Goal: Information Seeking & Learning: Learn about a topic

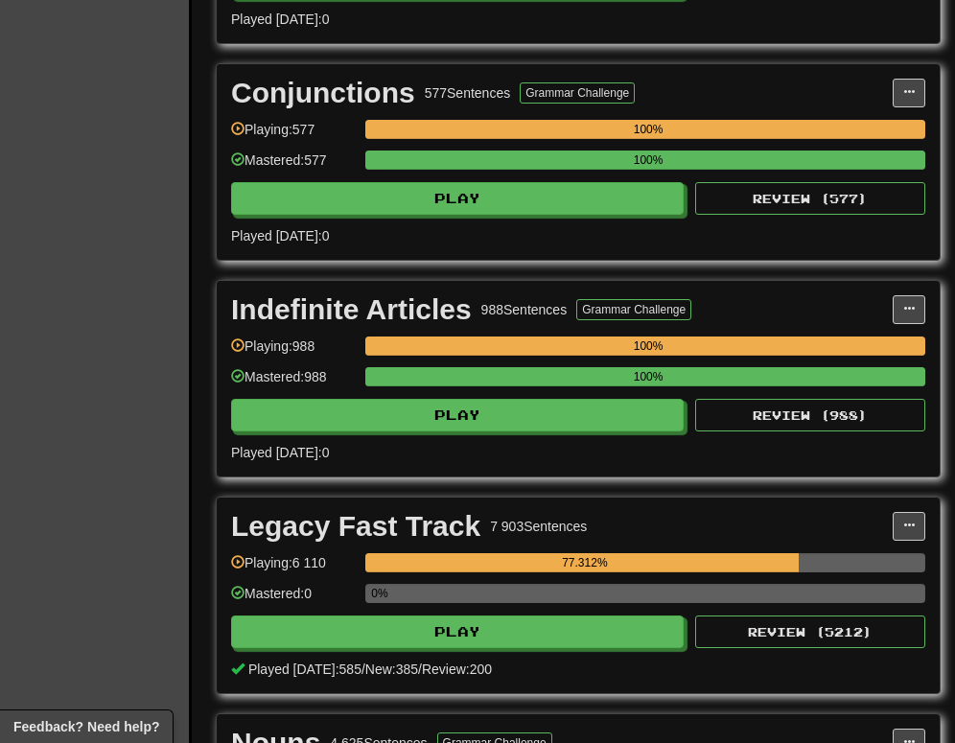
scroll to position [2918, 0]
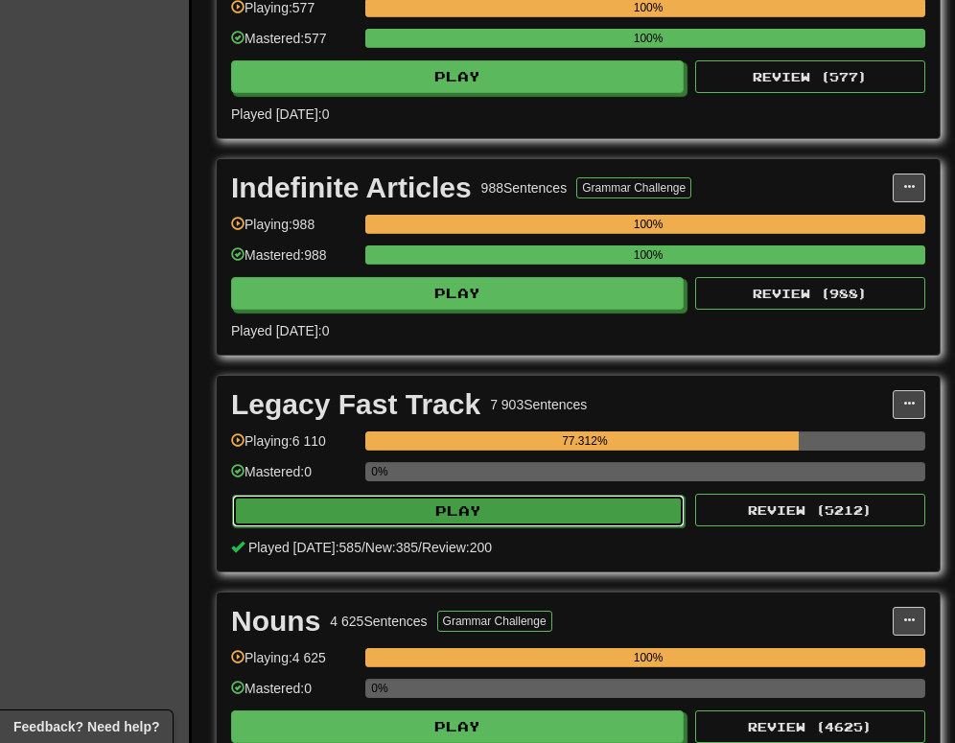
click at [610, 519] on button "Play" at bounding box center [458, 511] width 452 height 33
select select "********"
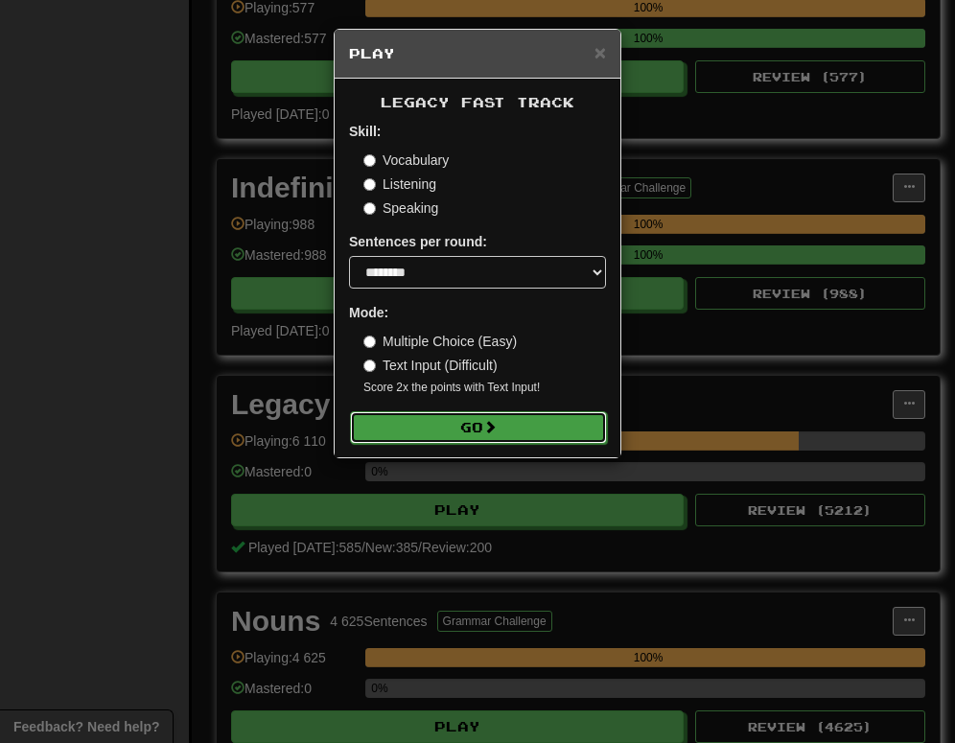
click at [452, 423] on button "Go" at bounding box center [478, 427] width 257 height 33
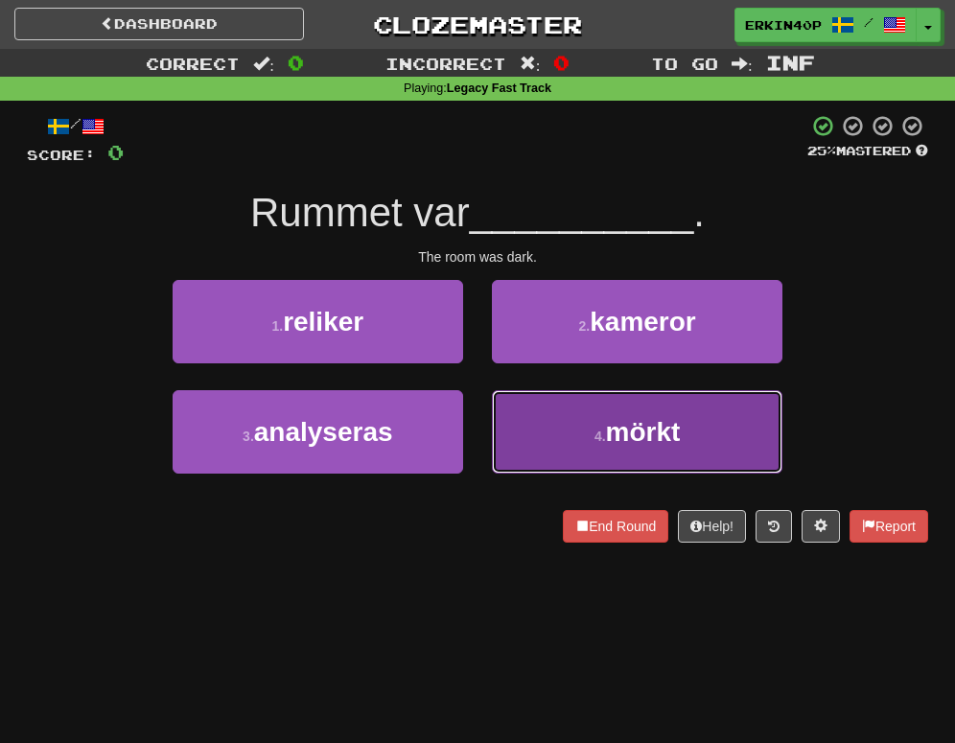
click at [603, 424] on button "4 . mörkt" at bounding box center [637, 431] width 290 height 83
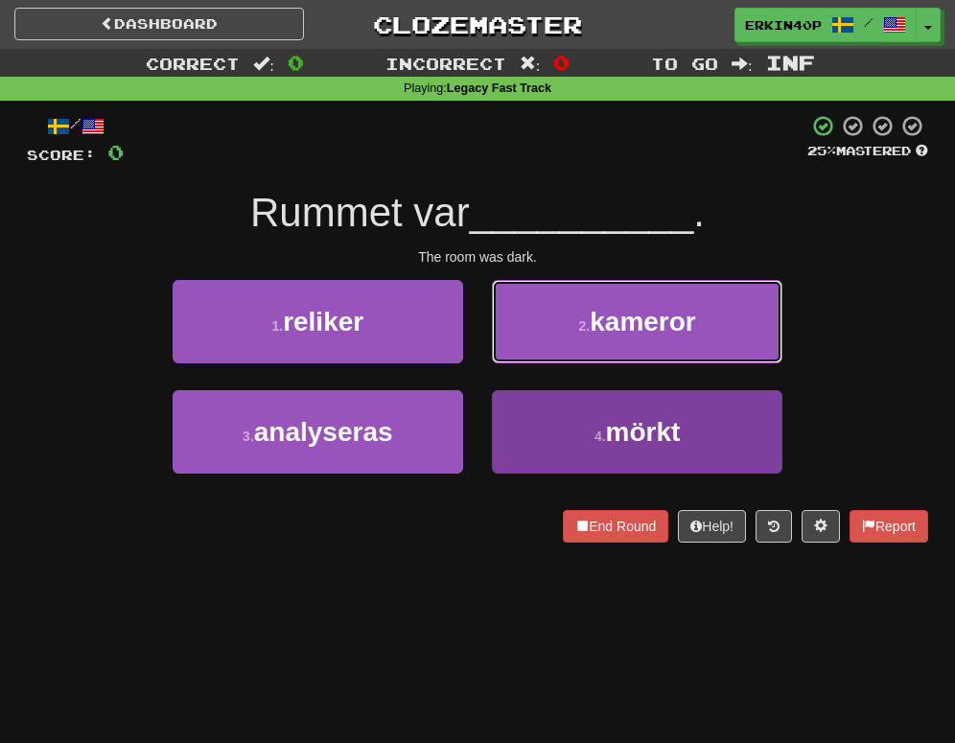
click at [603, 336] on span "kameror" at bounding box center [642, 322] width 106 height 30
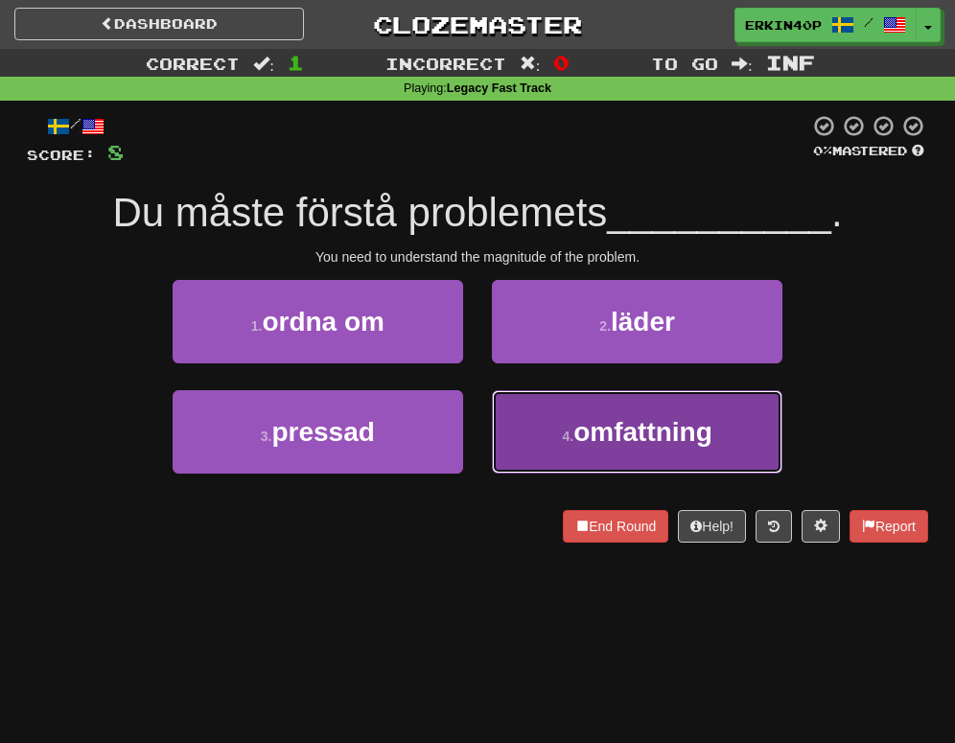
click at [592, 432] on span "omfattning" at bounding box center [642, 432] width 139 height 30
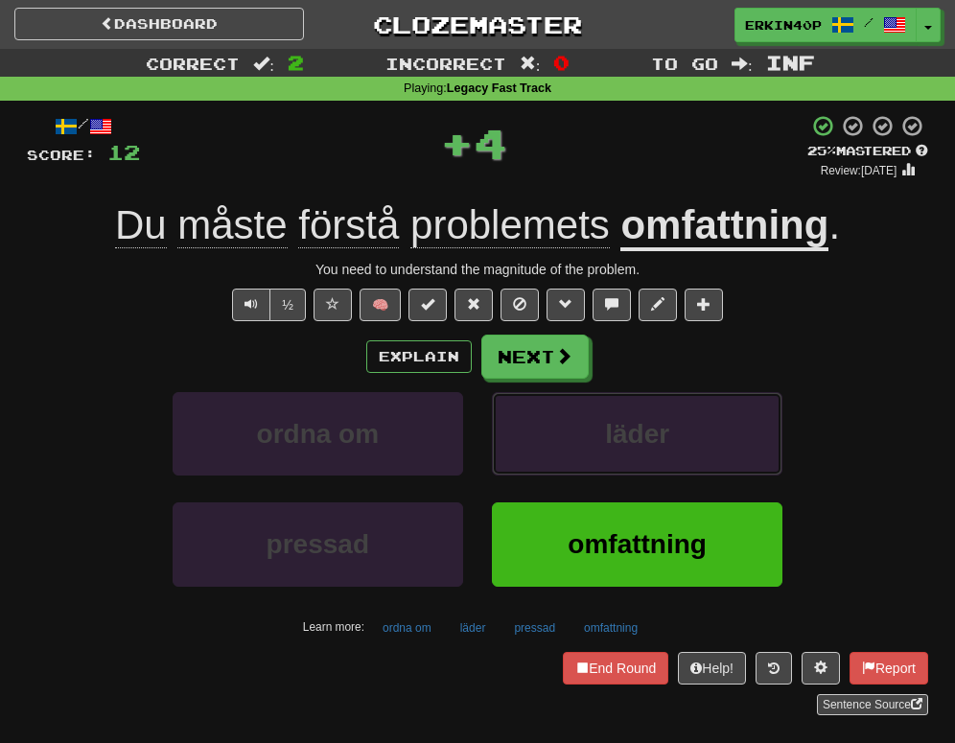
click at [592, 432] on button "läder" at bounding box center [637, 433] width 290 height 83
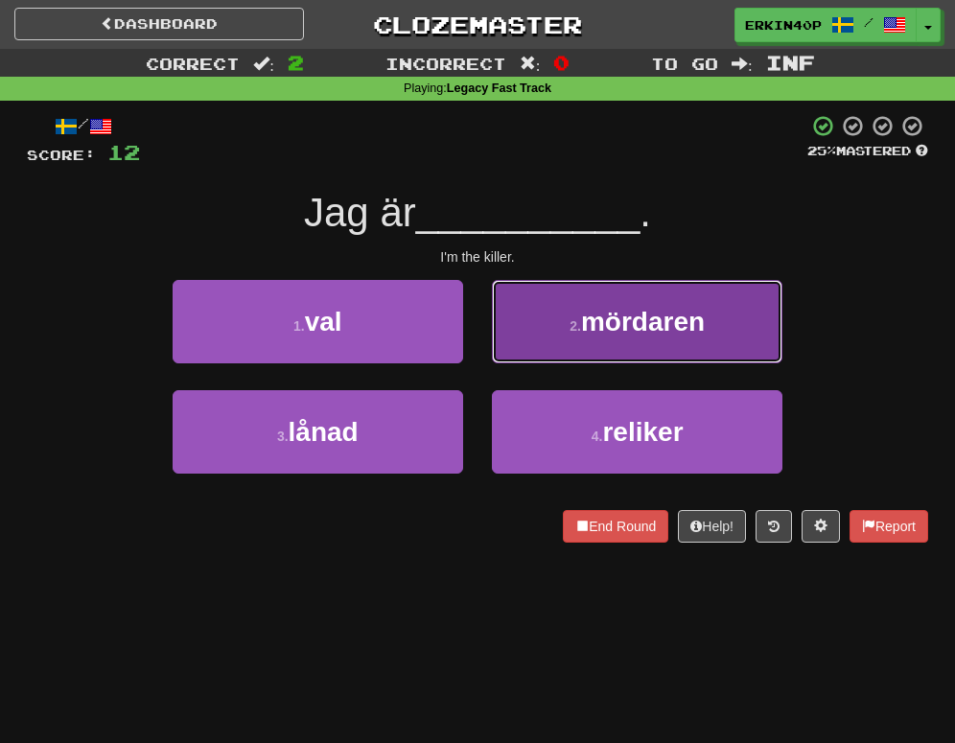
click at [620, 300] on button "2 . mördaren" at bounding box center [637, 321] width 290 height 83
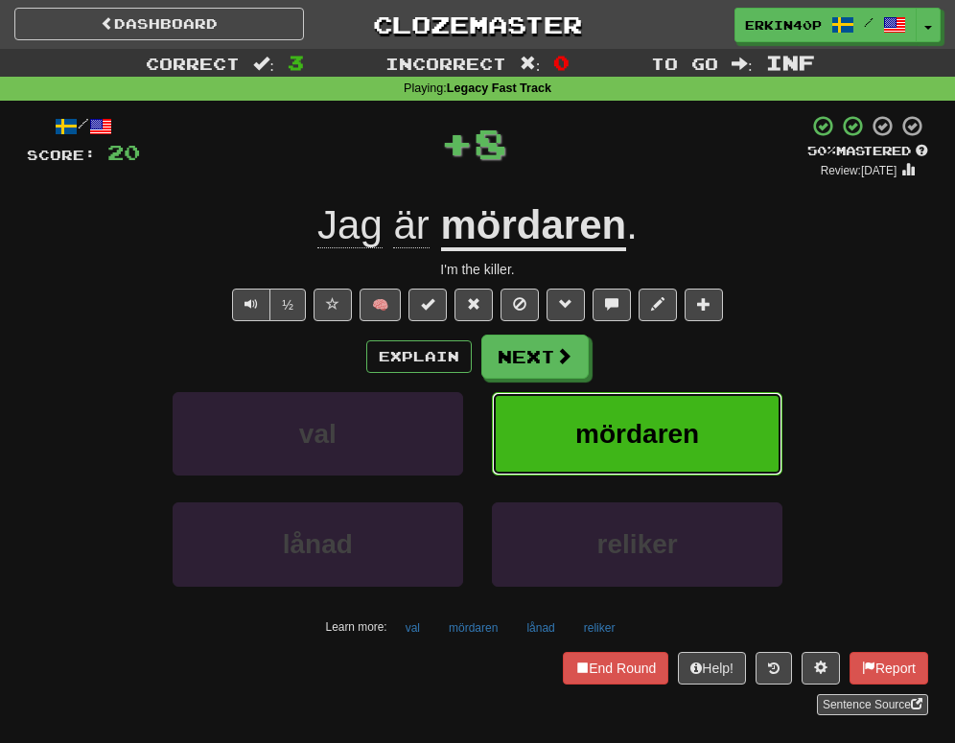
click at [625, 445] on span "mördaren" at bounding box center [637, 434] width 124 height 30
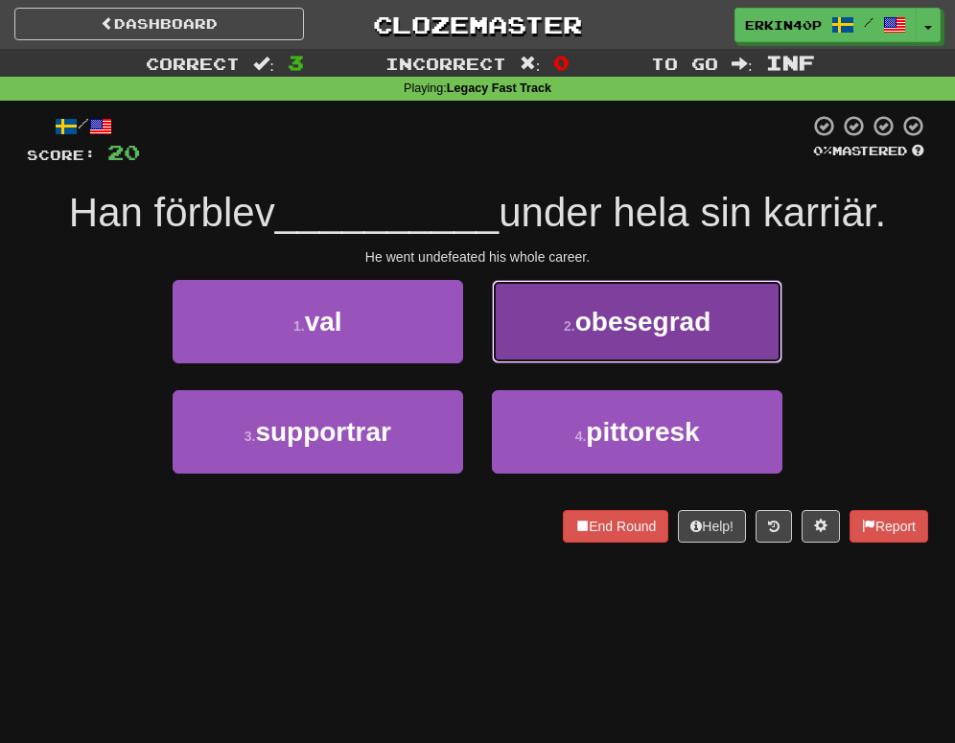
click at [653, 332] on span "obesegrad" at bounding box center [643, 322] width 136 height 30
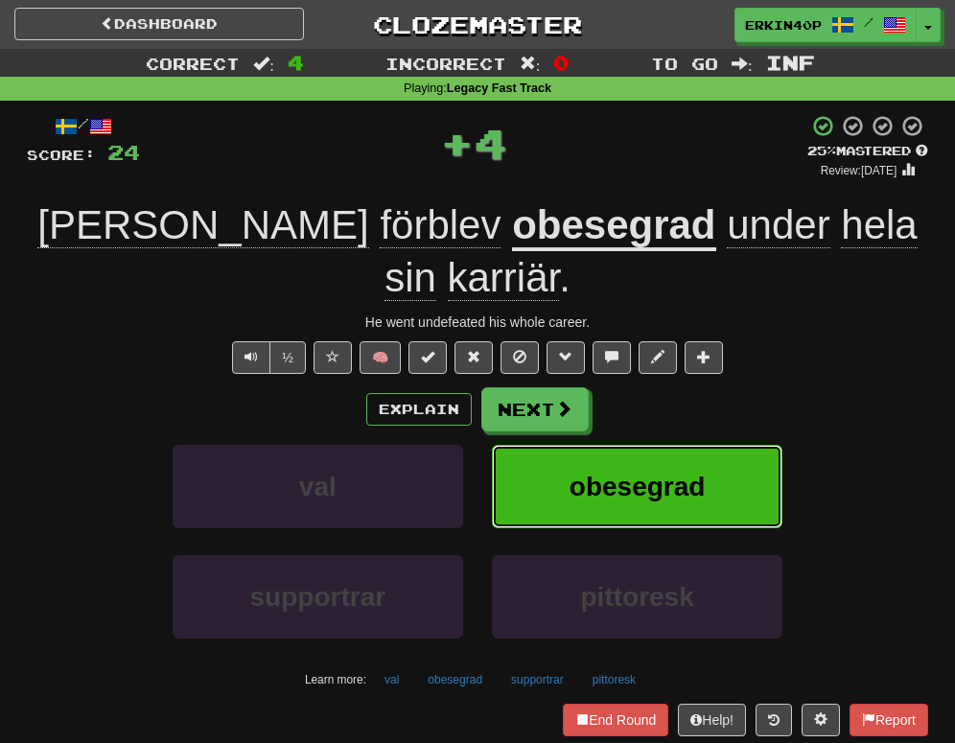
click at [664, 472] on span "obesegrad" at bounding box center [637, 487] width 136 height 30
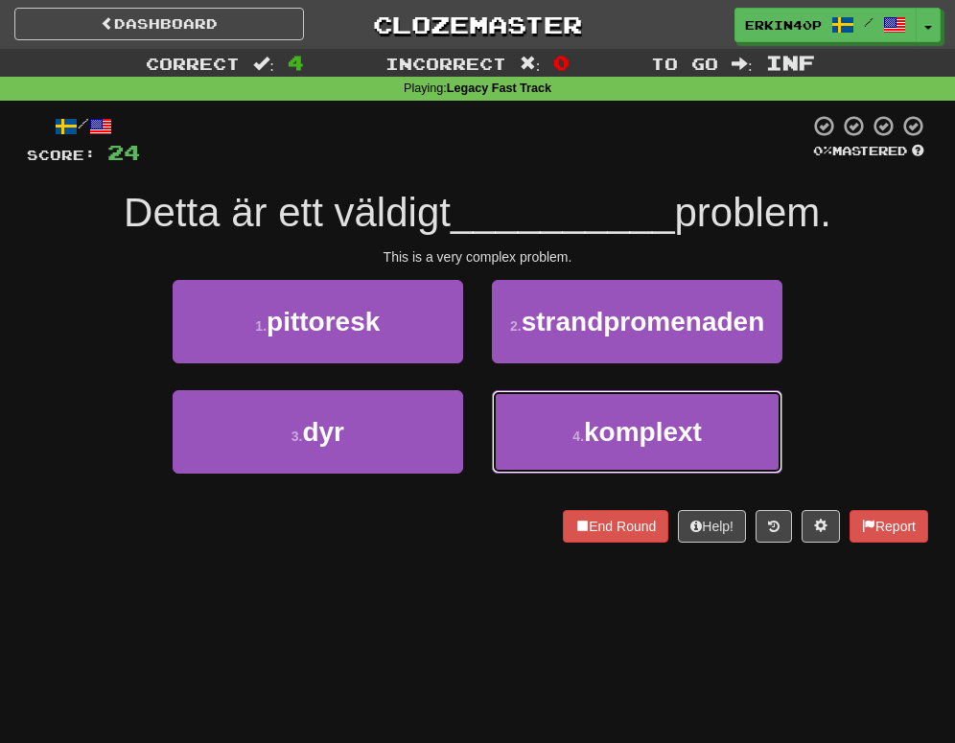
click at [664, 430] on span "komplext" at bounding box center [643, 432] width 118 height 30
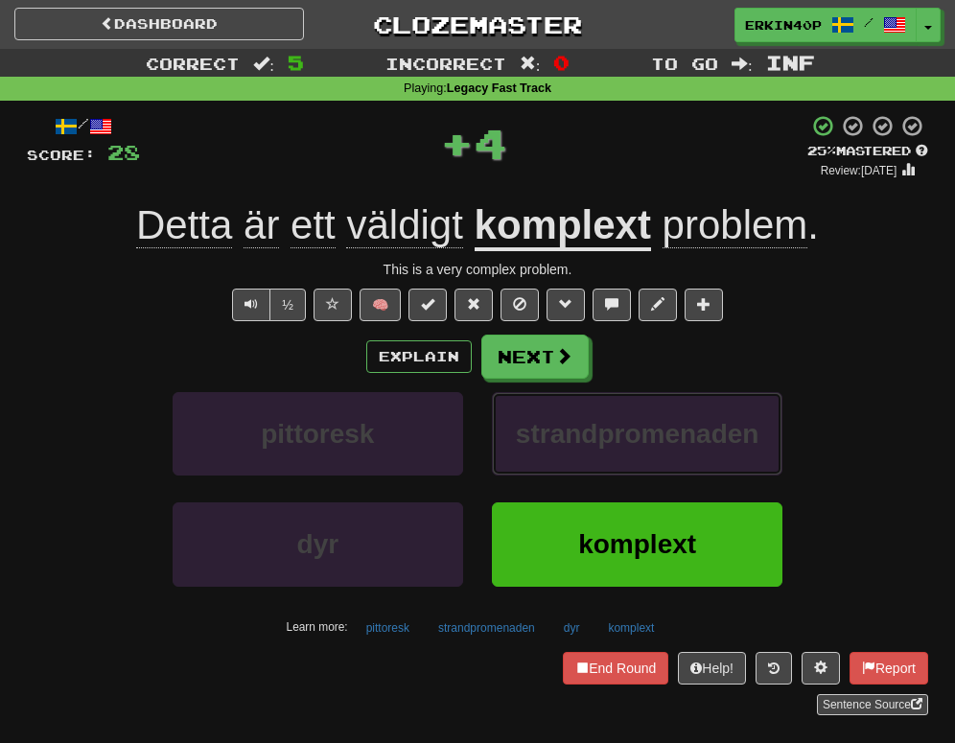
click at [664, 430] on span "strandpromenaden" at bounding box center [637, 434] width 243 height 30
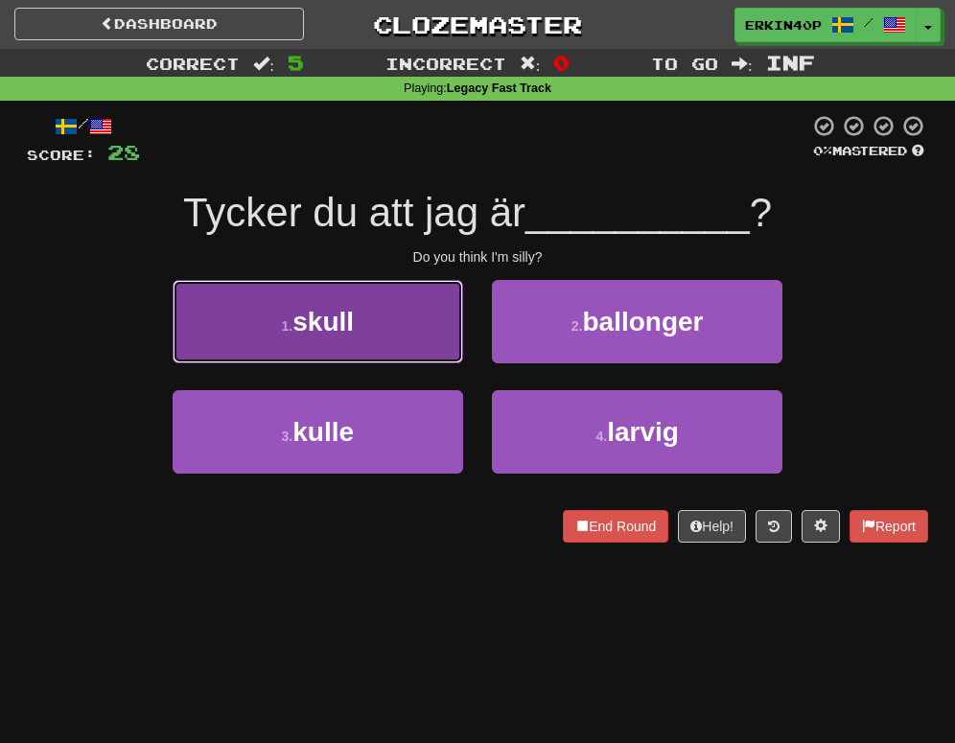
click at [429, 340] on button "1 . skull" at bounding box center [318, 321] width 290 height 83
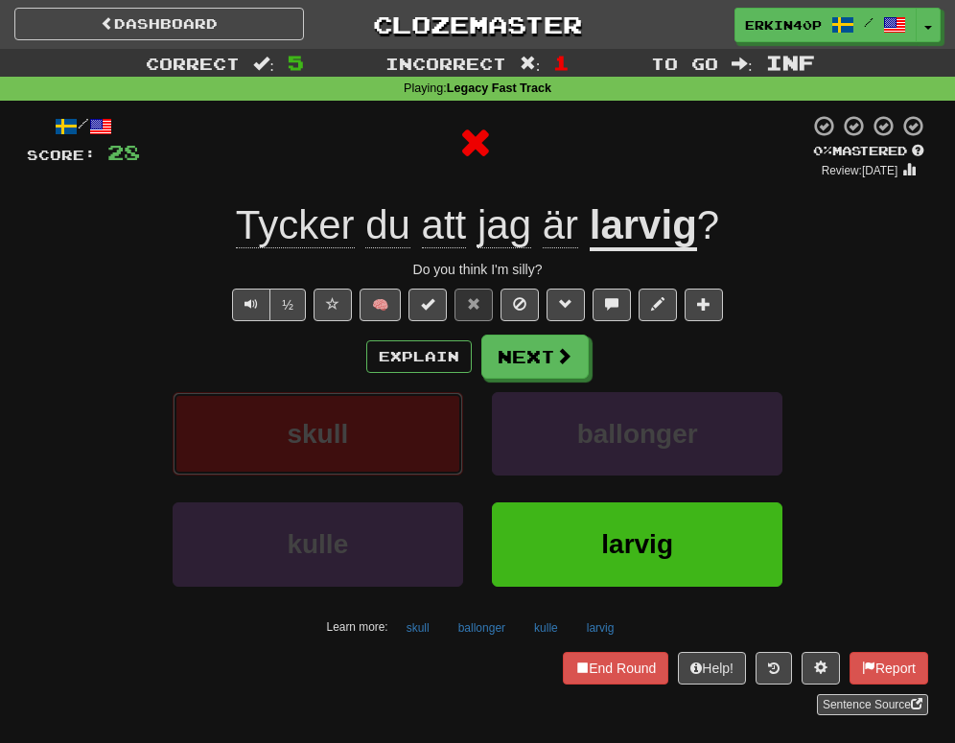
click at [427, 462] on button "skull" at bounding box center [318, 433] width 290 height 83
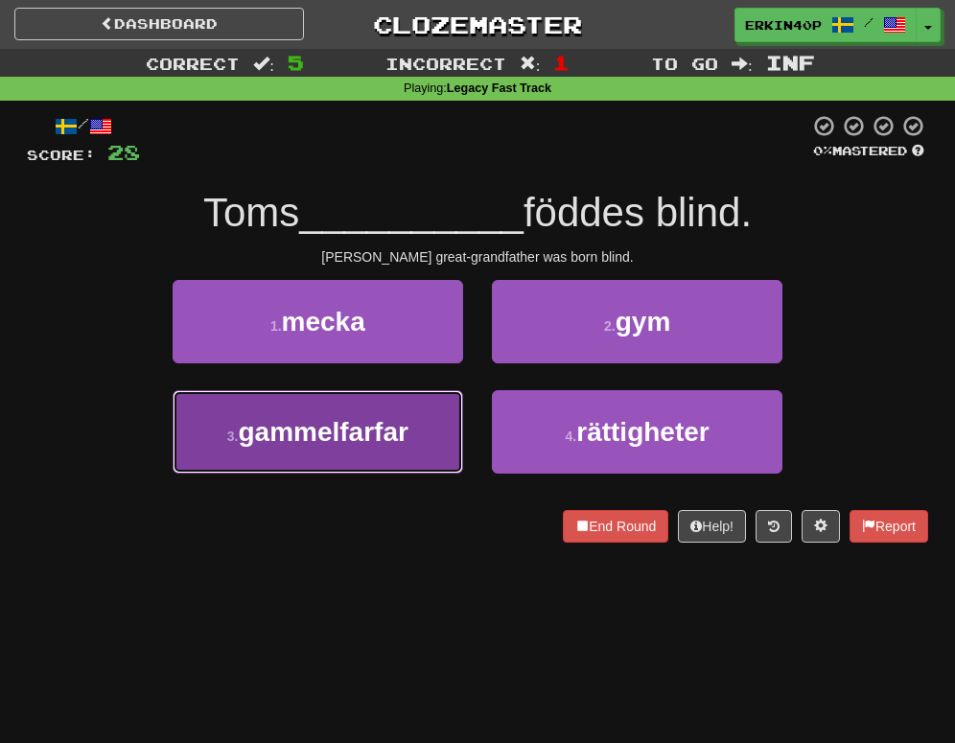
click at [399, 421] on span "gammelfarfar" at bounding box center [323, 432] width 170 height 30
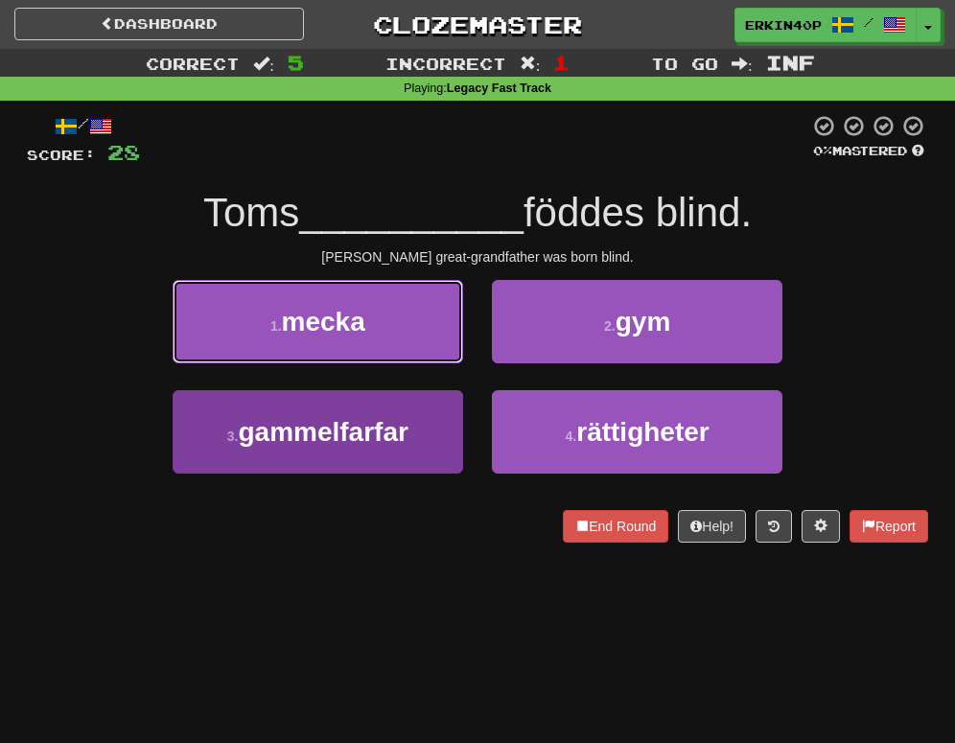
click at [399, 363] on button "1 . mecka" at bounding box center [318, 321] width 290 height 83
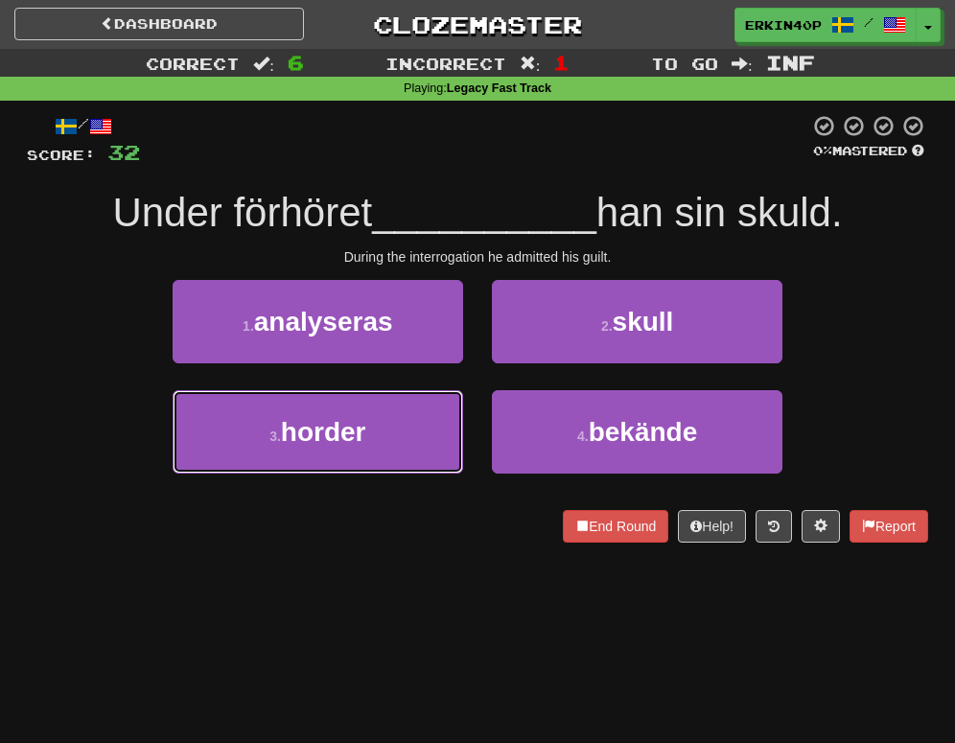
click at [399, 421] on button "3 . horder" at bounding box center [318, 431] width 290 height 83
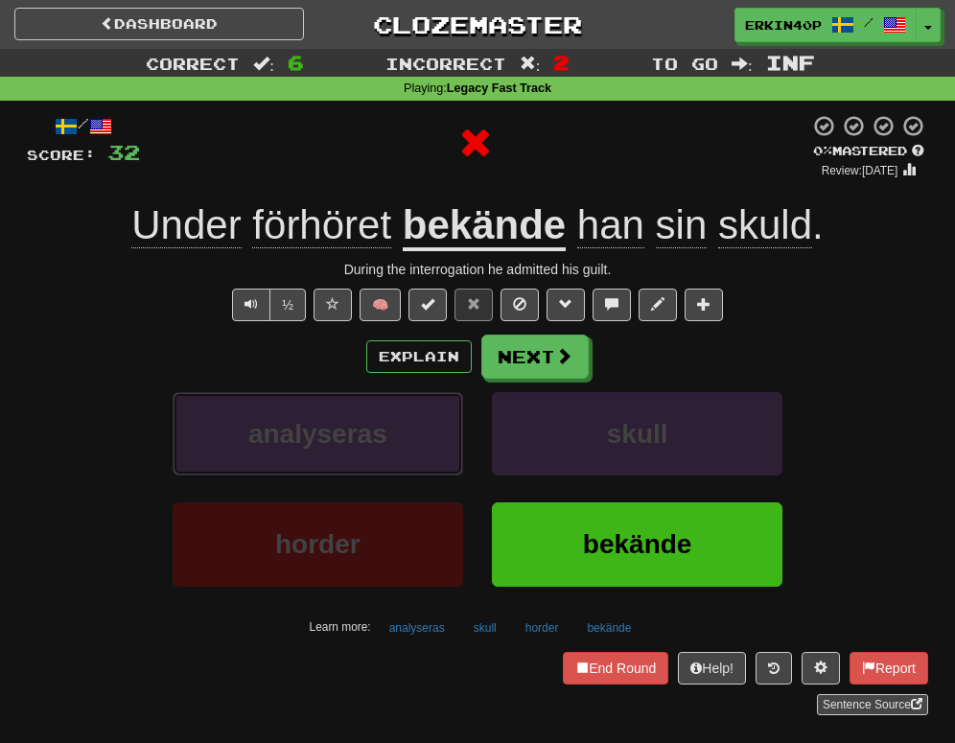
click at [399, 421] on button "analyseras" at bounding box center [318, 433] width 290 height 83
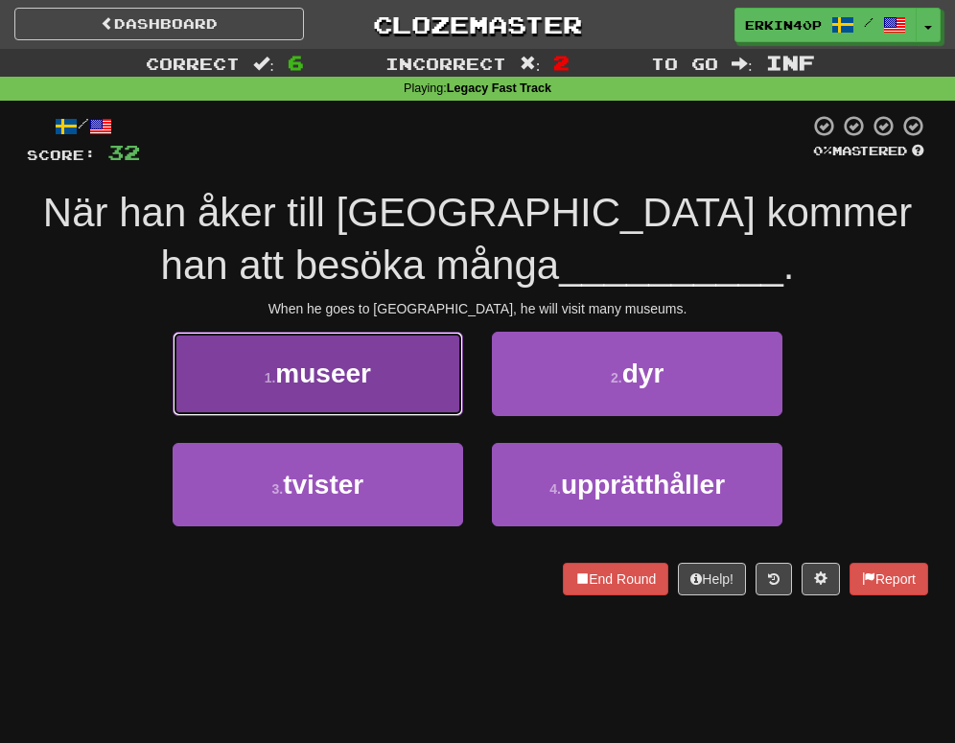
click at [418, 381] on button "1 . museer" at bounding box center [318, 373] width 290 height 83
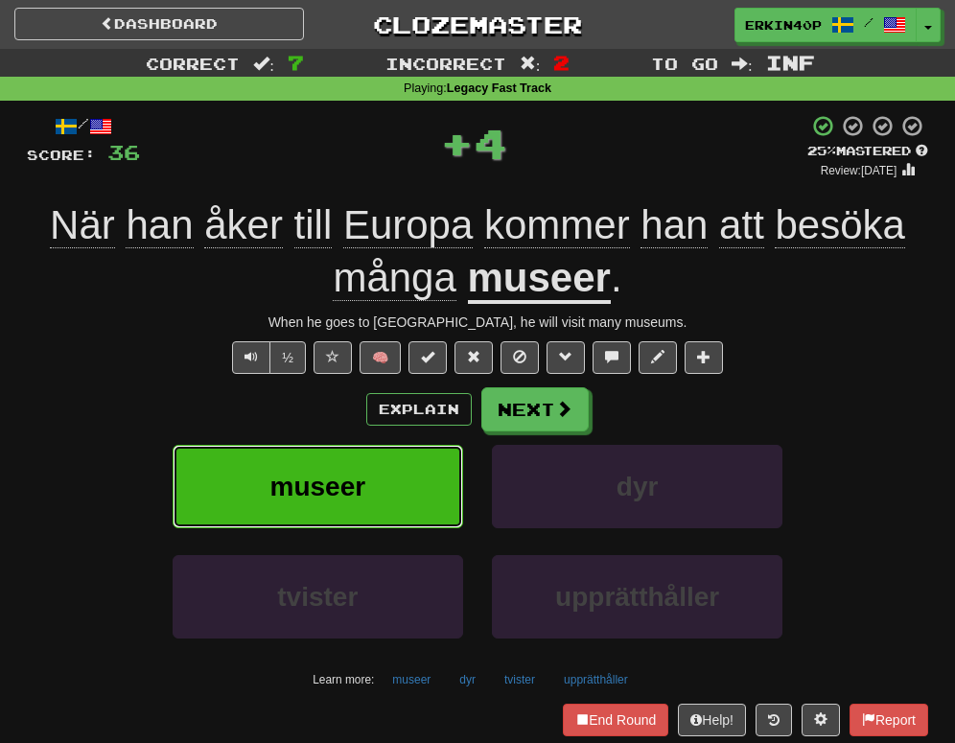
click at [412, 481] on button "museer" at bounding box center [318, 486] width 290 height 83
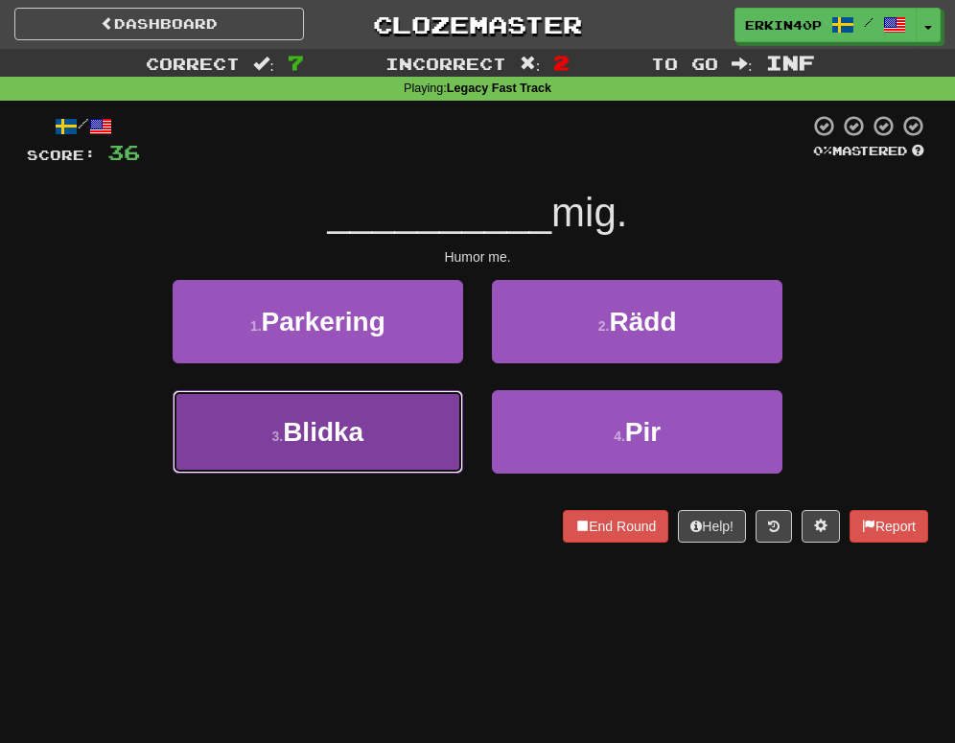
click at [421, 453] on button "3 . Blidka" at bounding box center [318, 431] width 290 height 83
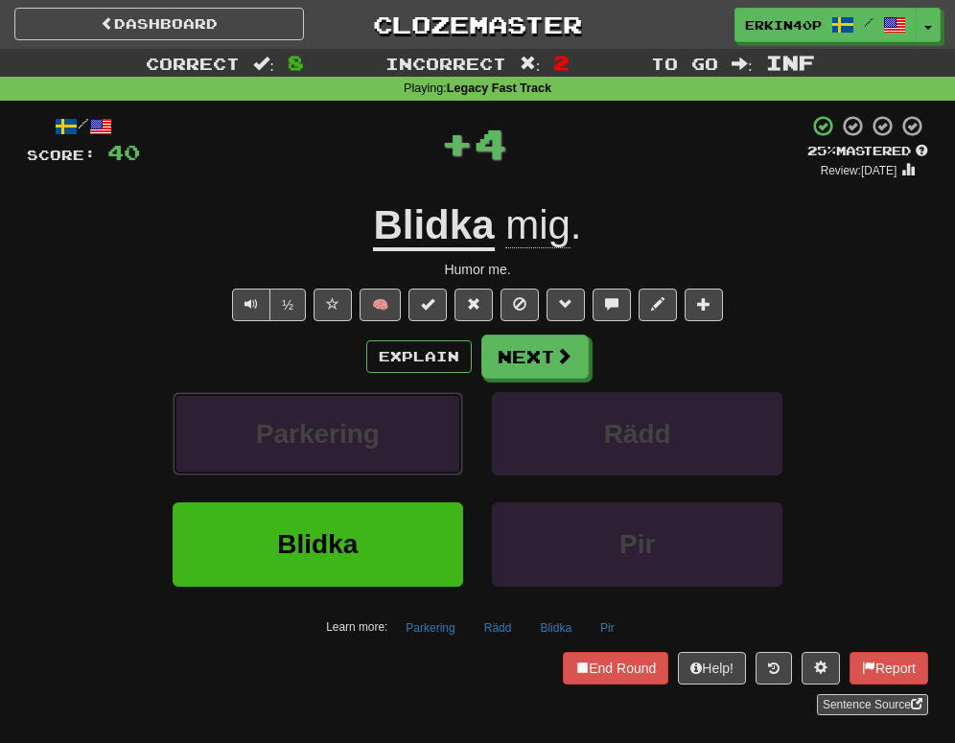
click at [421, 453] on button "Parkering" at bounding box center [318, 433] width 290 height 83
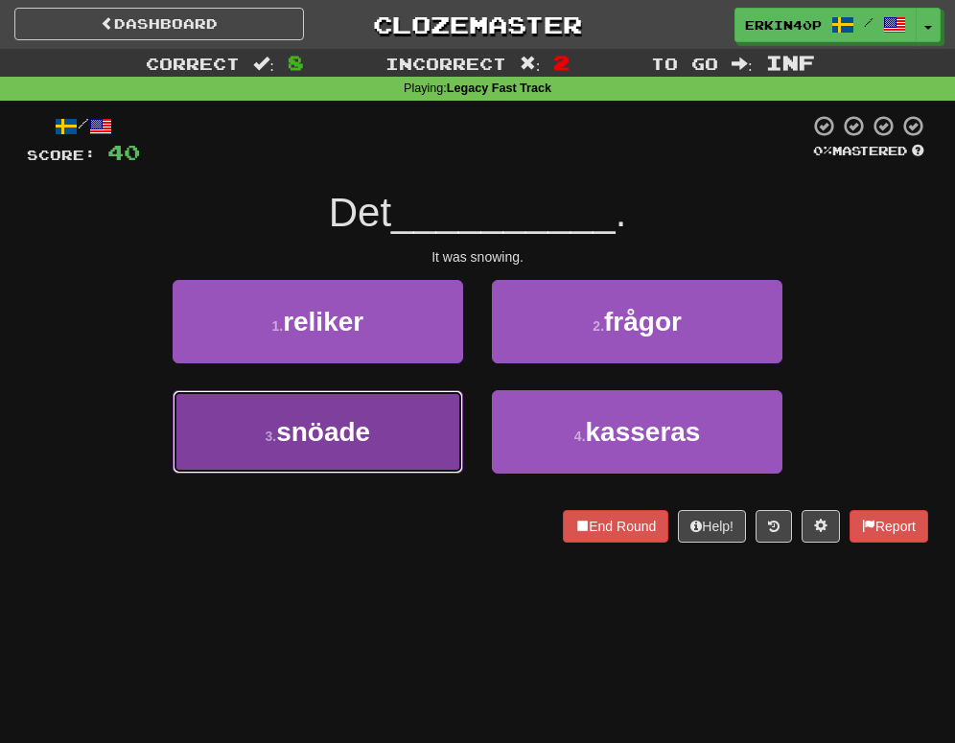
click at [420, 453] on button "3 . snöade" at bounding box center [318, 431] width 290 height 83
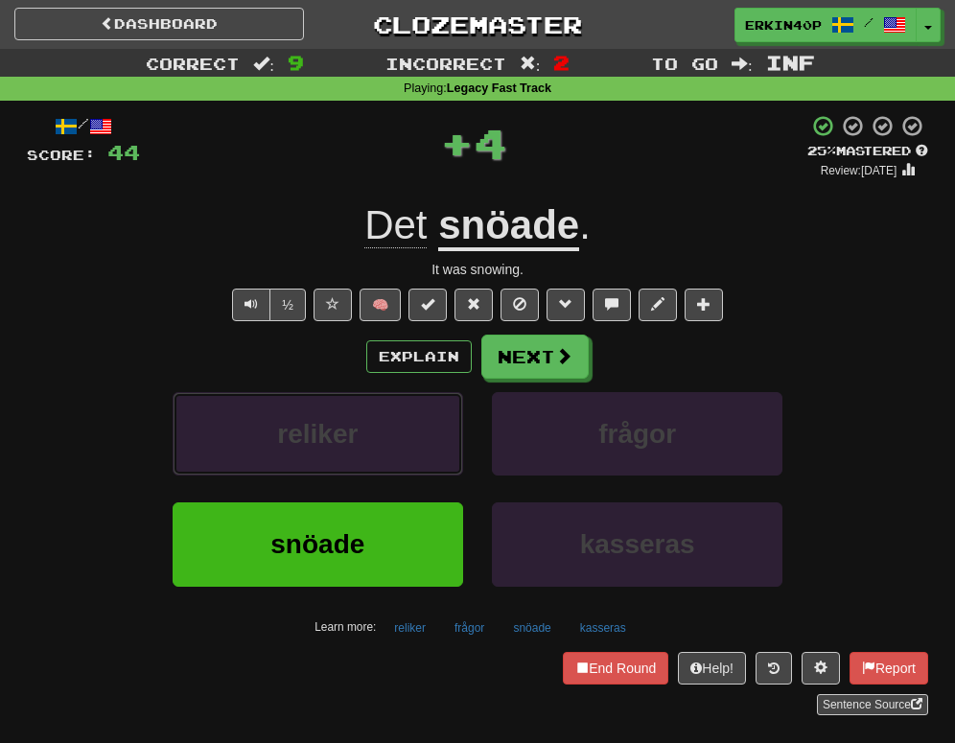
click at [420, 453] on button "reliker" at bounding box center [318, 433] width 290 height 83
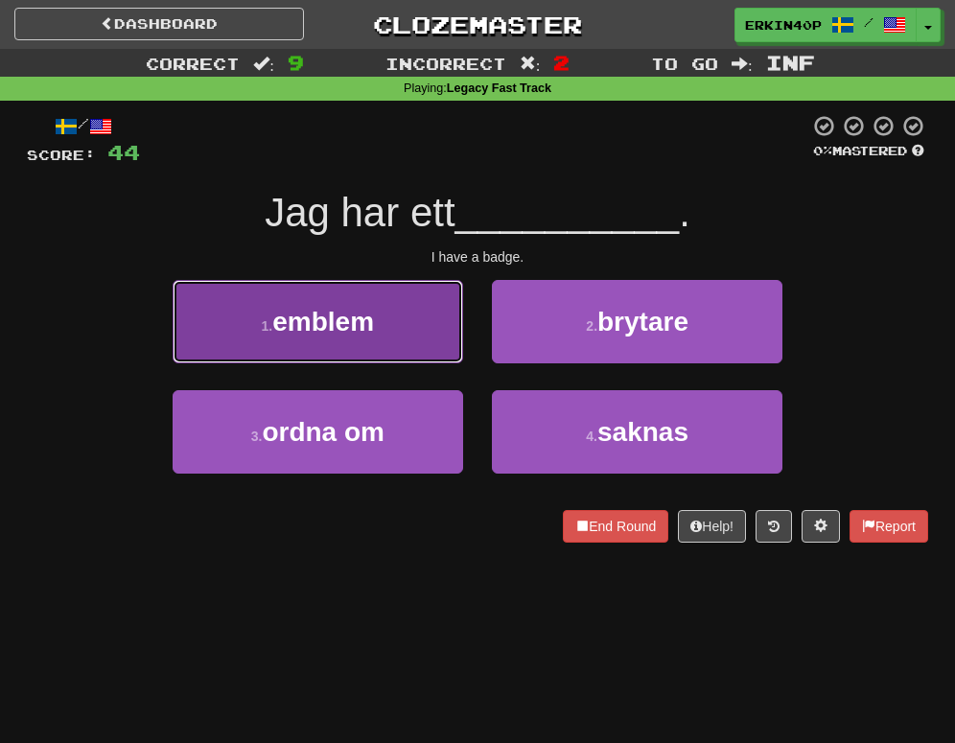
click at [374, 319] on span "emblem" at bounding box center [323, 322] width 102 height 30
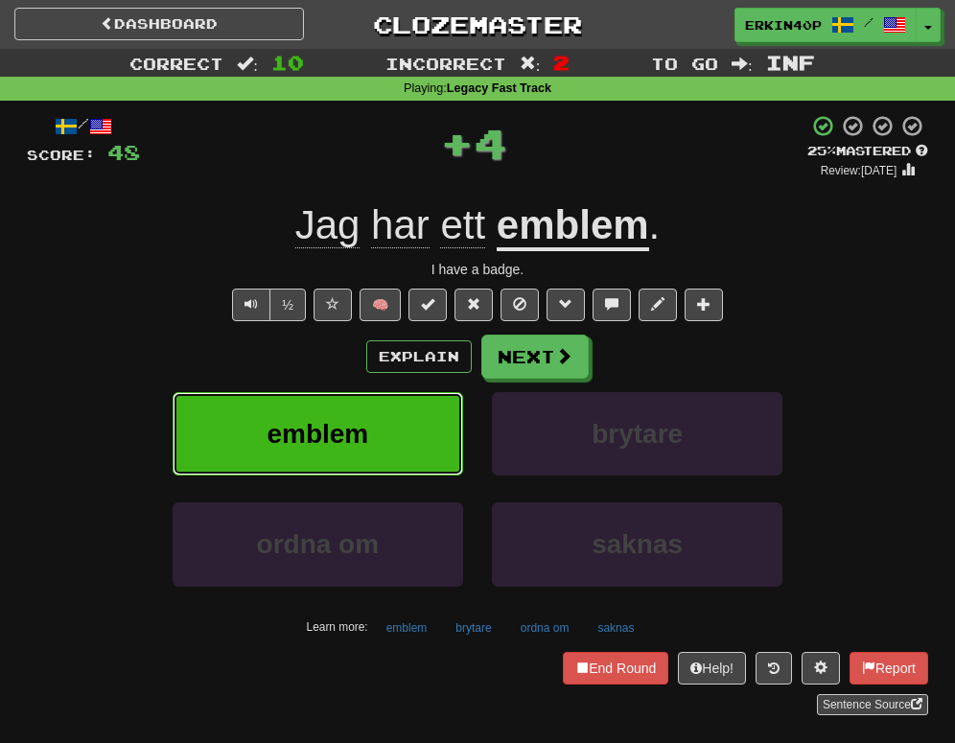
click at [404, 448] on button "emblem" at bounding box center [318, 433] width 290 height 83
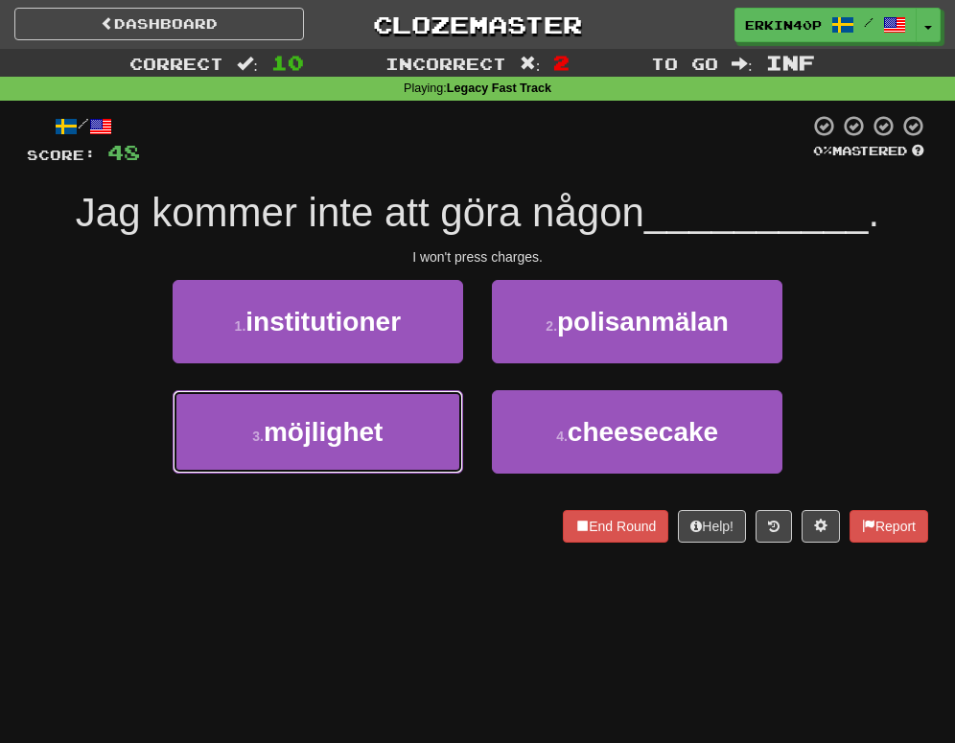
click at [404, 448] on button "3 . möjlighet" at bounding box center [318, 431] width 290 height 83
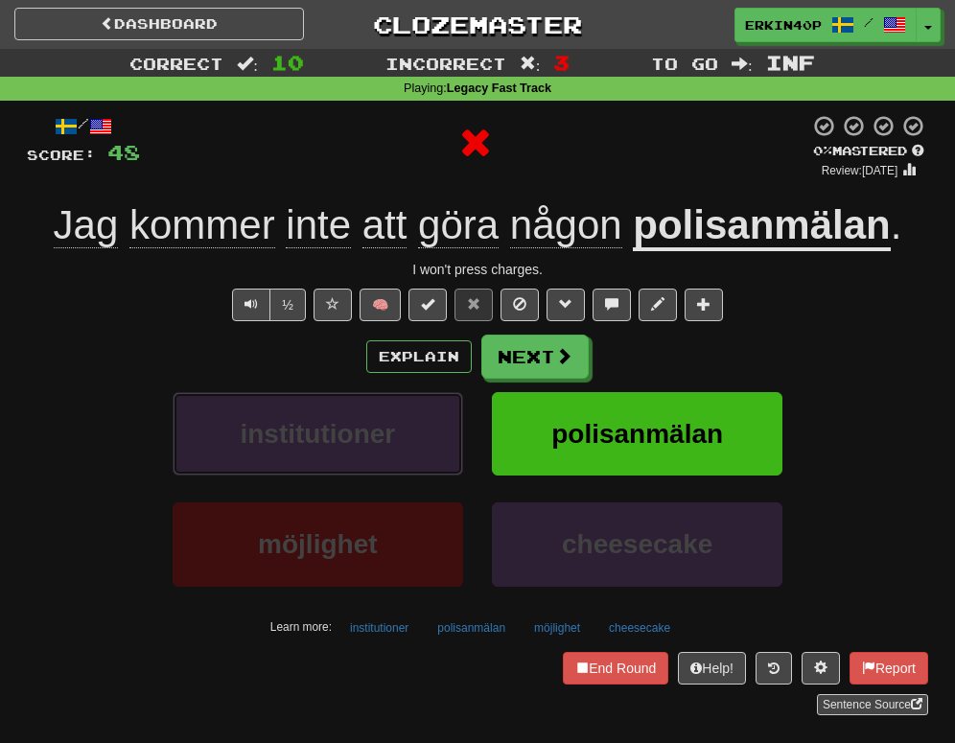
click at [404, 448] on button "institutioner" at bounding box center [318, 433] width 290 height 83
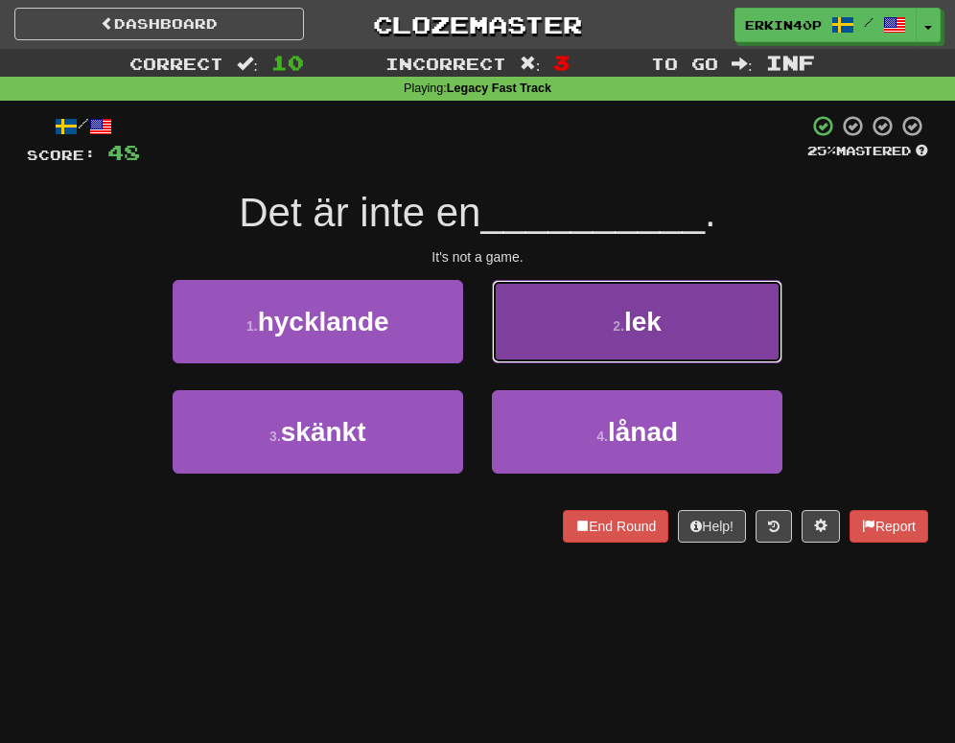
click at [635, 307] on span "lek" at bounding box center [642, 322] width 37 height 30
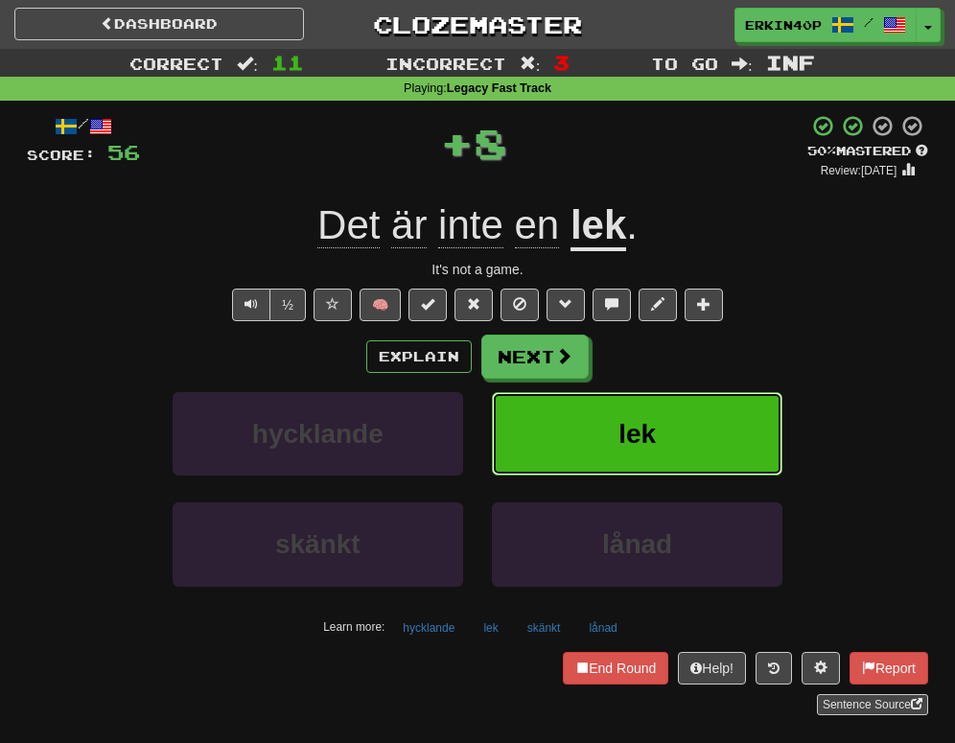
click at [649, 427] on span "lek" at bounding box center [636, 434] width 37 height 30
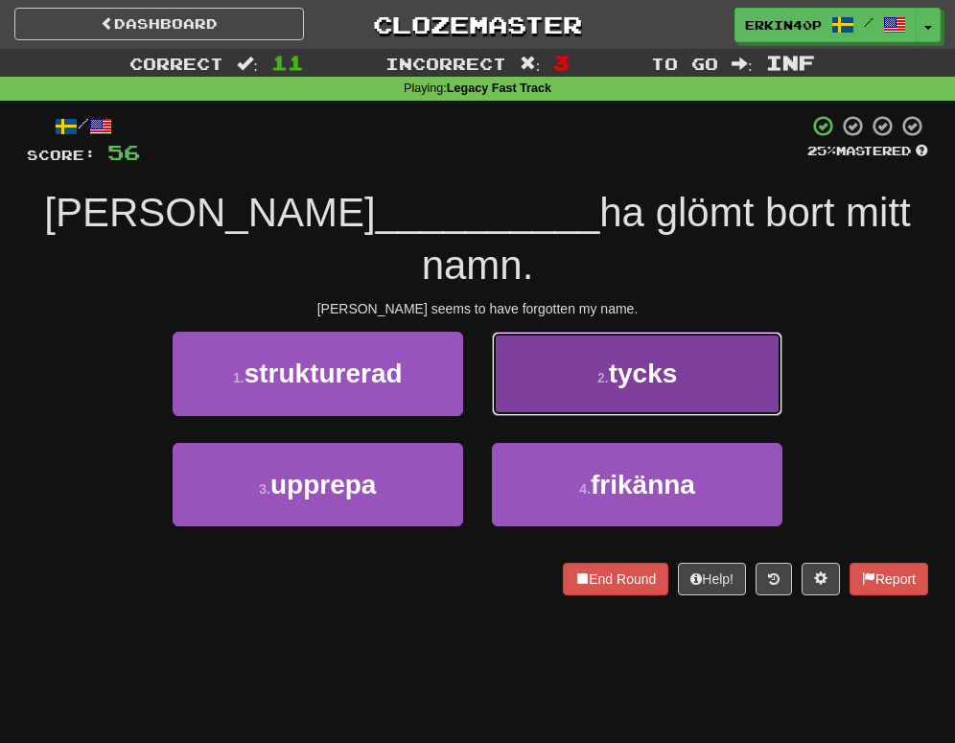
click at [682, 350] on button "2 . tycks" at bounding box center [637, 373] width 290 height 83
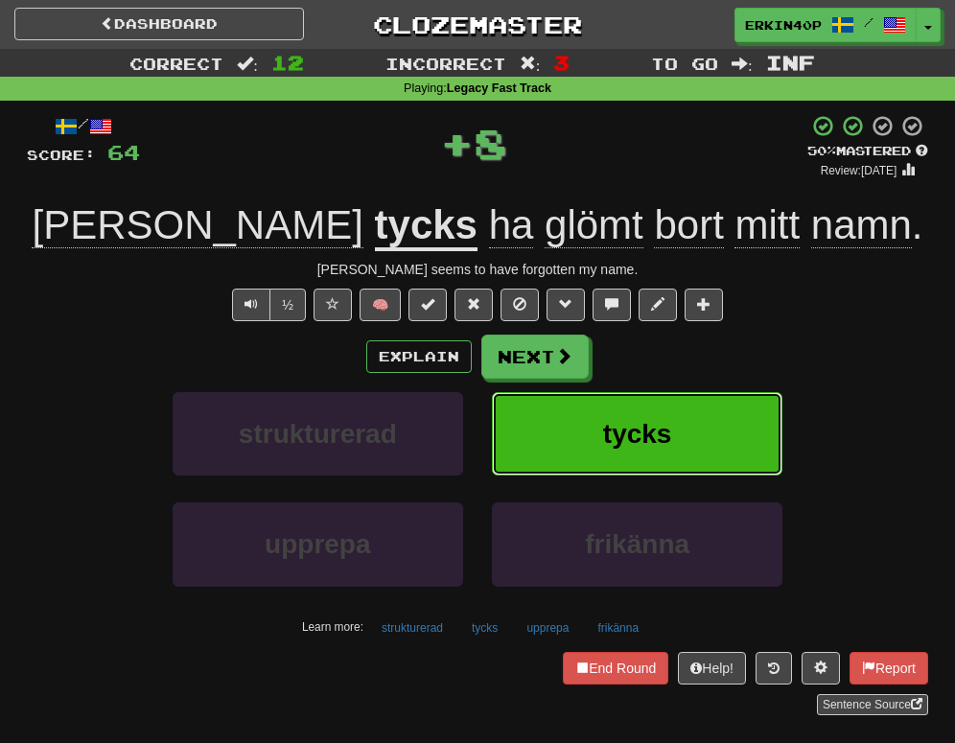
click at [682, 452] on button "tycks" at bounding box center [637, 433] width 290 height 83
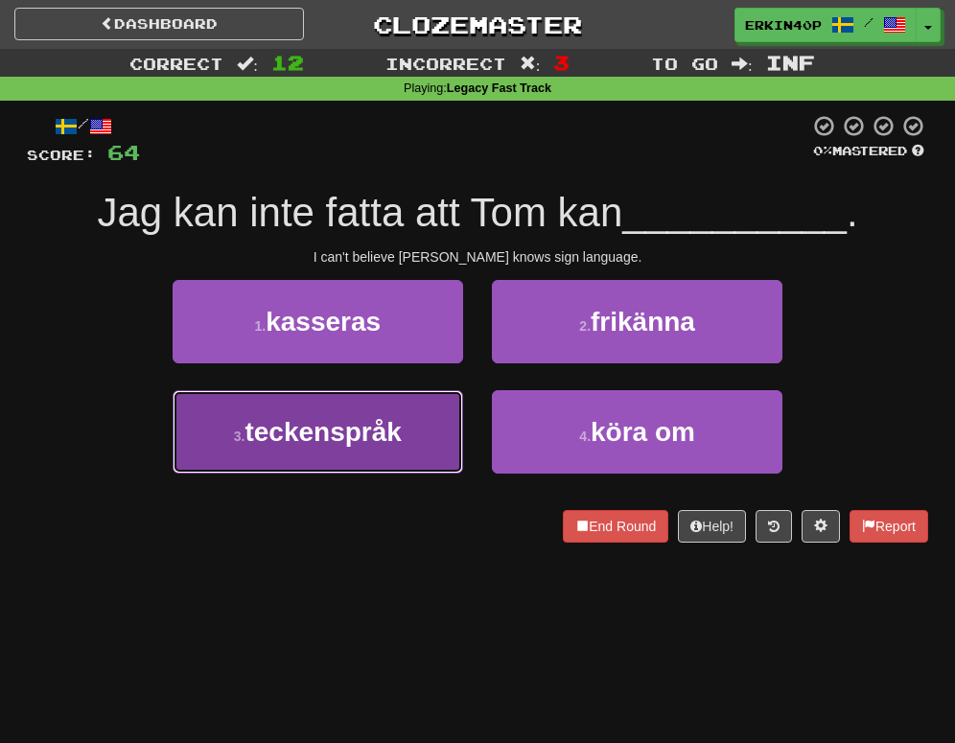
click at [399, 451] on button "3 . teckenspråk" at bounding box center [318, 431] width 290 height 83
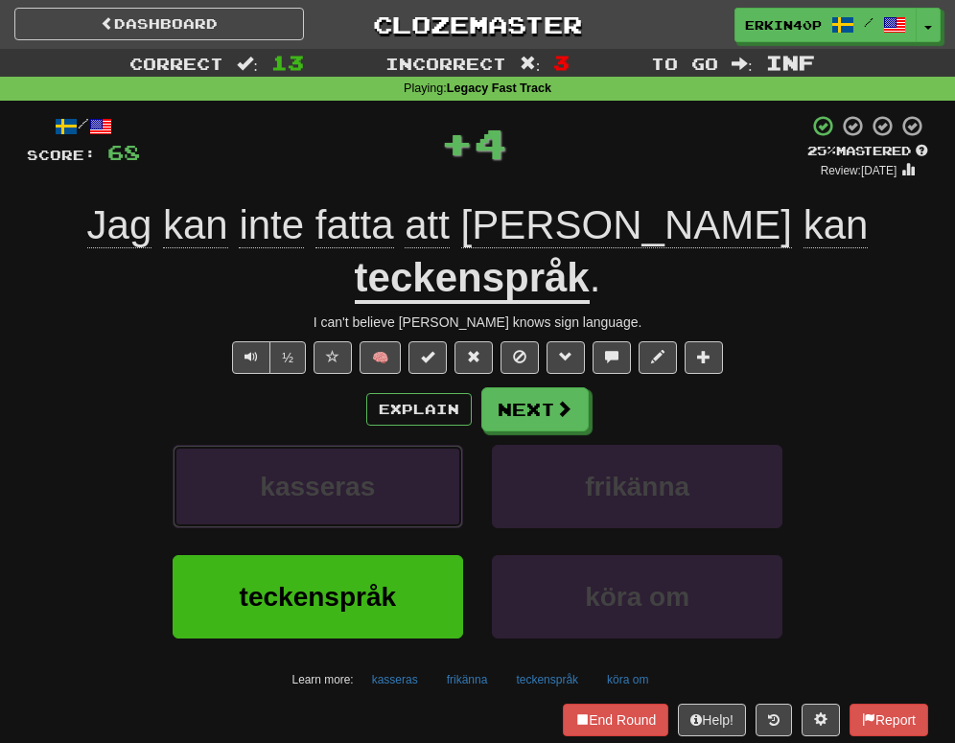
click at [399, 451] on button "kasseras" at bounding box center [318, 486] width 290 height 83
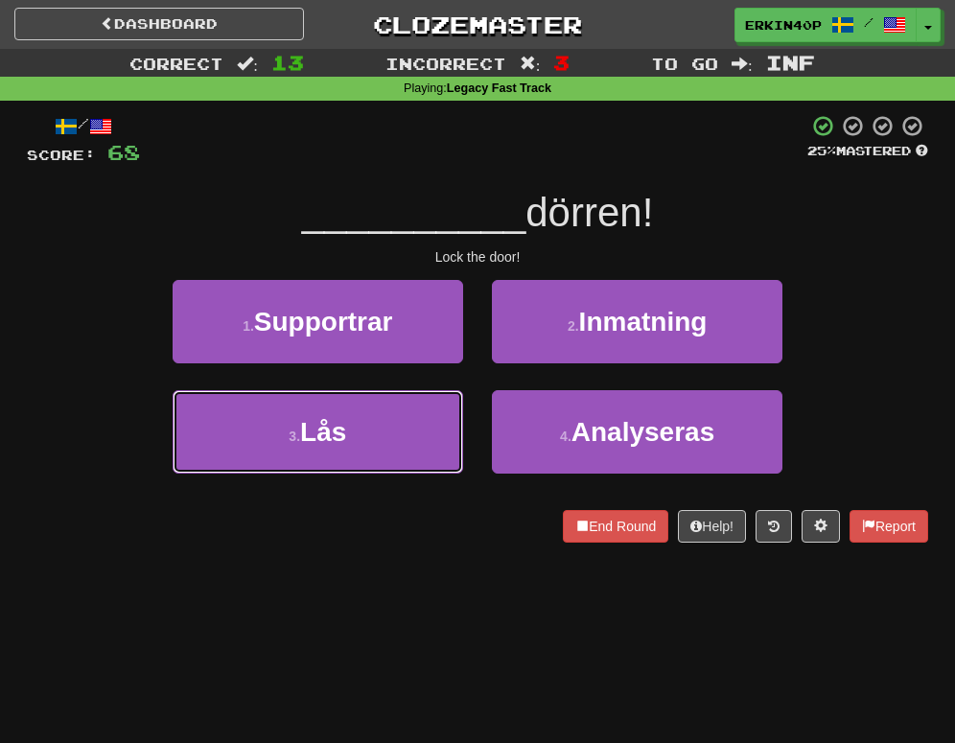
click at [399, 451] on button "3 . [GEOGRAPHIC_DATA]" at bounding box center [318, 431] width 290 height 83
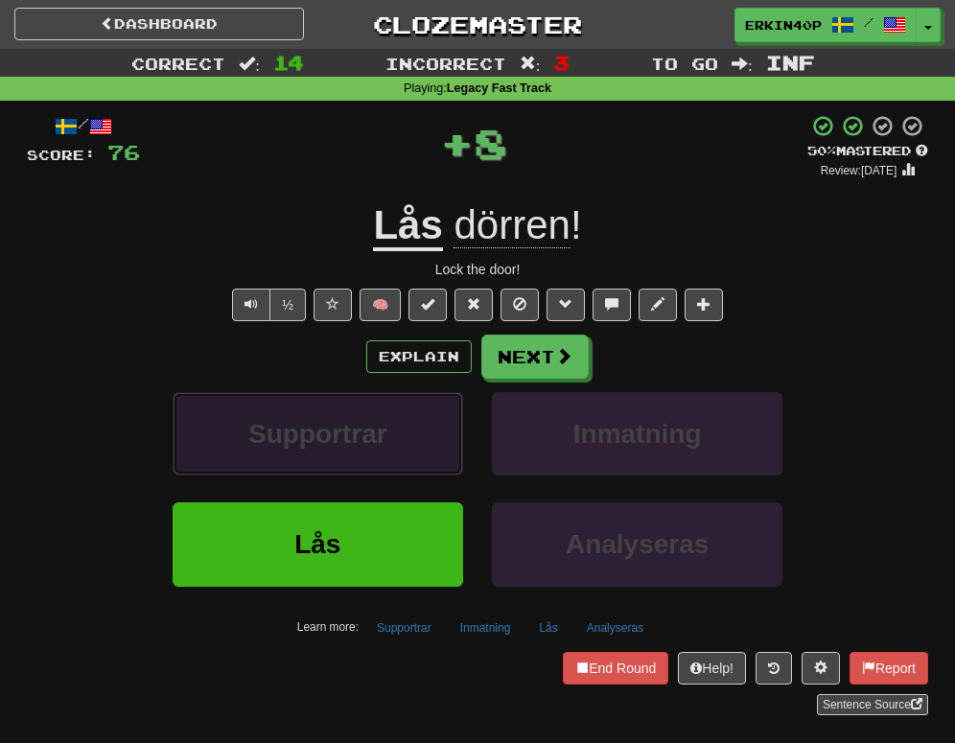
click at [399, 451] on button "Supportrar" at bounding box center [318, 433] width 290 height 83
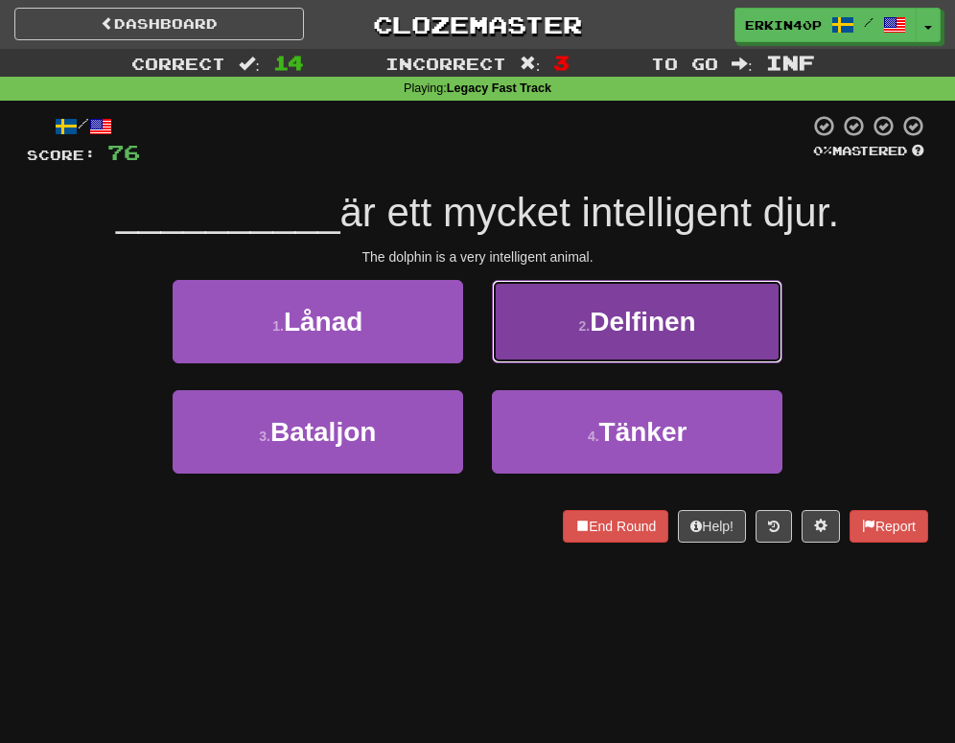
click at [562, 322] on button "2 . Delfinen" at bounding box center [637, 321] width 290 height 83
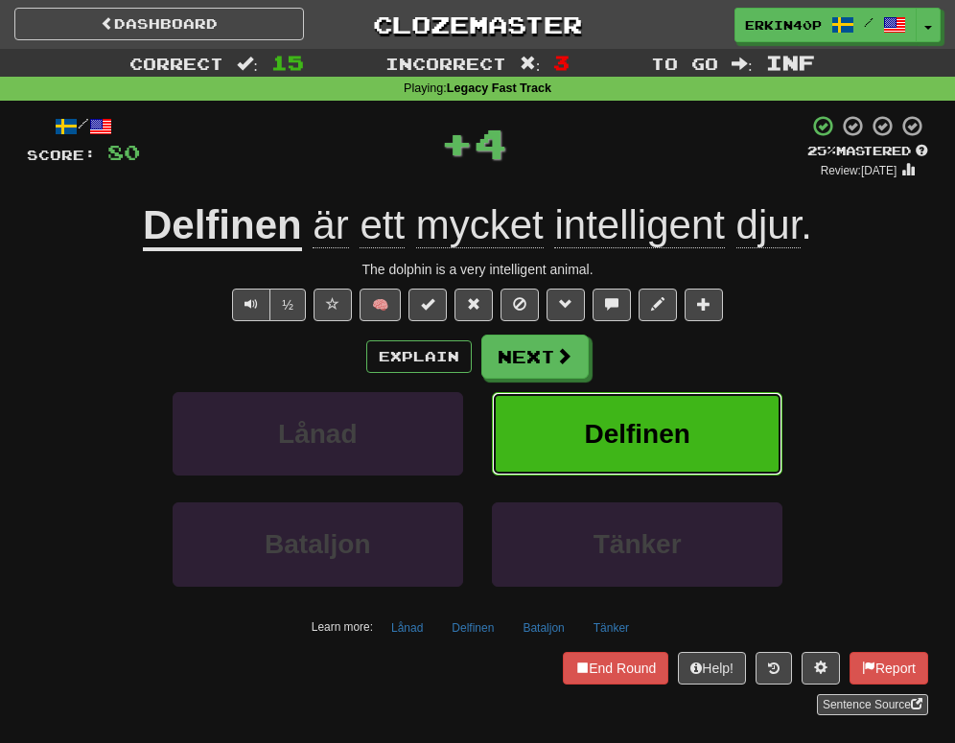
click at [575, 439] on button "Delfinen" at bounding box center [637, 433] width 290 height 83
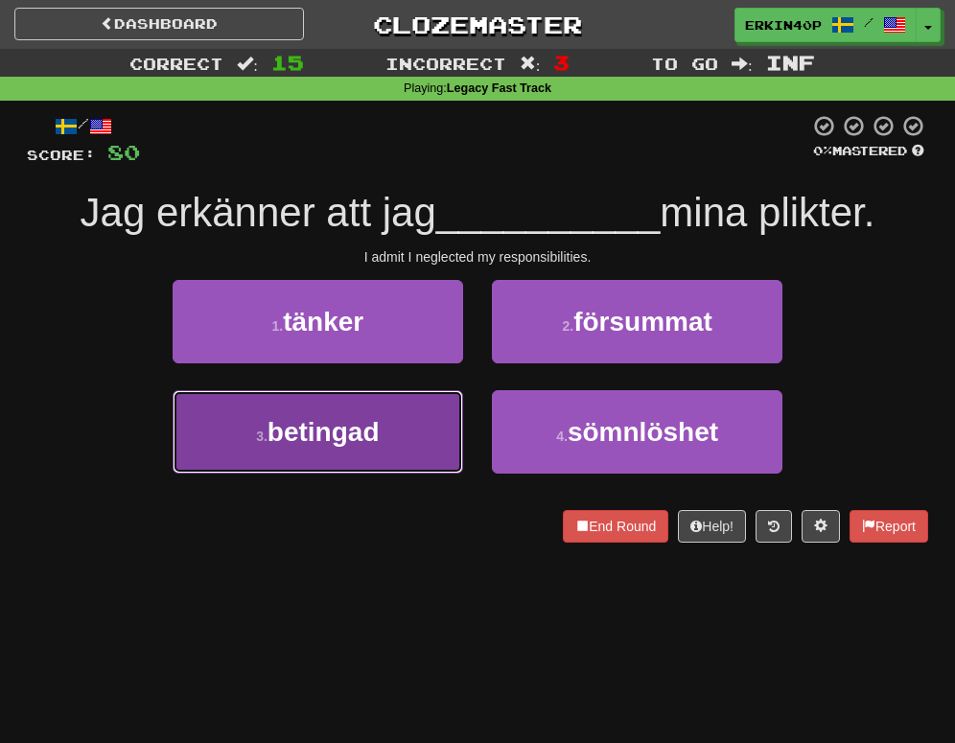
click at [422, 429] on button "3 . betingad" at bounding box center [318, 431] width 290 height 83
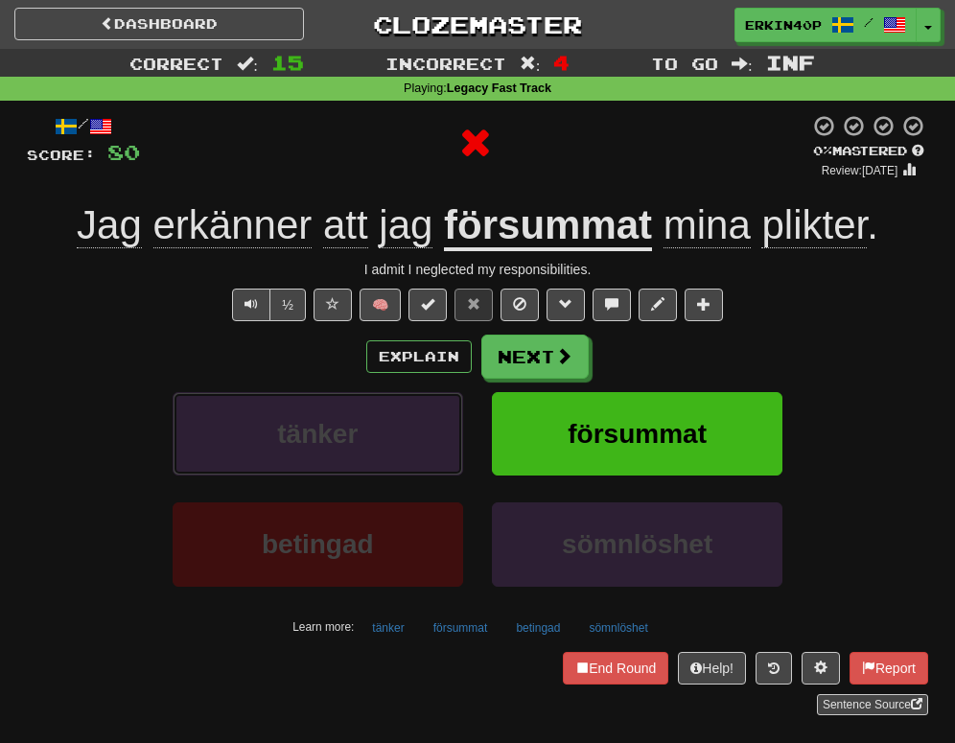
click at [422, 429] on button "tänker" at bounding box center [318, 433] width 290 height 83
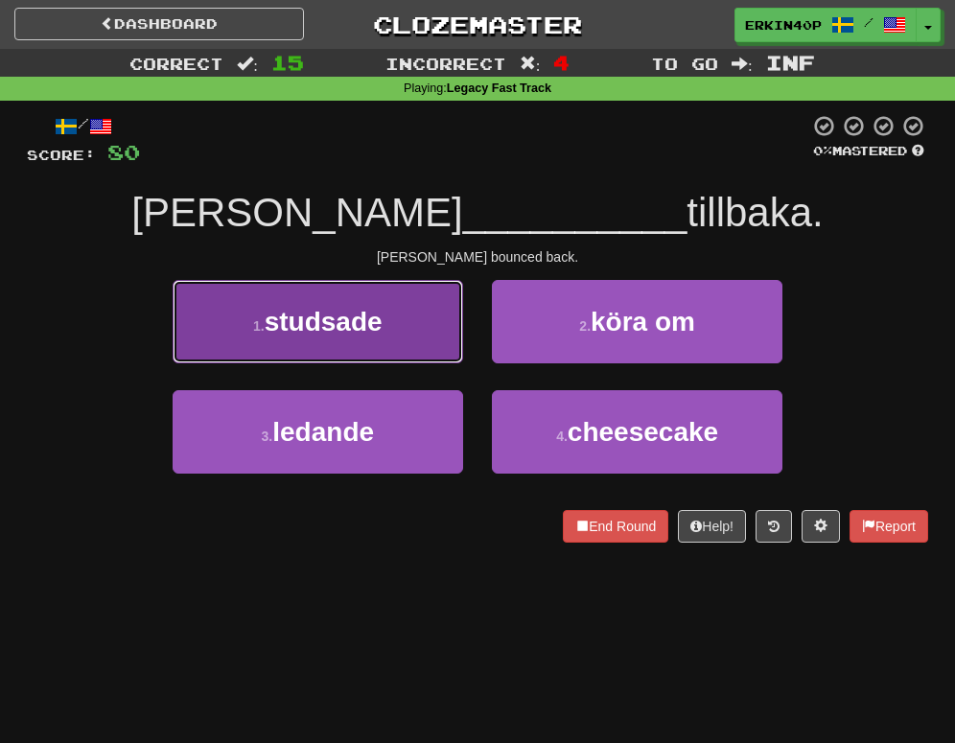
click at [438, 326] on button "1 . studsade" at bounding box center [318, 321] width 290 height 83
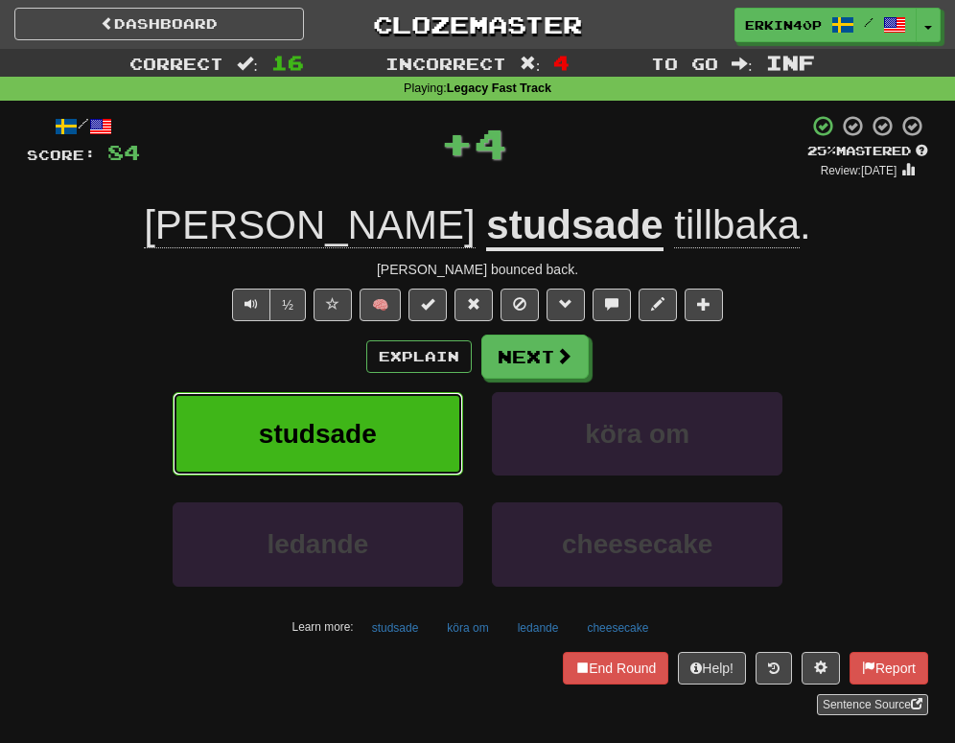
click at [412, 458] on button "studsade" at bounding box center [318, 433] width 290 height 83
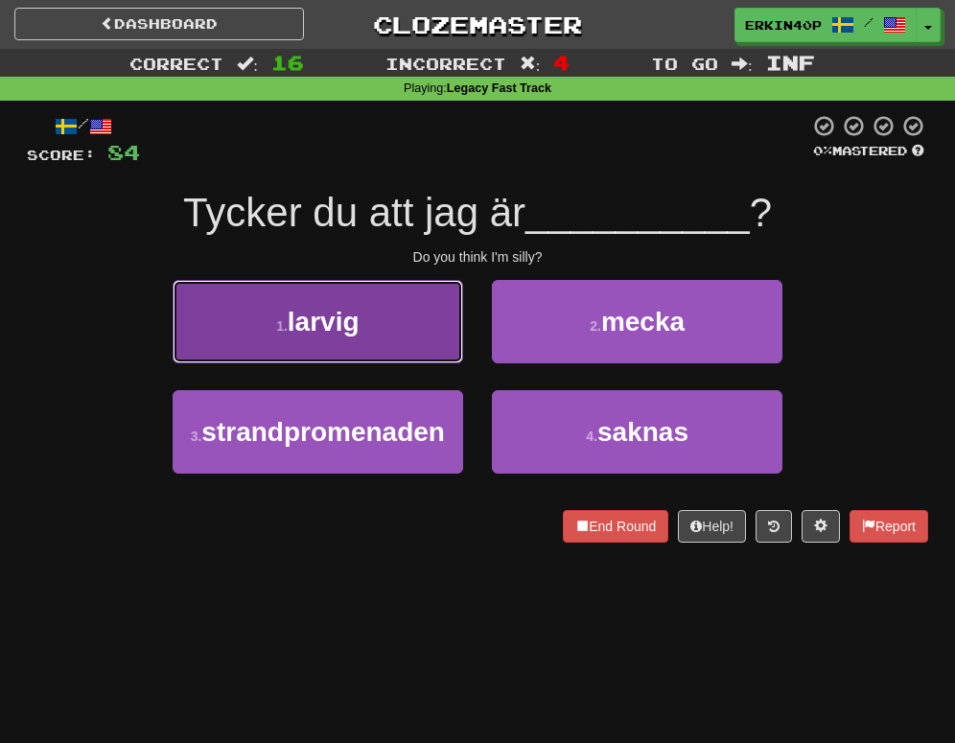
click at [398, 293] on button "1 . larvig" at bounding box center [318, 321] width 290 height 83
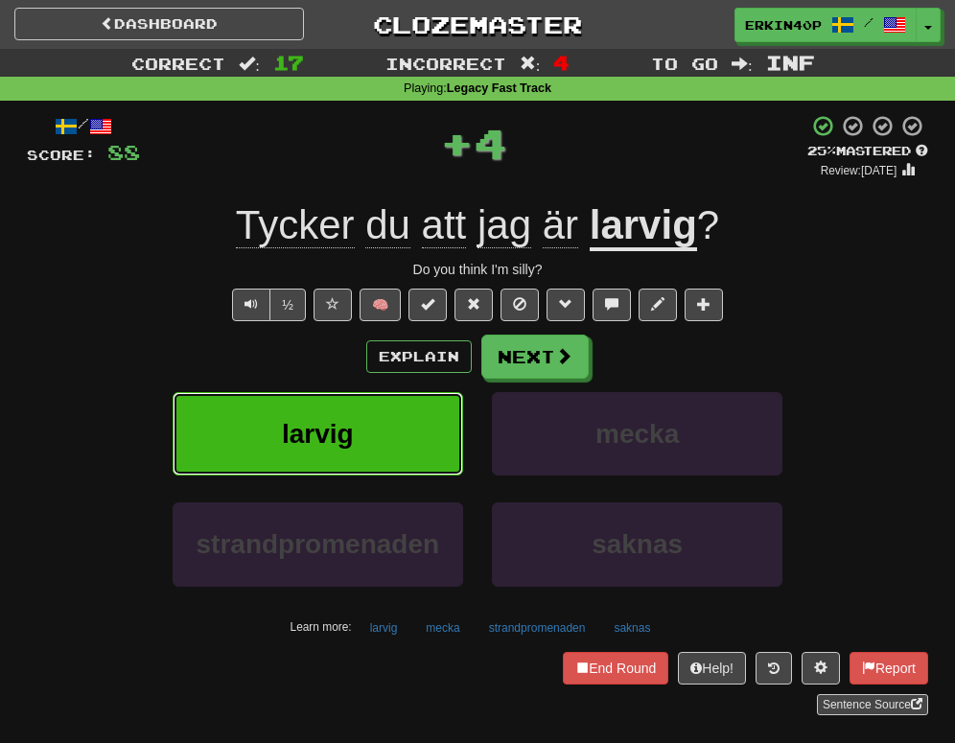
click at [411, 447] on button "larvig" at bounding box center [318, 433] width 290 height 83
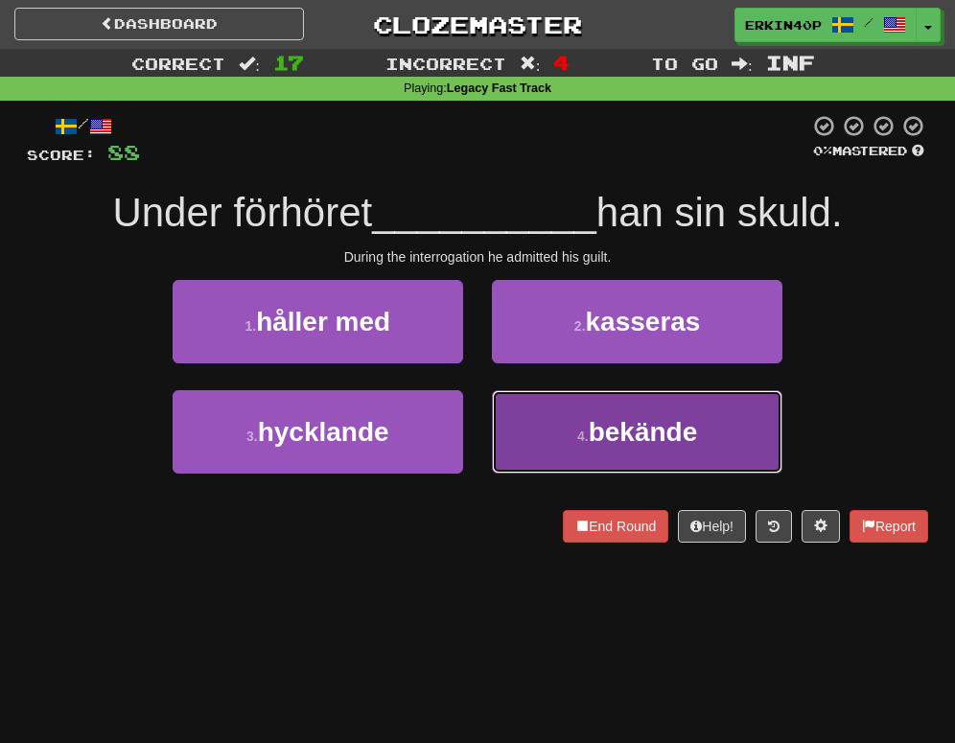
click at [570, 420] on button "4 . bekände" at bounding box center [637, 431] width 290 height 83
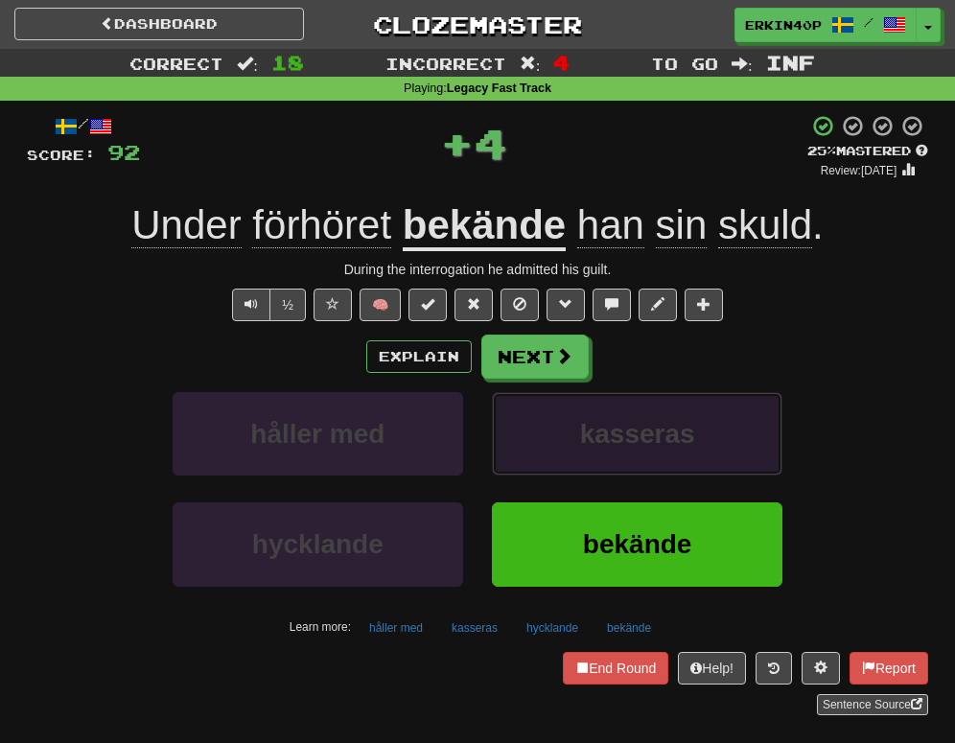
click at [570, 436] on button "kasseras" at bounding box center [637, 433] width 290 height 83
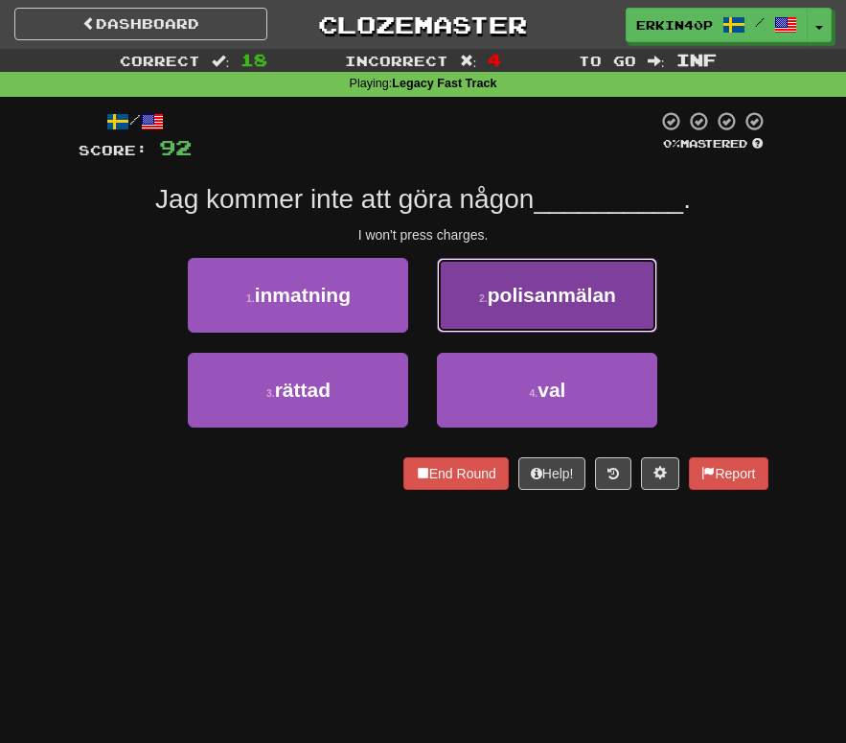
click at [545, 308] on button "2 . polisanmälan" at bounding box center [547, 295] width 220 height 75
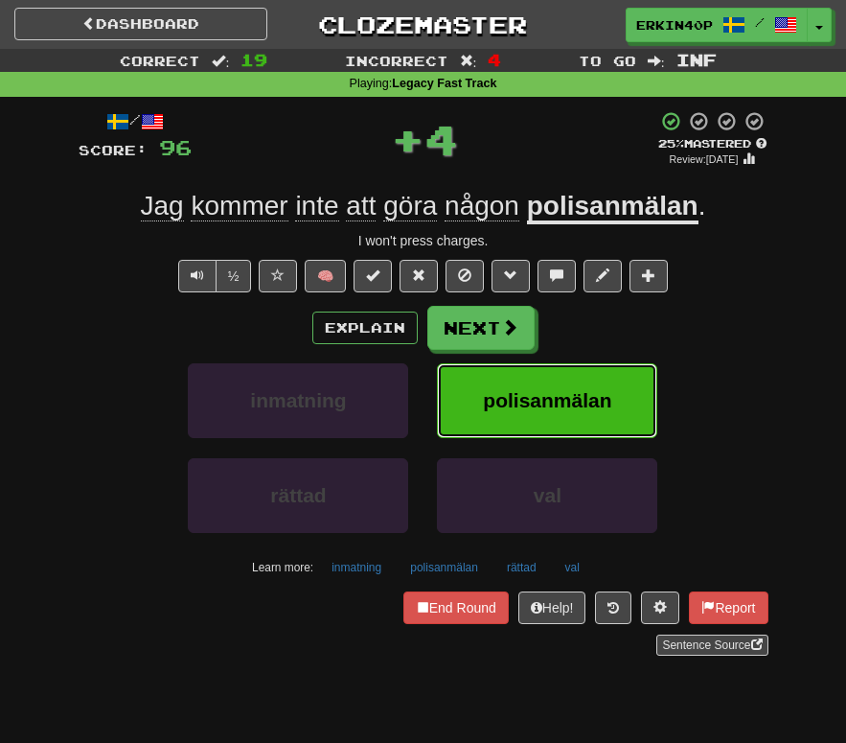
click at [576, 411] on span "polisanmälan" at bounding box center [547, 400] width 128 height 22
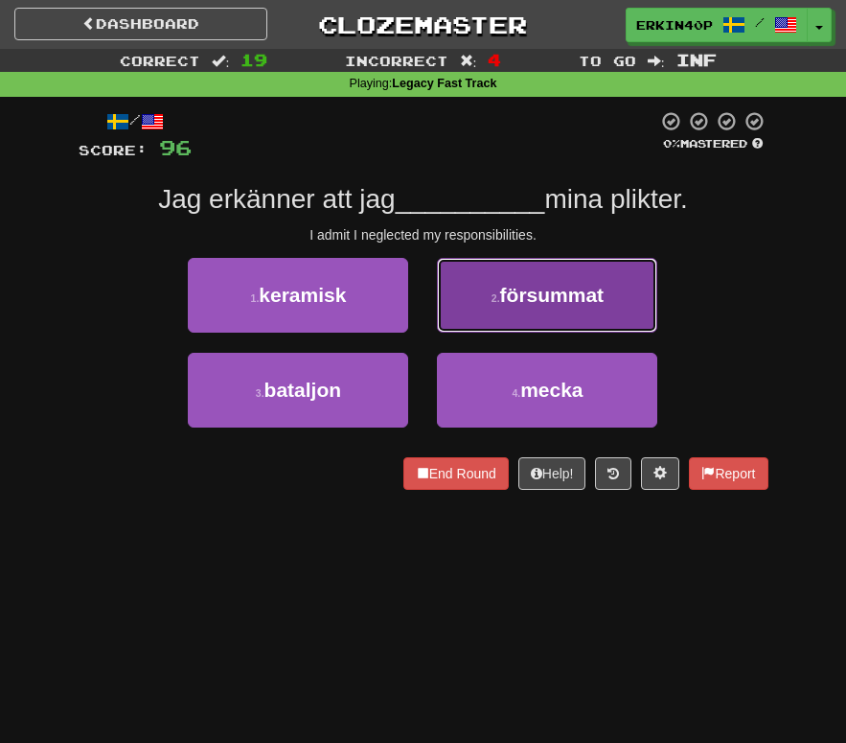
click at [589, 291] on span "försummat" at bounding box center [552, 295] width 104 height 22
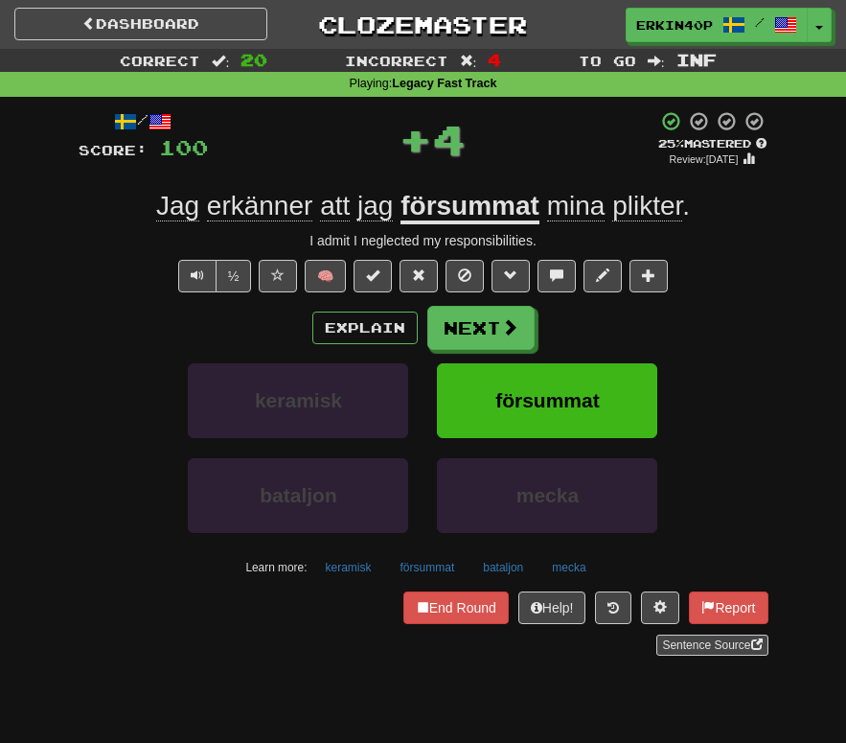
click at [589, 362] on div "Explain Next keramisk försummat bataljon mecka Learn more: keramisk försummat b…" at bounding box center [424, 444] width 690 height 276
click at [589, 384] on button "försummat" at bounding box center [547, 400] width 220 height 75
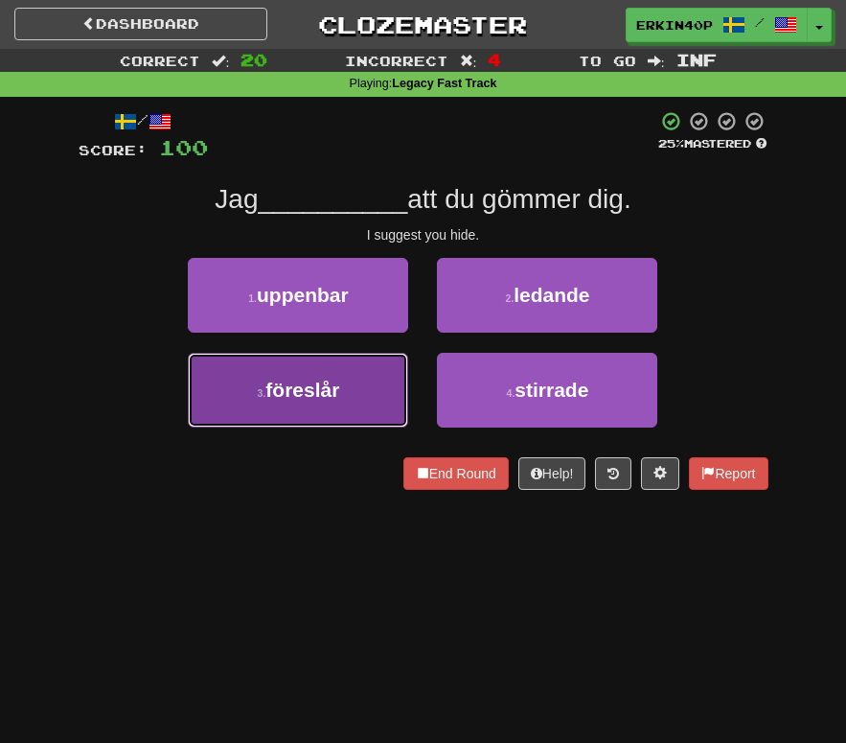
click at [351, 400] on button "3 . föreslår" at bounding box center [298, 390] width 220 height 75
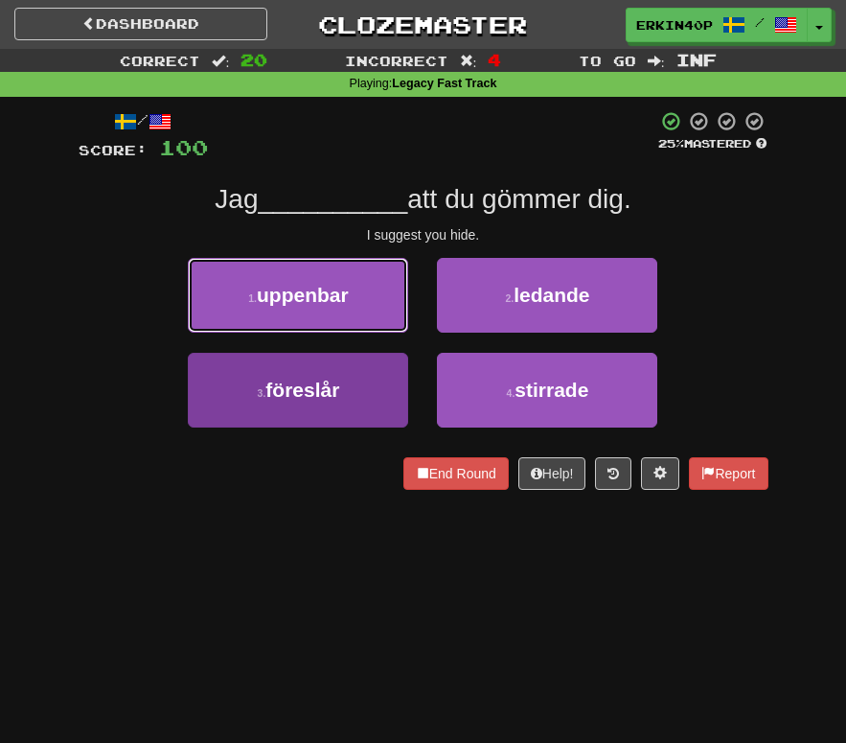
click at [351, 333] on button "1 . uppenbar" at bounding box center [298, 295] width 220 height 75
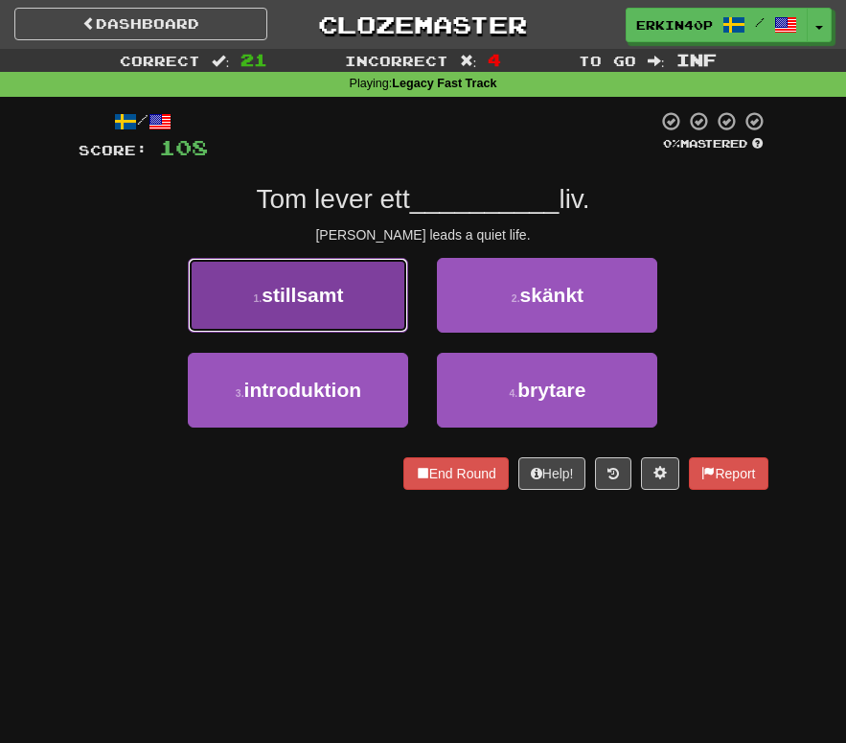
click at [289, 301] on span "stillsamt" at bounding box center [302, 295] width 81 height 22
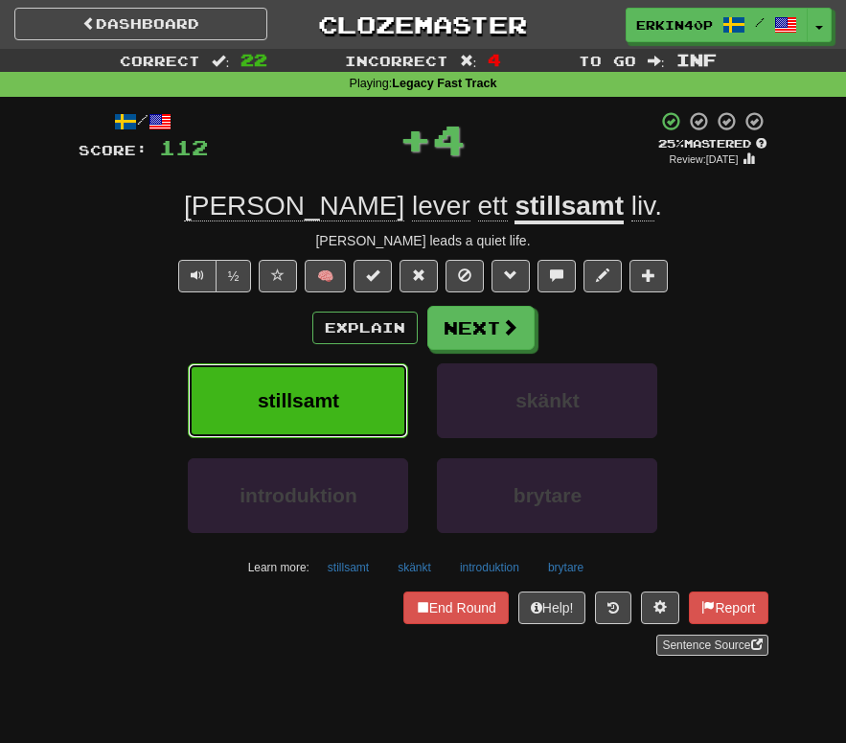
click at [283, 398] on span "stillsamt" at bounding box center [298, 400] width 81 height 22
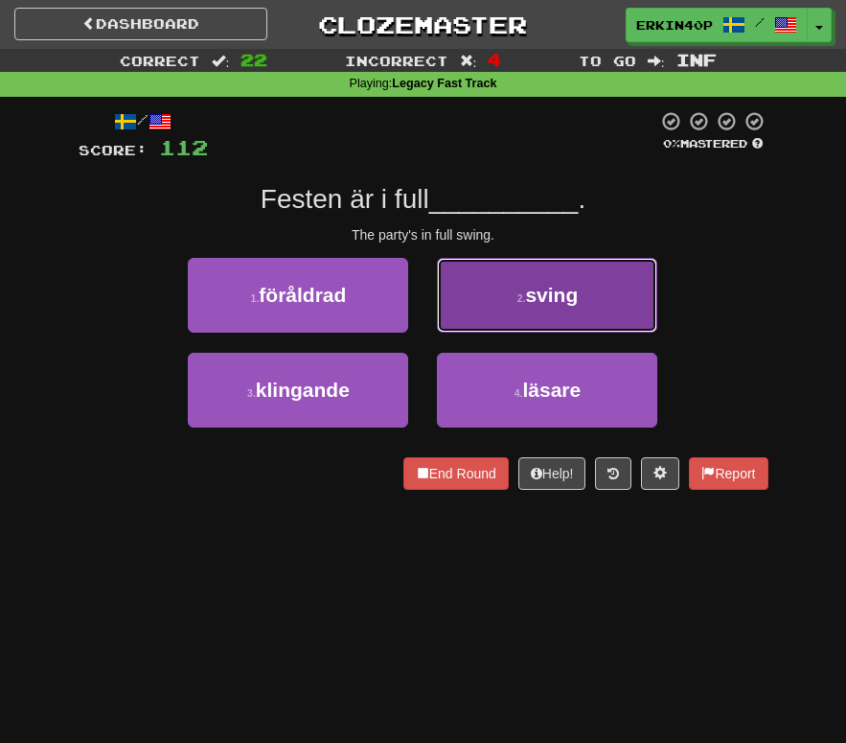
click at [573, 318] on button "2 . sving" at bounding box center [547, 295] width 220 height 75
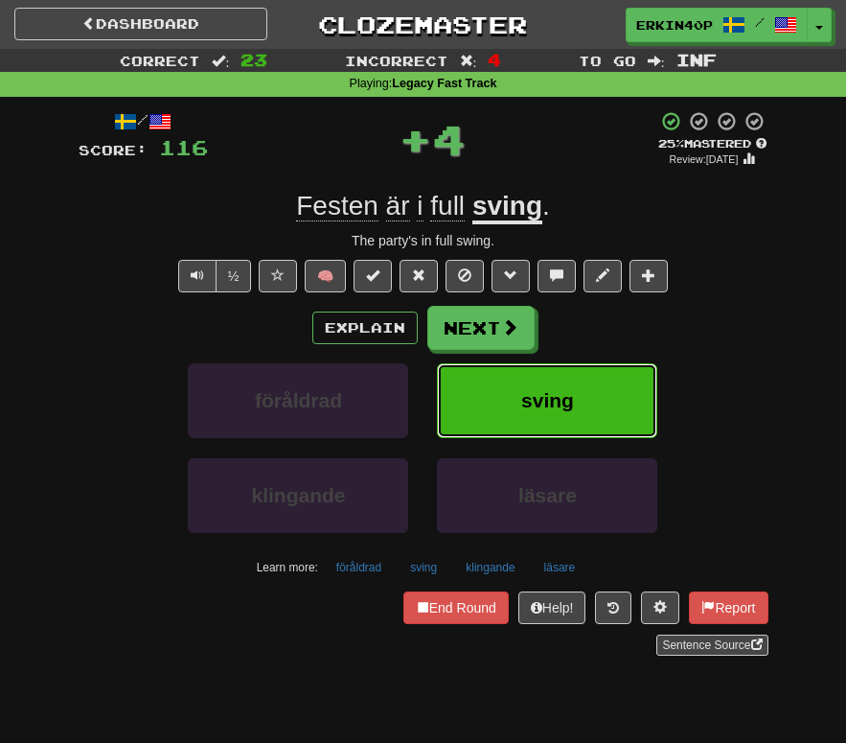
click at [603, 375] on button "sving" at bounding box center [547, 400] width 220 height 75
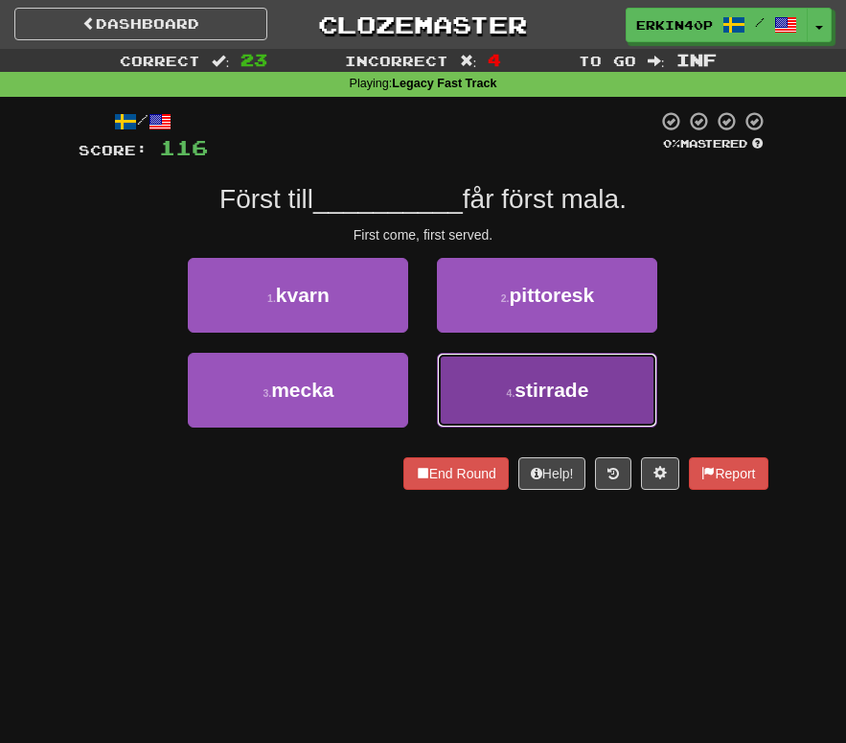
click at [464, 363] on button "4 . stirrade" at bounding box center [547, 390] width 220 height 75
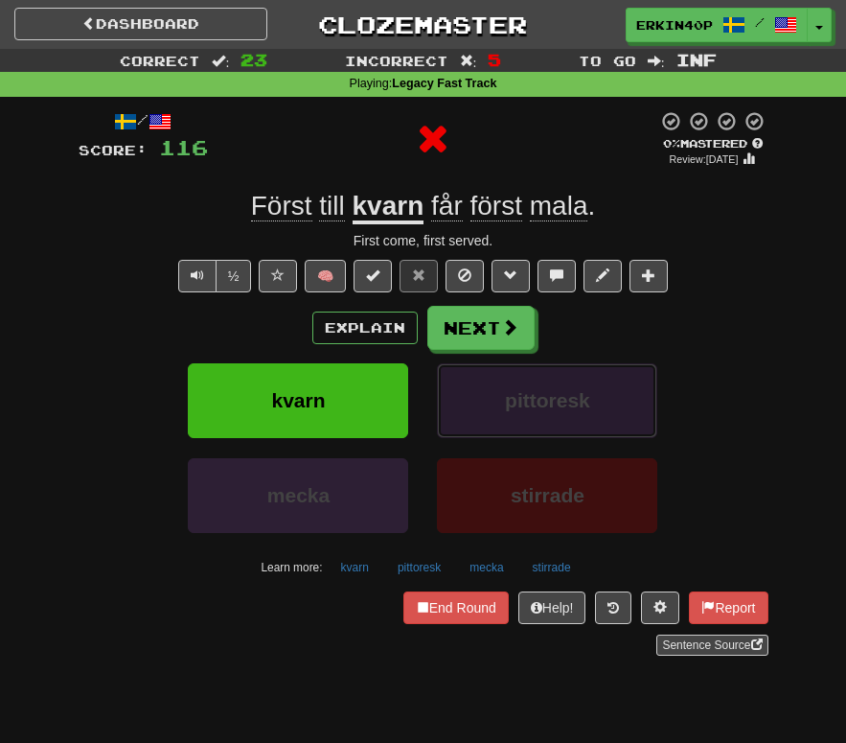
click at [477, 399] on button "pittoresk" at bounding box center [547, 400] width 220 height 75
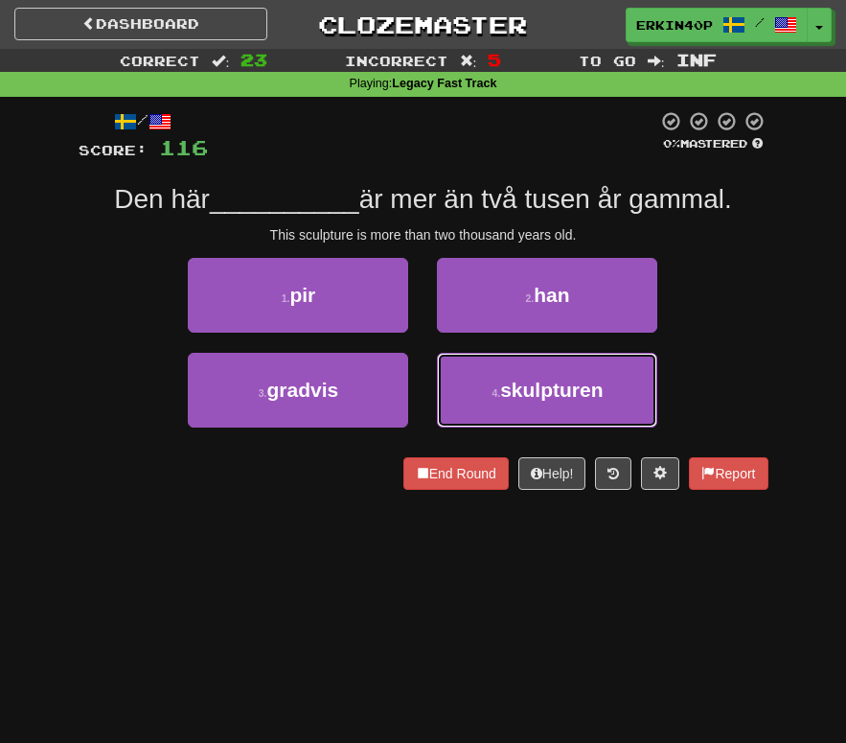
click at [477, 399] on button "4 . skulpturen" at bounding box center [547, 390] width 220 height 75
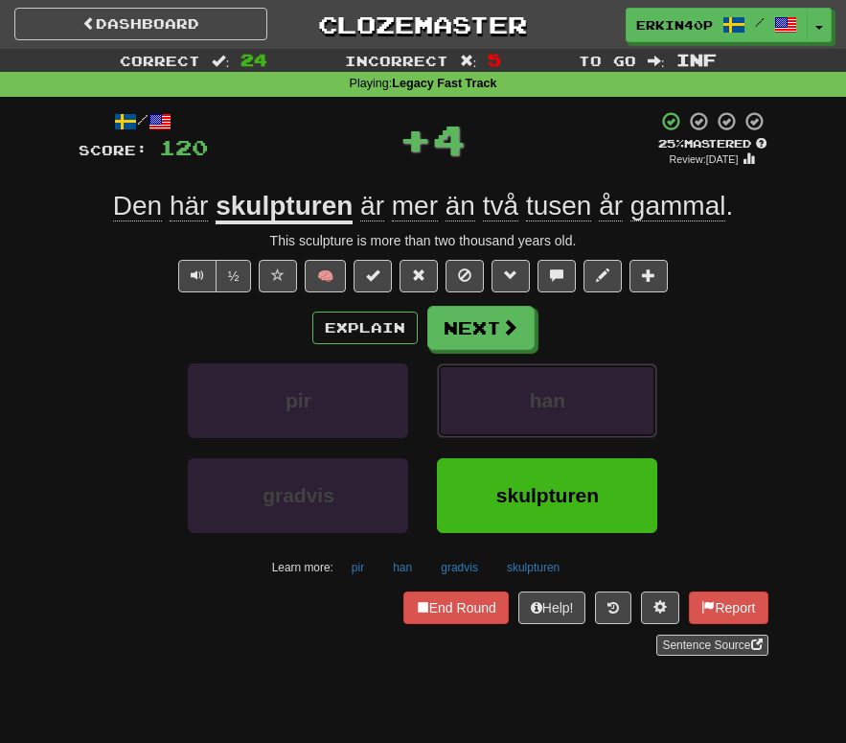
click at [477, 399] on button "han" at bounding box center [547, 400] width 220 height 75
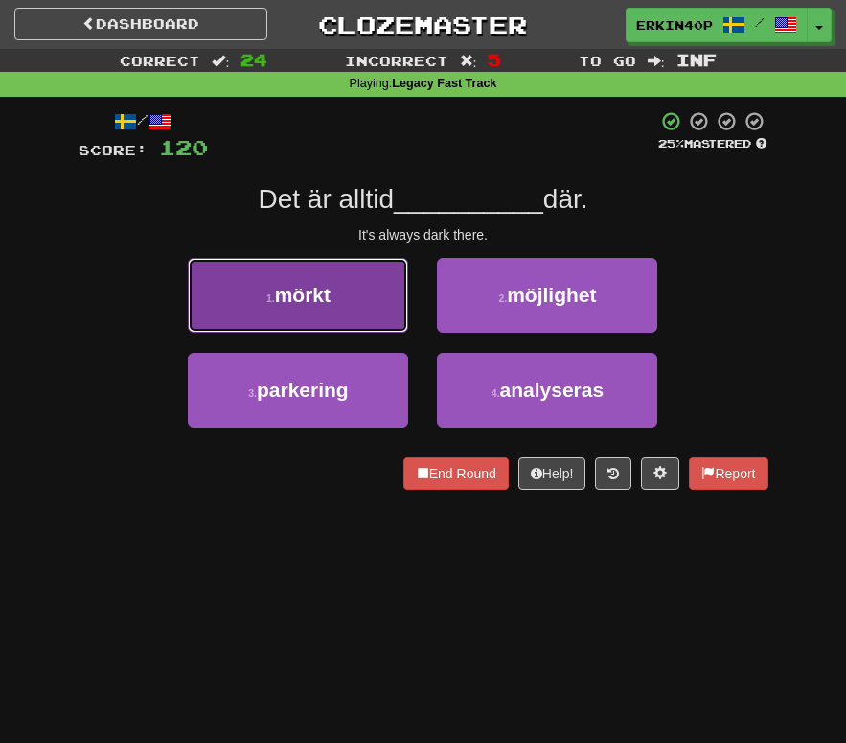
click at [329, 297] on span "mörkt" at bounding box center [303, 295] width 56 height 22
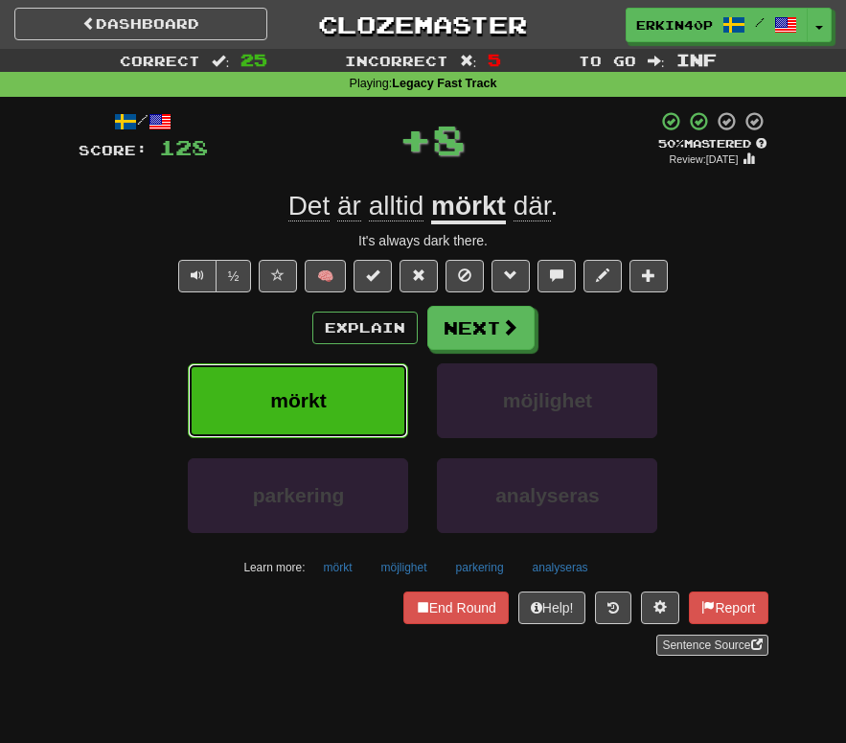
click at [338, 383] on button "mörkt" at bounding box center [298, 400] width 220 height 75
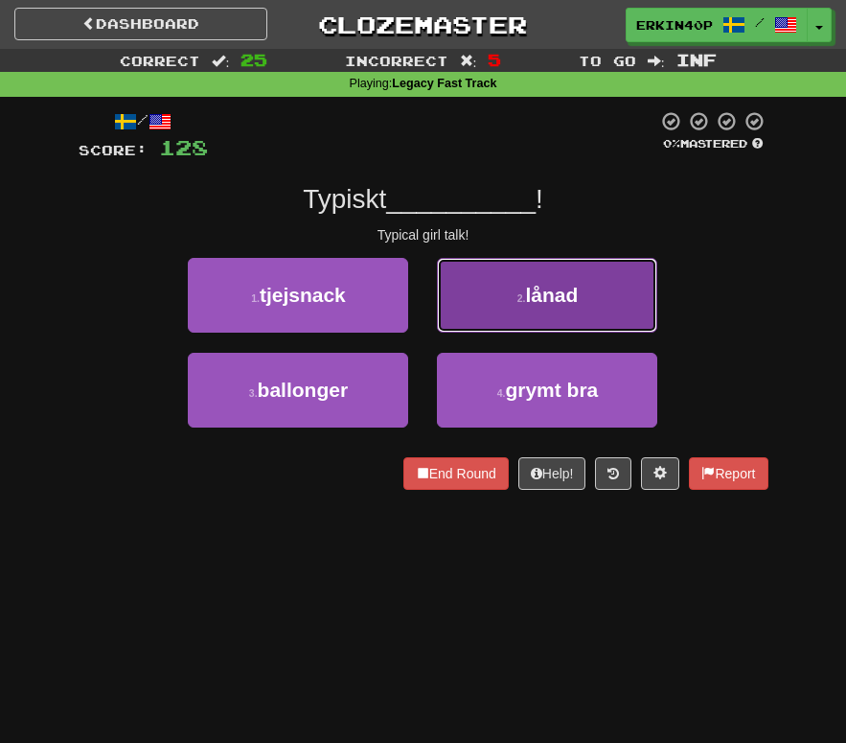
click at [605, 311] on button "2 . lånad" at bounding box center [547, 295] width 220 height 75
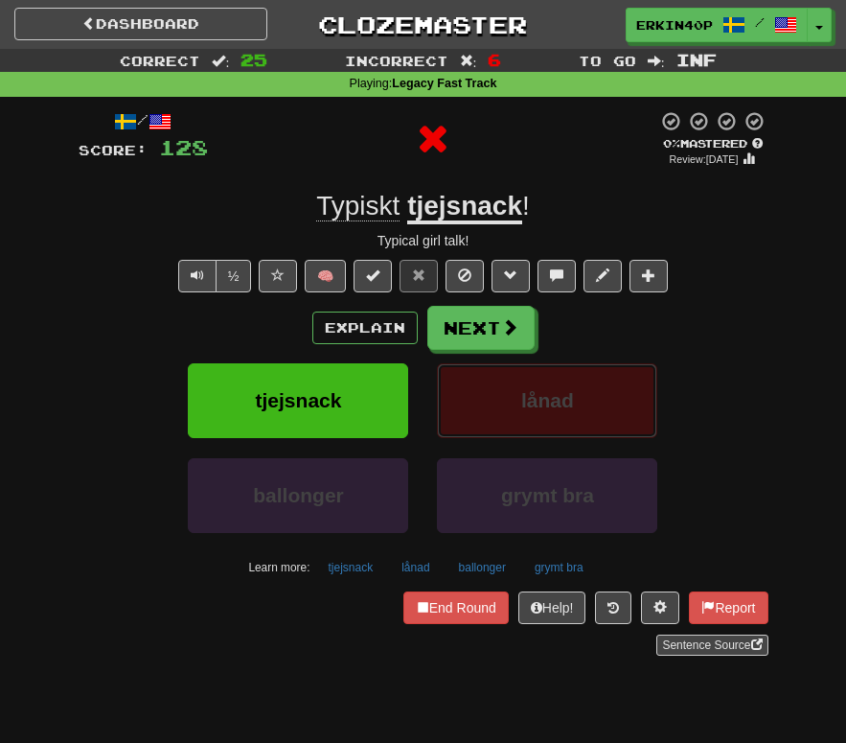
click at [601, 416] on button "lånad" at bounding box center [547, 400] width 220 height 75
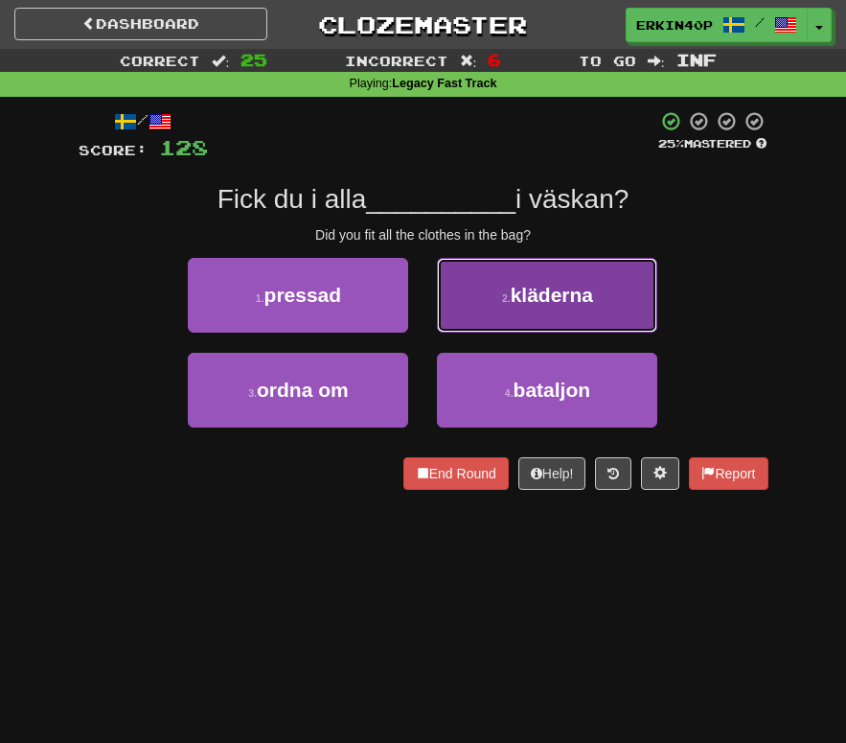
click at [603, 318] on button "2 . kläderna" at bounding box center [547, 295] width 220 height 75
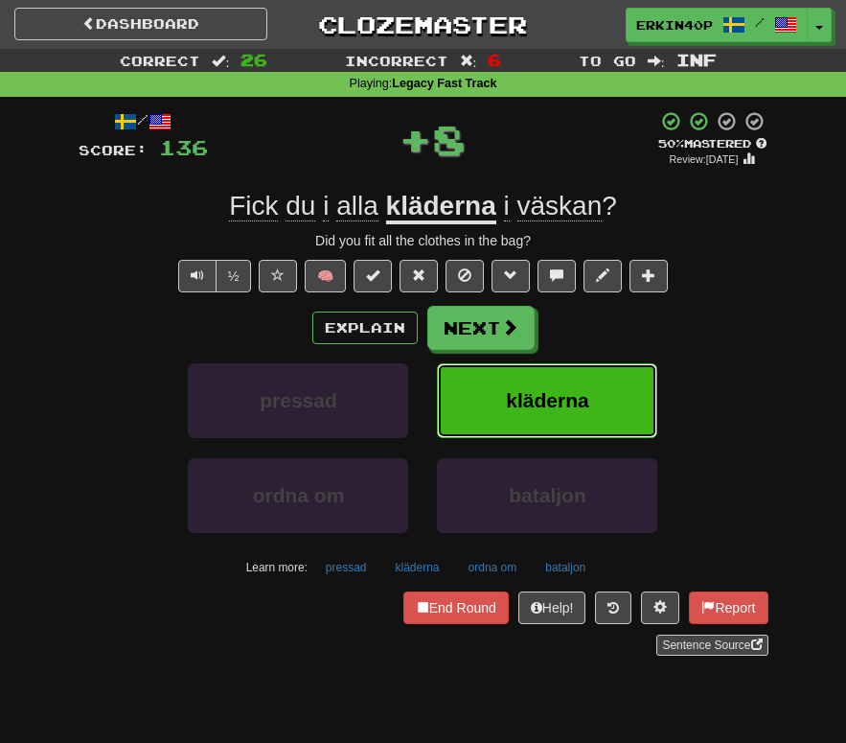
click at [602, 394] on button "kläderna" at bounding box center [547, 400] width 220 height 75
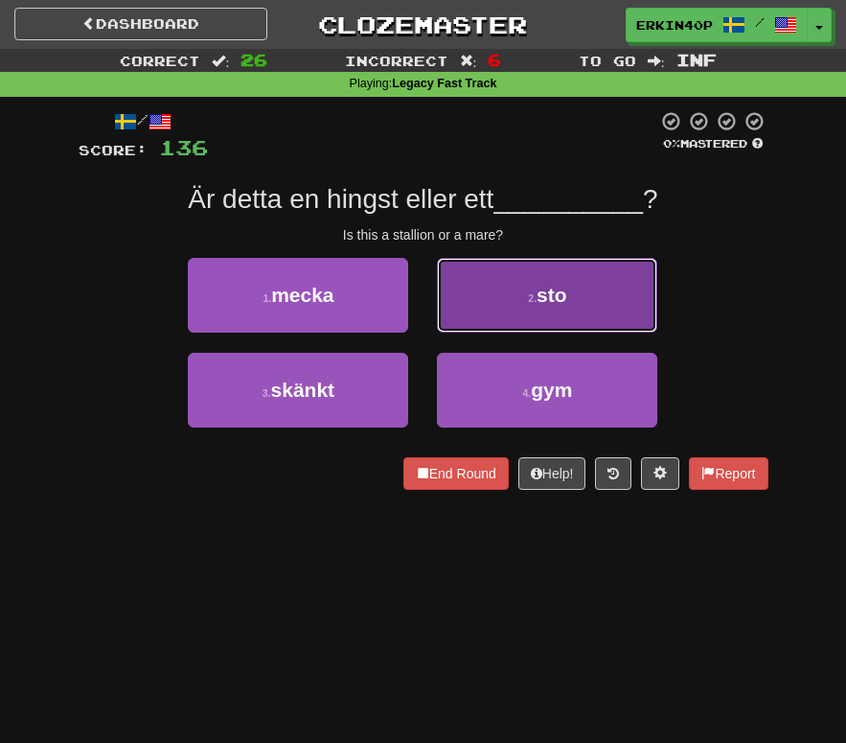
click at [591, 295] on button "2 . sto" at bounding box center [547, 295] width 220 height 75
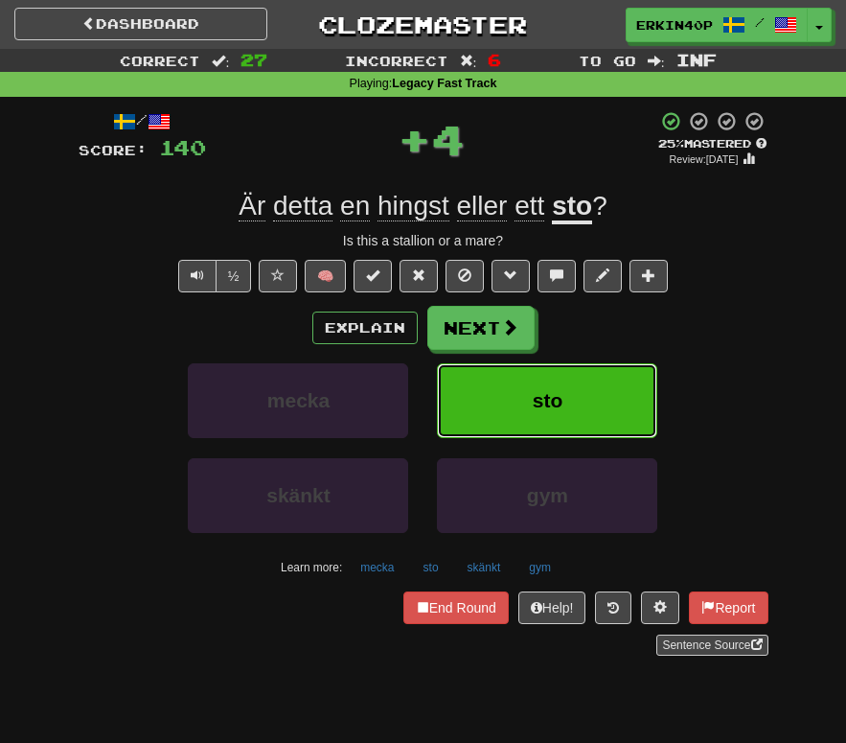
click at [590, 384] on button "sto" at bounding box center [547, 400] width 220 height 75
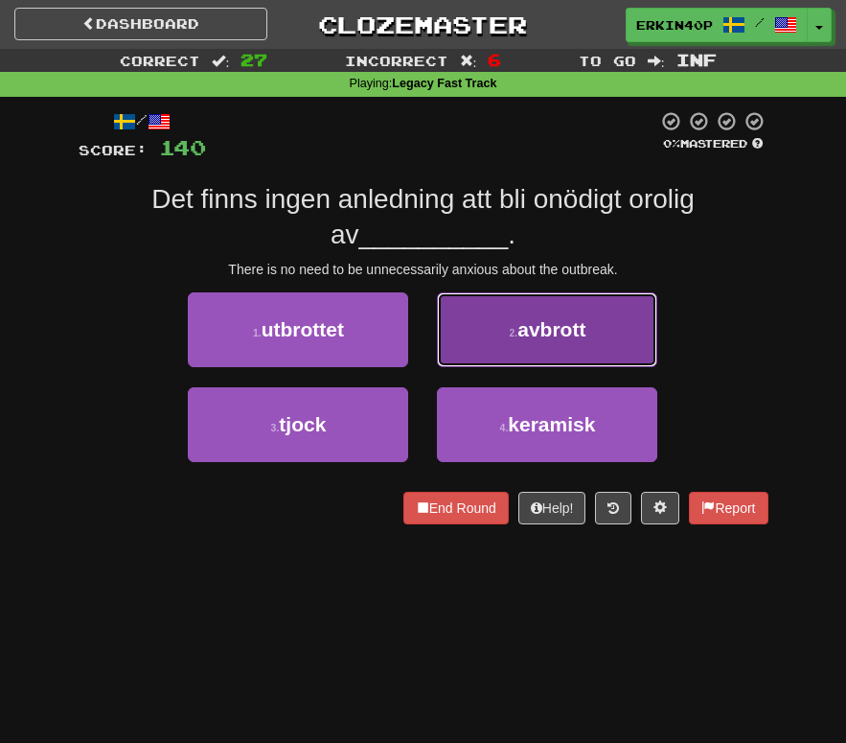
click at [655, 316] on button "2 . avbrott" at bounding box center [547, 329] width 220 height 75
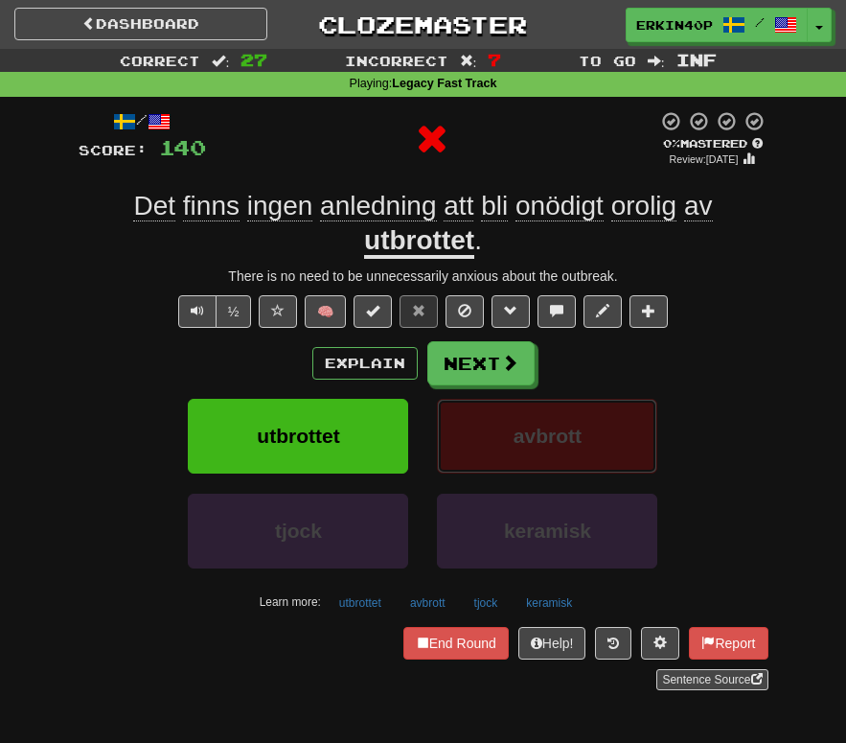
click at [577, 447] on span "avbrott" at bounding box center [548, 436] width 68 height 22
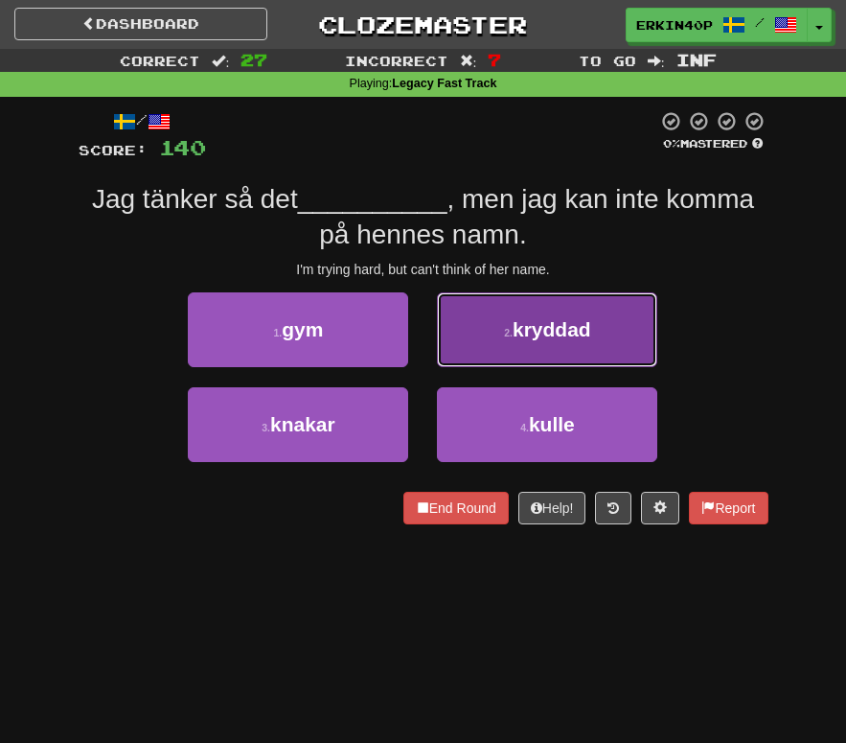
click at [573, 344] on button "2 . kryddad" at bounding box center [547, 329] width 220 height 75
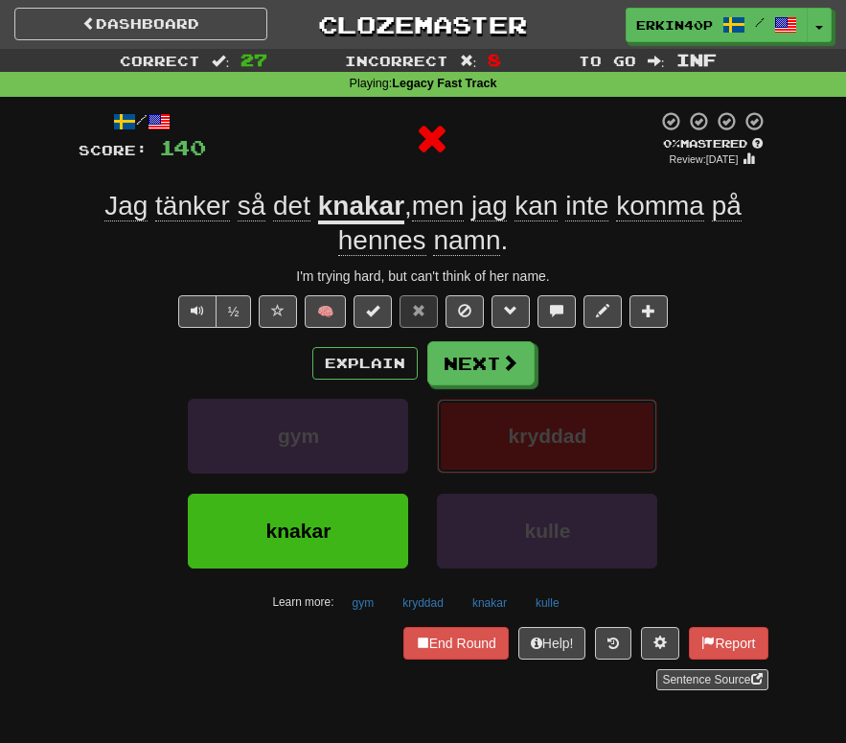
click at [572, 425] on span "kryddad" at bounding box center [548, 436] width 79 height 22
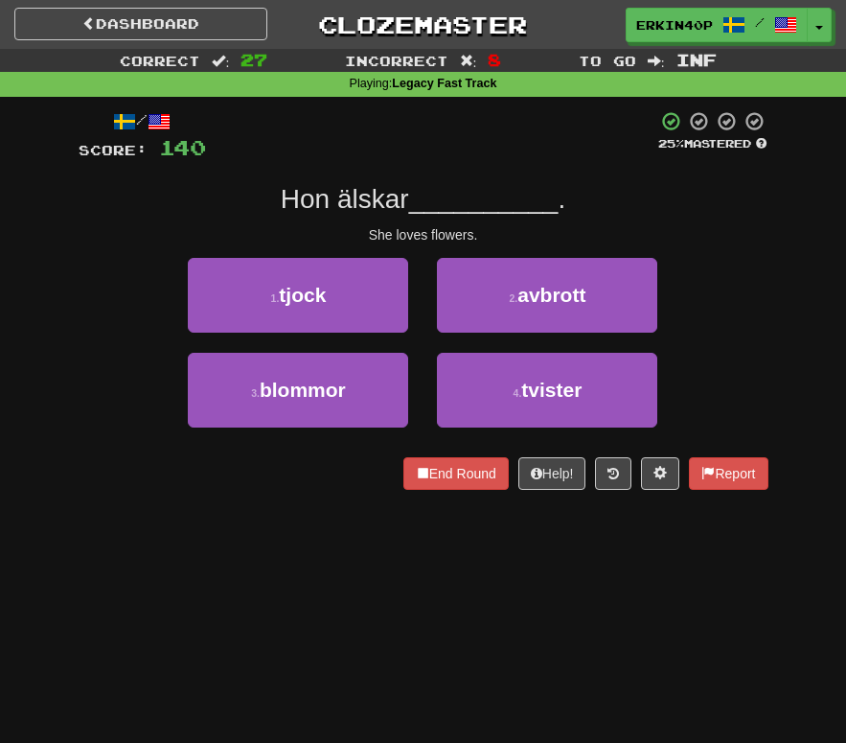
click at [336, 428] on div "3 . blommor" at bounding box center [297, 400] width 249 height 95
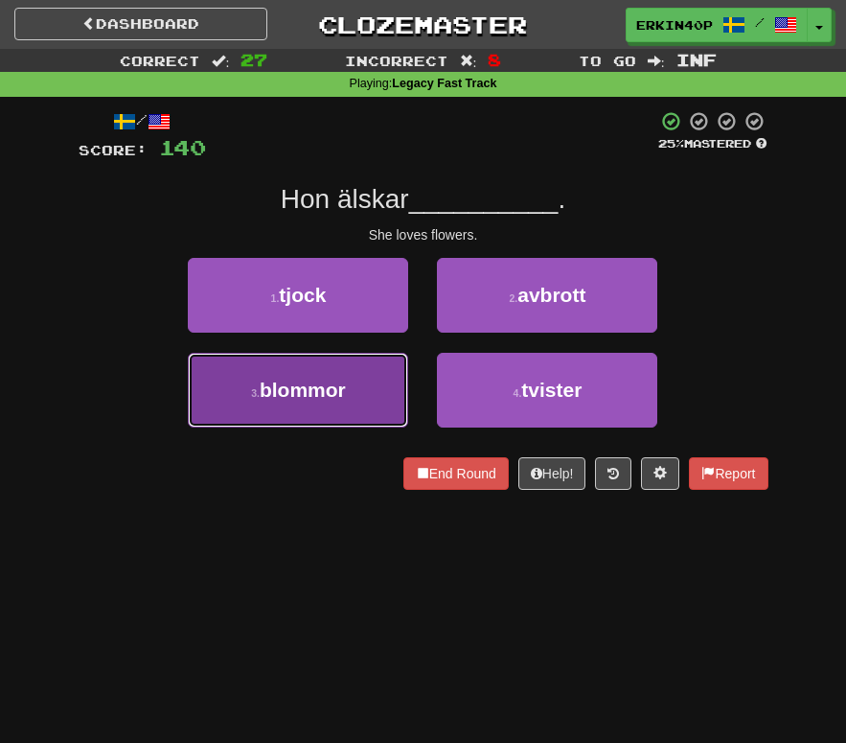
click at [336, 402] on button "3 . blommor" at bounding box center [298, 390] width 220 height 75
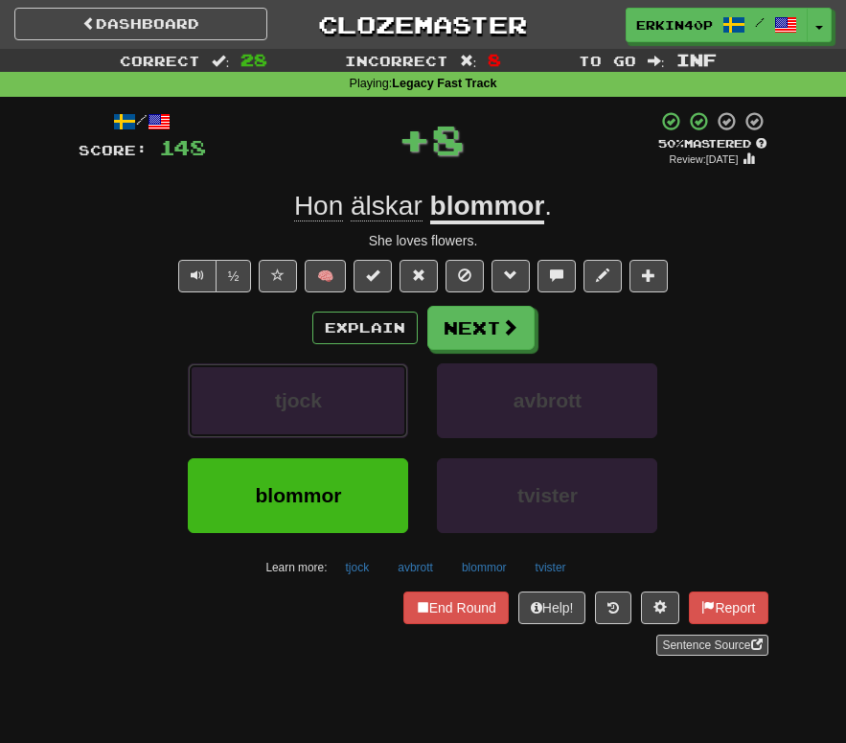
click at [336, 402] on button "tjock" at bounding box center [298, 400] width 220 height 75
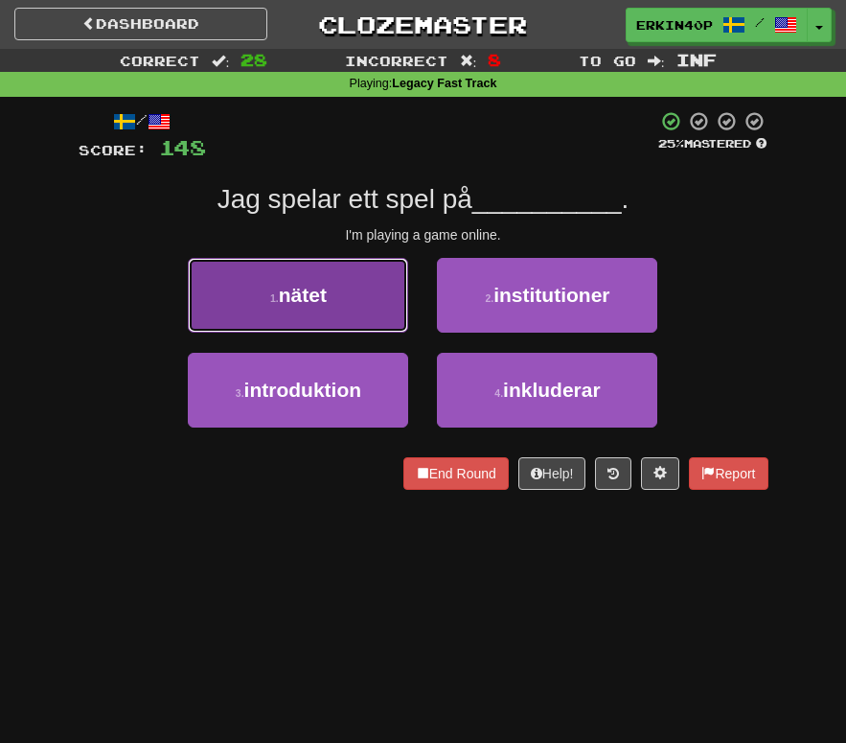
click at [346, 290] on button "1 . nätet" at bounding box center [298, 295] width 220 height 75
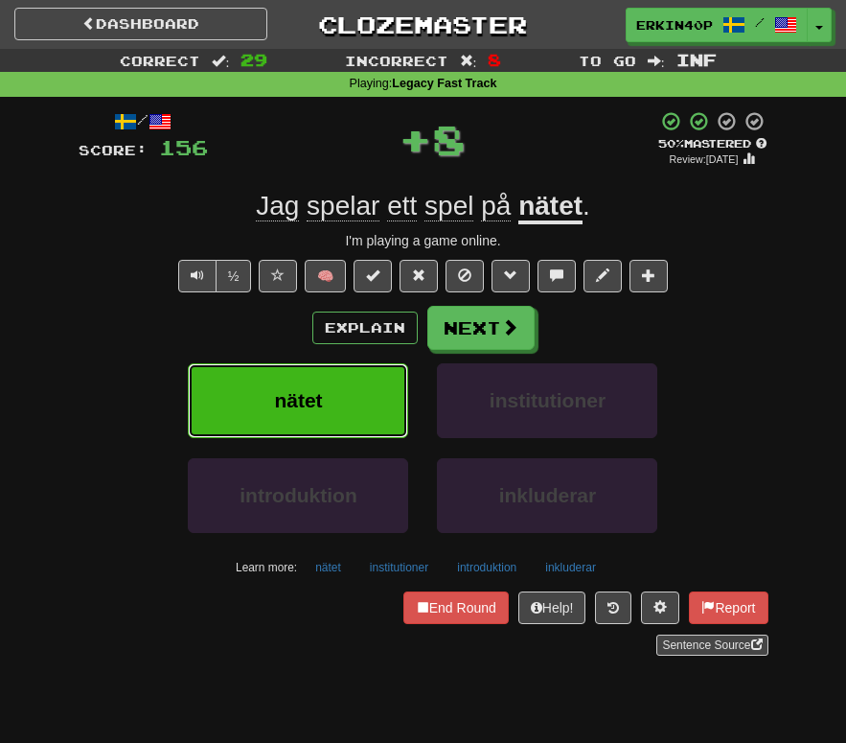
click at [347, 400] on button "nätet" at bounding box center [298, 400] width 220 height 75
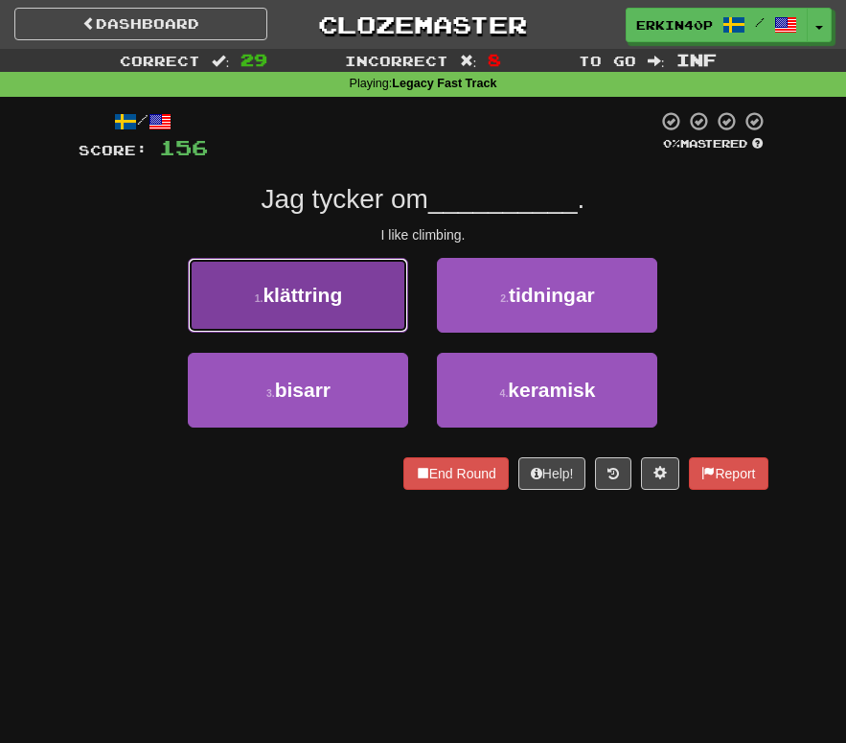
click at [352, 300] on button "1 . klättring" at bounding box center [298, 295] width 220 height 75
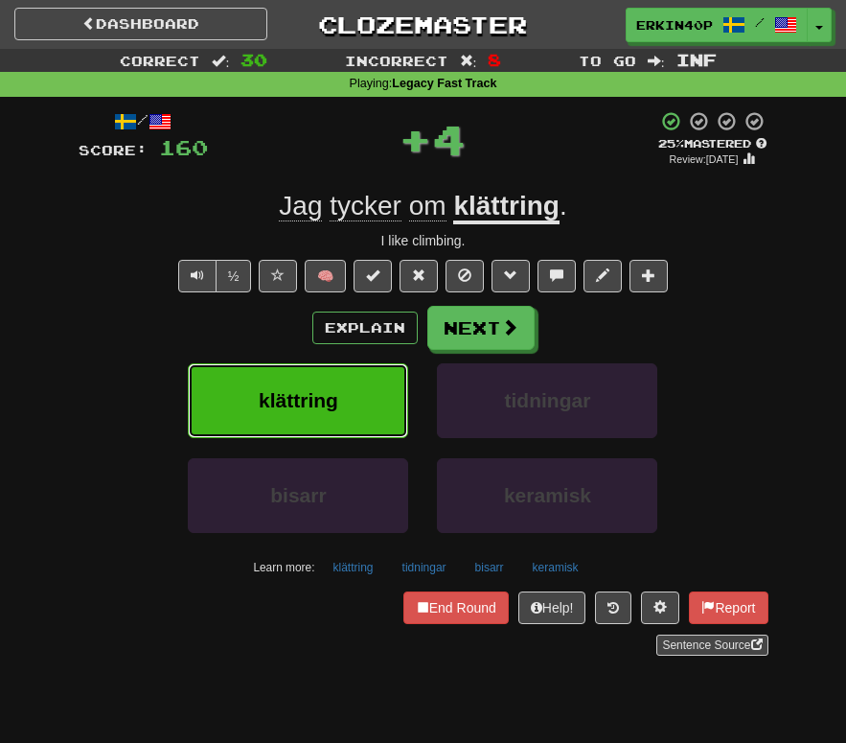
click at [344, 381] on button "klättring" at bounding box center [298, 400] width 220 height 75
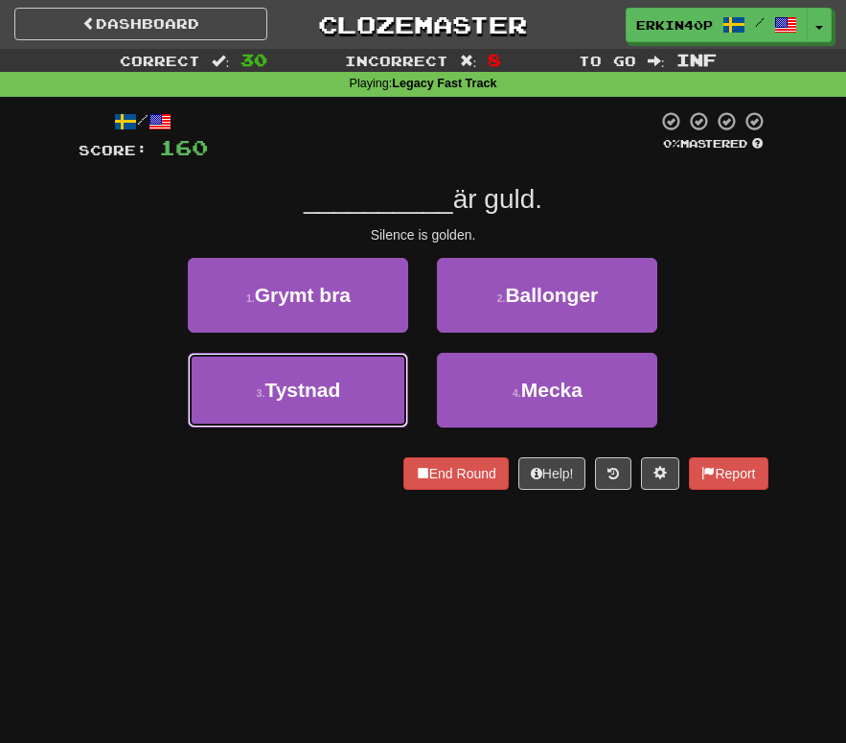
click at [344, 381] on button "3 . Tystnad" at bounding box center [298, 390] width 220 height 75
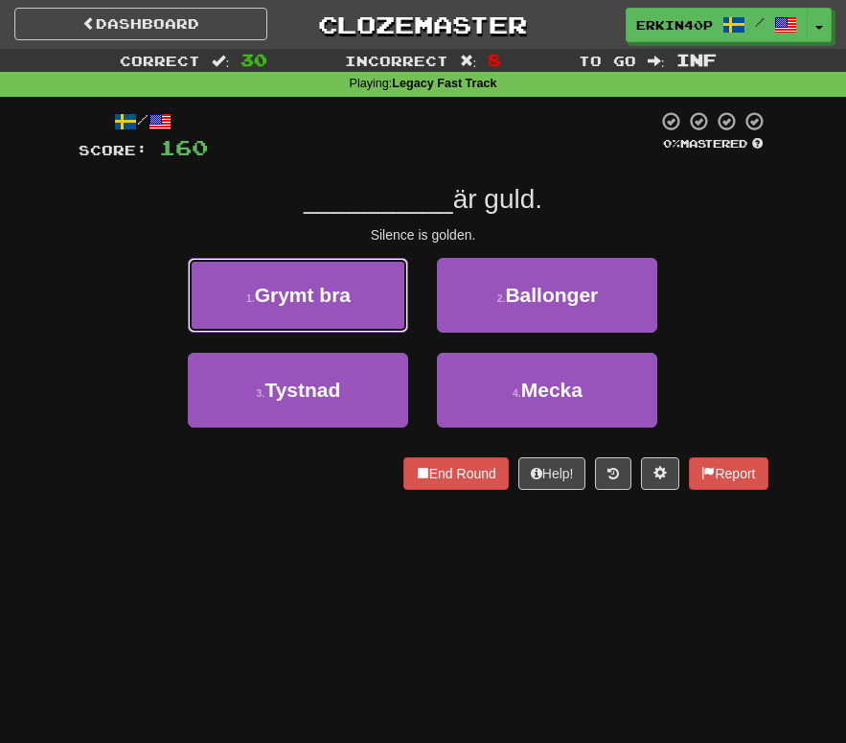
click at [344, 333] on button "1 . Grymt bra" at bounding box center [298, 295] width 220 height 75
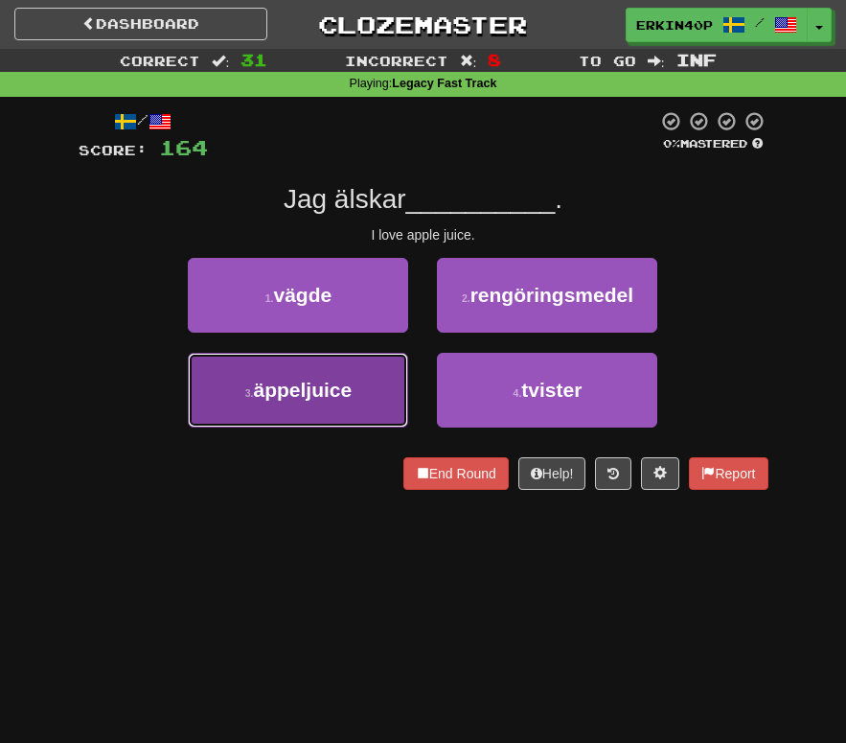
click at [358, 387] on button "3 . äppeljuice" at bounding box center [298, 390] width 220 height 75
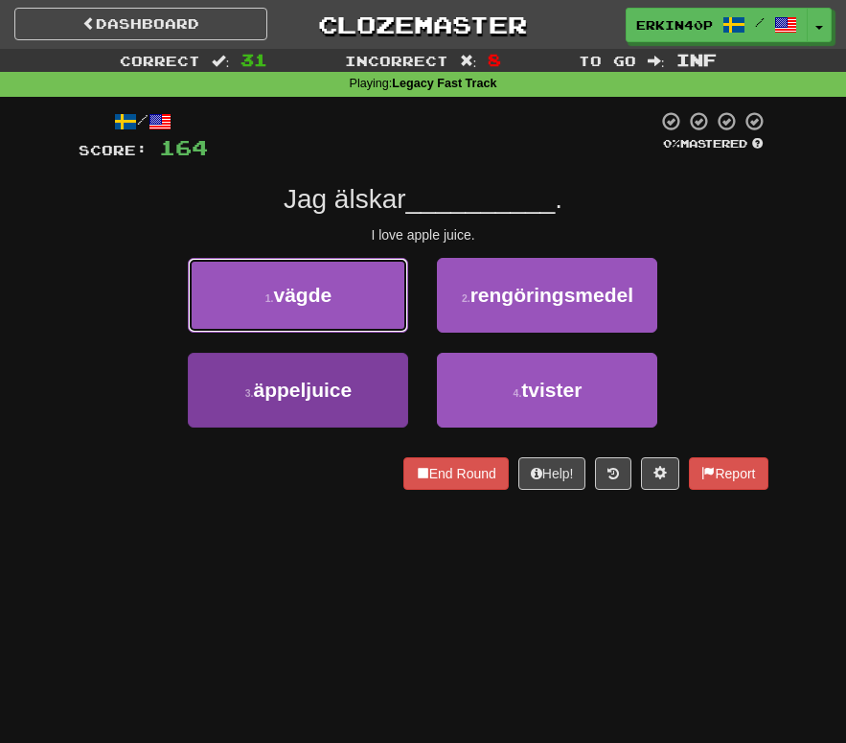
click at [358, 333] on button "1 . vägde" at bounding box center [298, 295] width 220 height 75
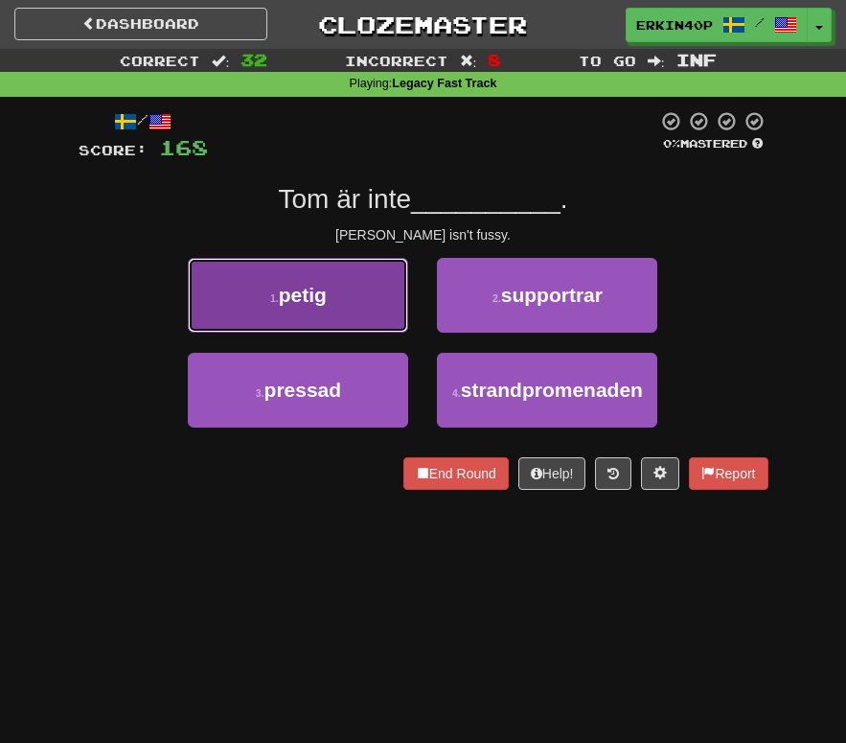
click at [397, 316] on button "1 . petig" at bounding box center [298, 295] width 220 height 75
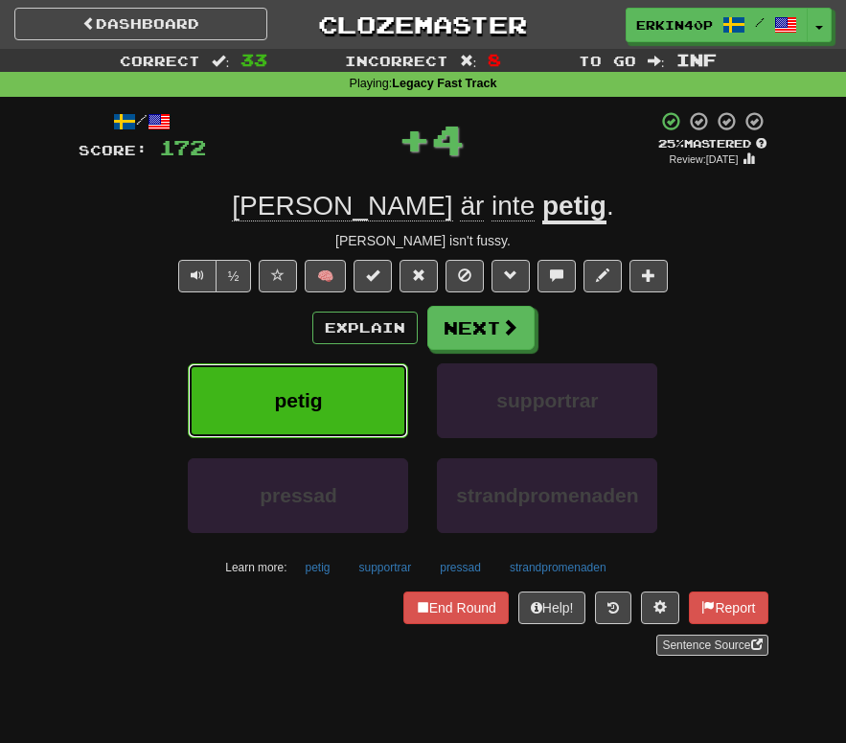
click at [375, 409] on button "petig" at bounding box center [298, 400] width 220 height 75
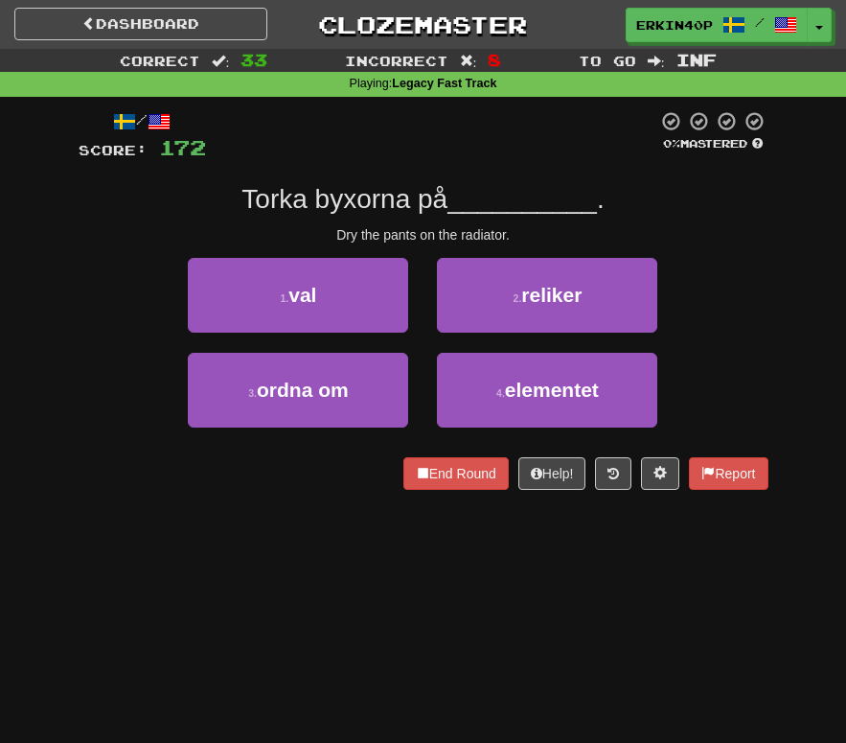
click at [475, 433] on div "4 . elementet" at bounding box center [547, 400] width 249 height 95
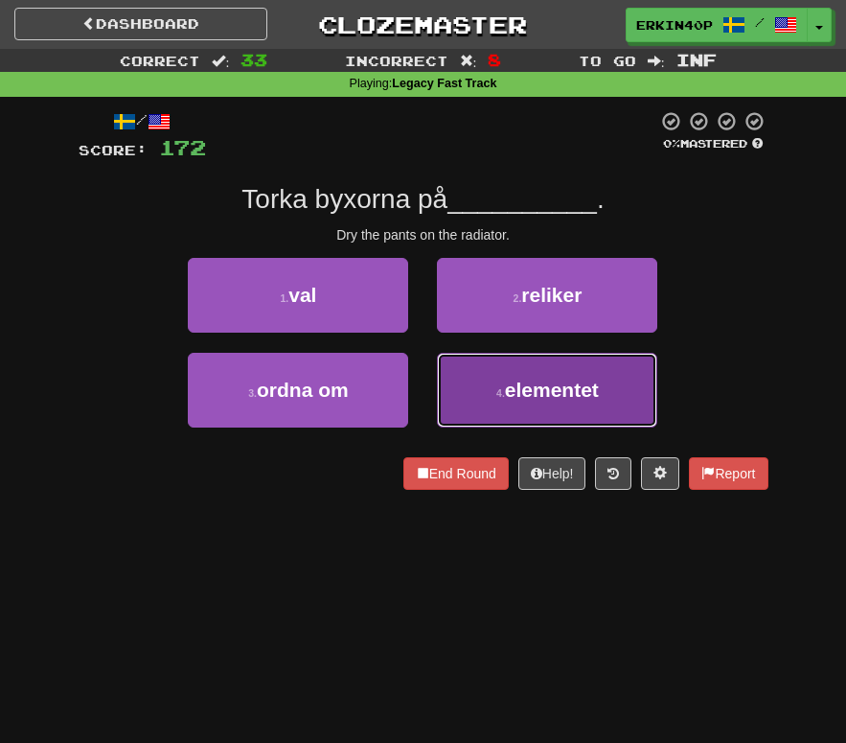
click at [482, 409] on button "4 . elementet" at bounding box center [547, 390] width 220 height 75
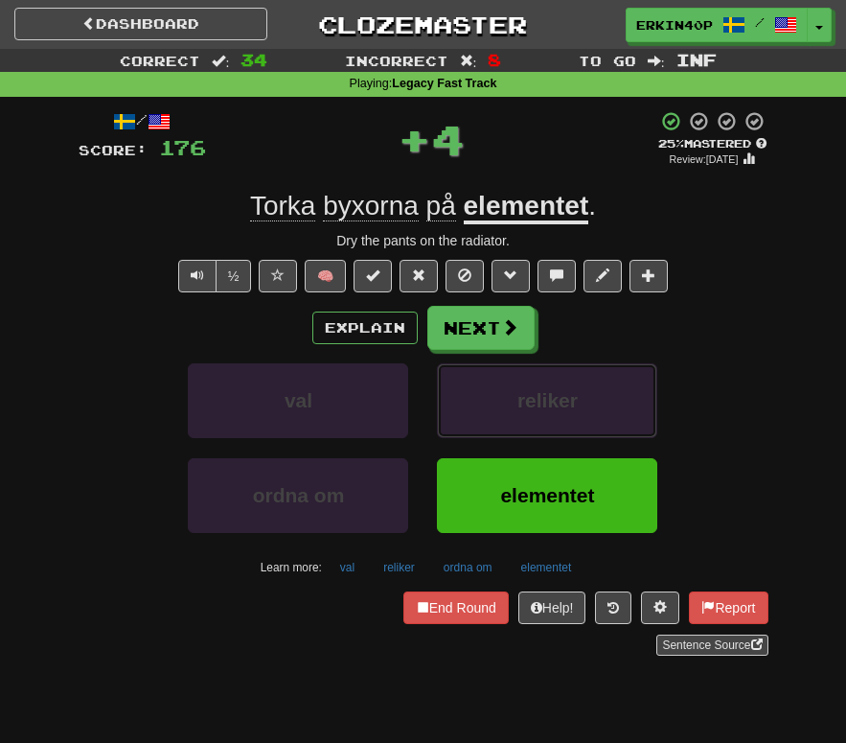
click at [482, 409] on button "reliker" at bounding box center [547, 400] width 220 height 75
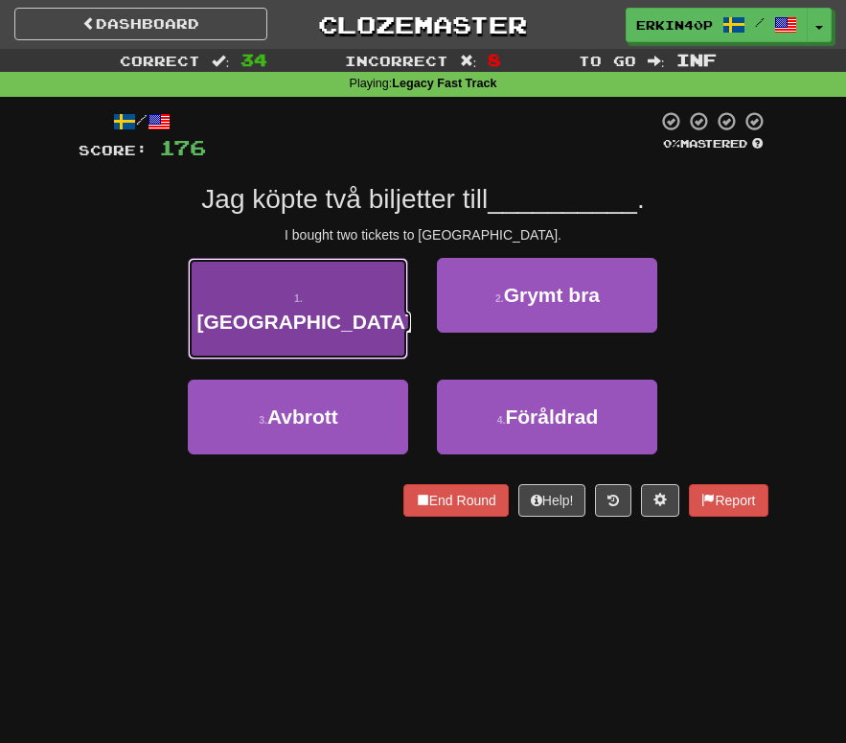
click at [353, 292] on button "1 . [GEOGRAPHIC_DATA]" at bounding box center [298, 309] width 220 height 102
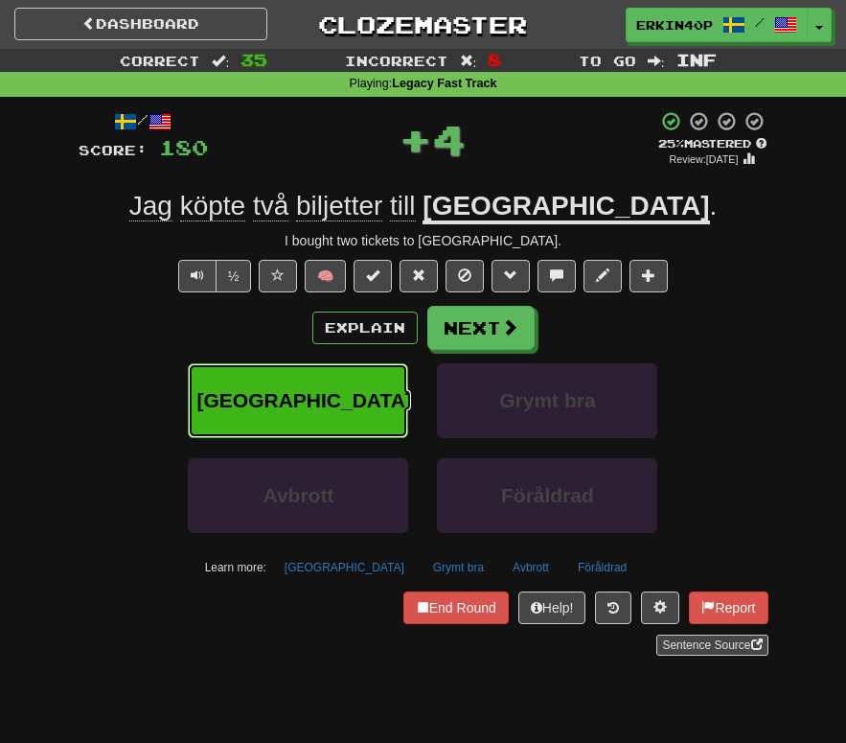
click at [358, 381] on button "[GEOGRAPHIC_DATA]" at bounding box center [298, 400] width 220 height 75
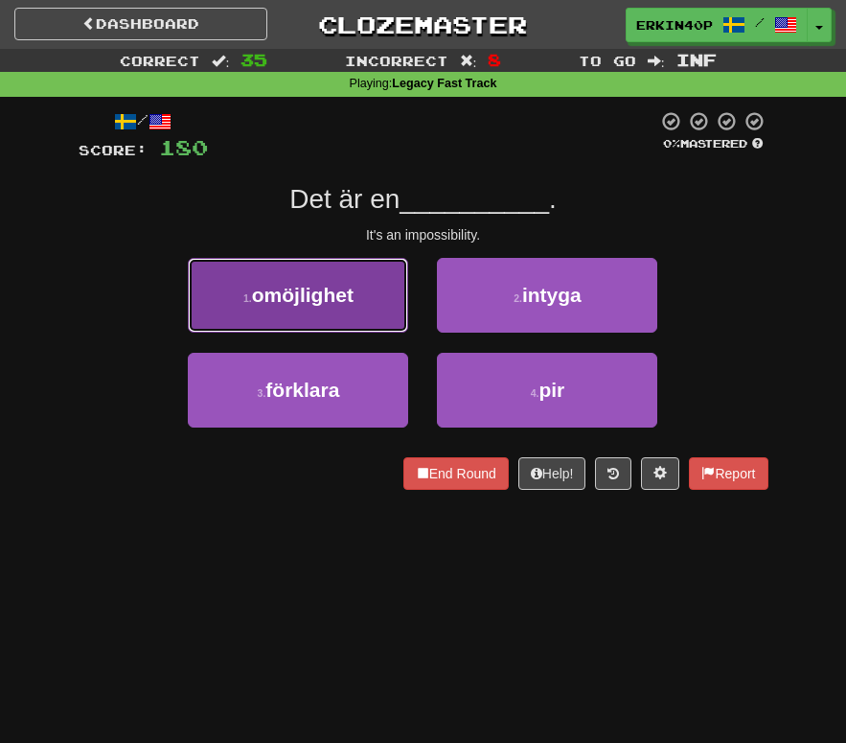
click at [373, 300] on button "1 . omöjlighet" at bounding box center [298, 295] width 220 height 75
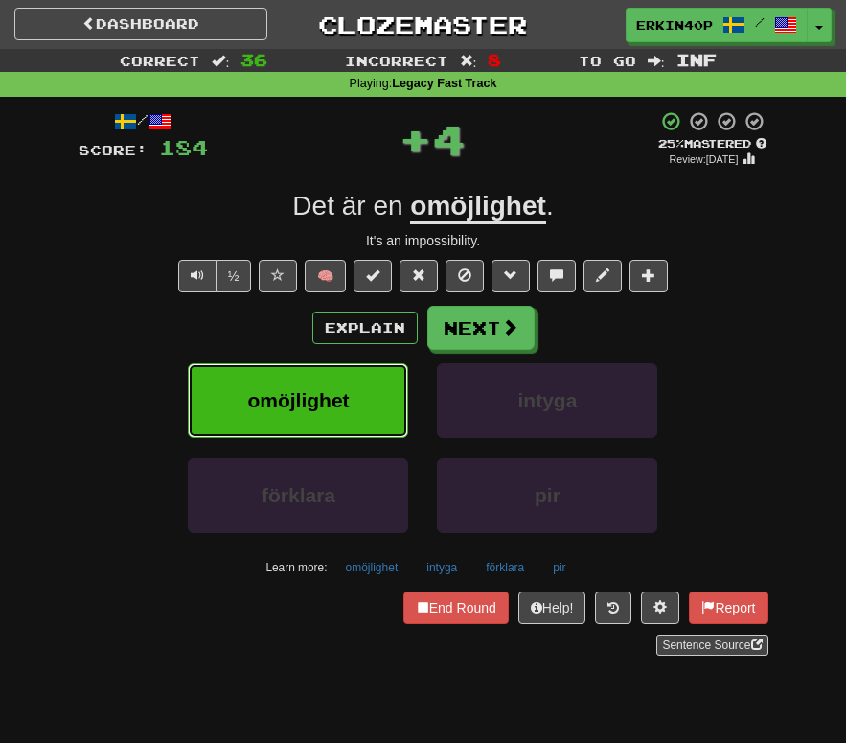
click at [361, 372] on button "omöjlighet" at bounding box center [298, 400] width 220 height 75
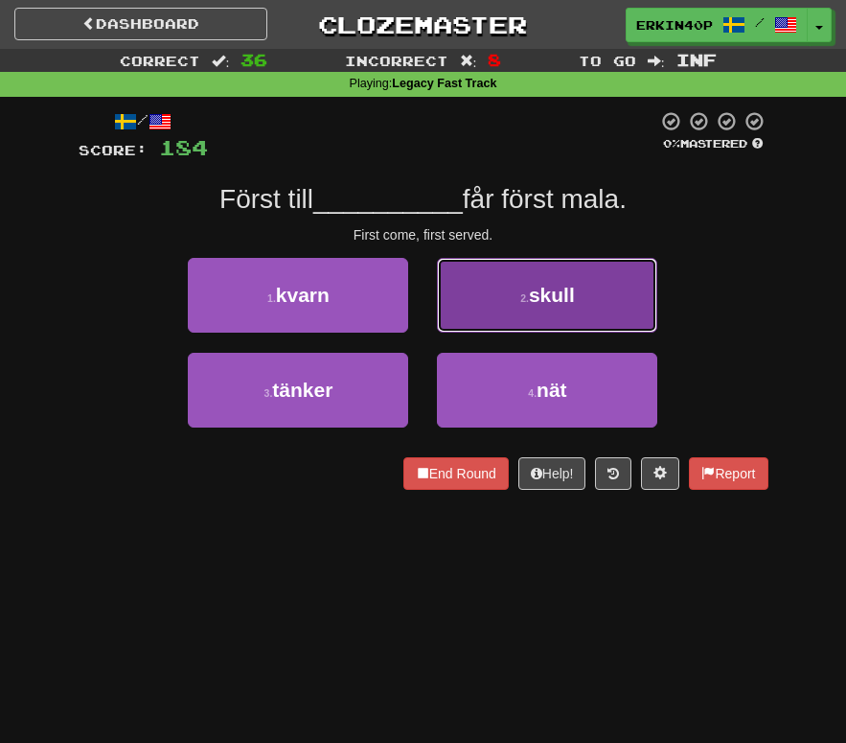
click at [519, 315] on button "2 . skull" at bounding box center [547, 295] width 220 height 75
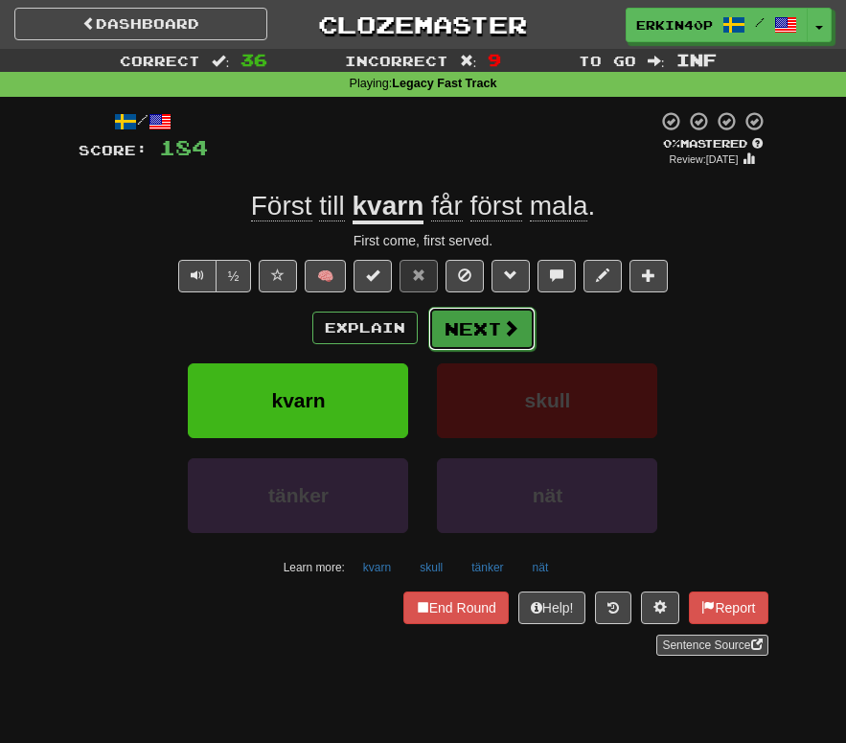
click at [494, 340] on button "Next" at bounding box center [481, 329] width 107 height 44
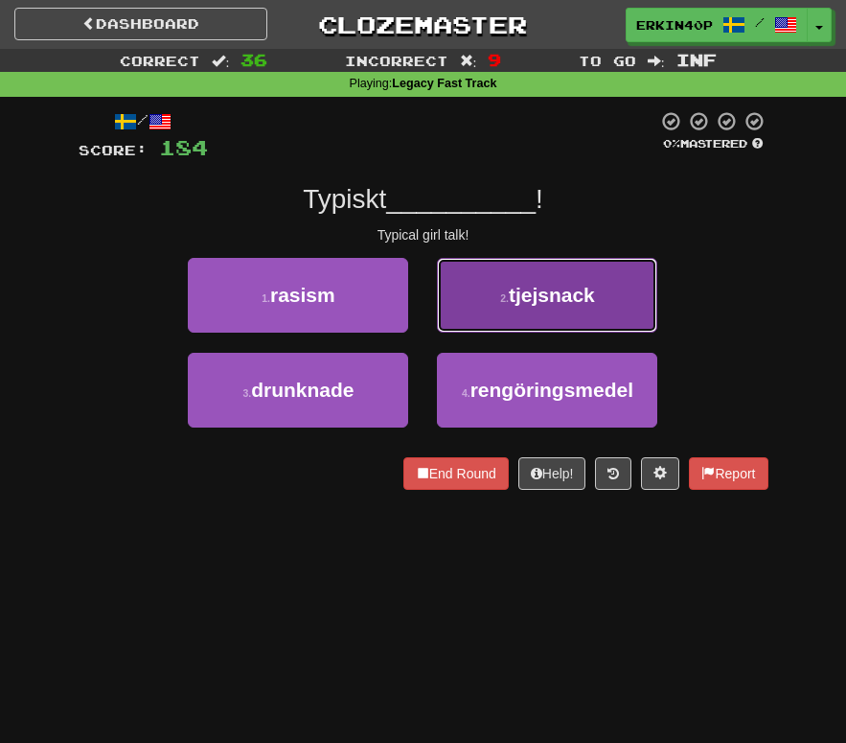
click at [577, 315] on button "2 . tjejsnack" at bounding box center [547, 295] width 220 height 75
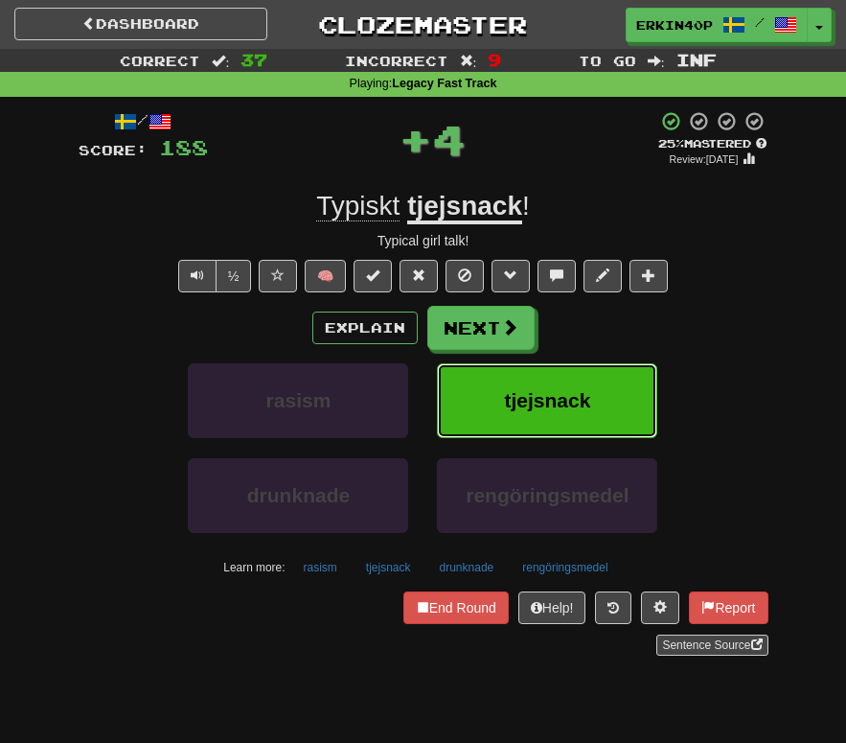
click at [561, 420] on button "tjejsnack" at bounding box center [547, 400] width 220 height 75
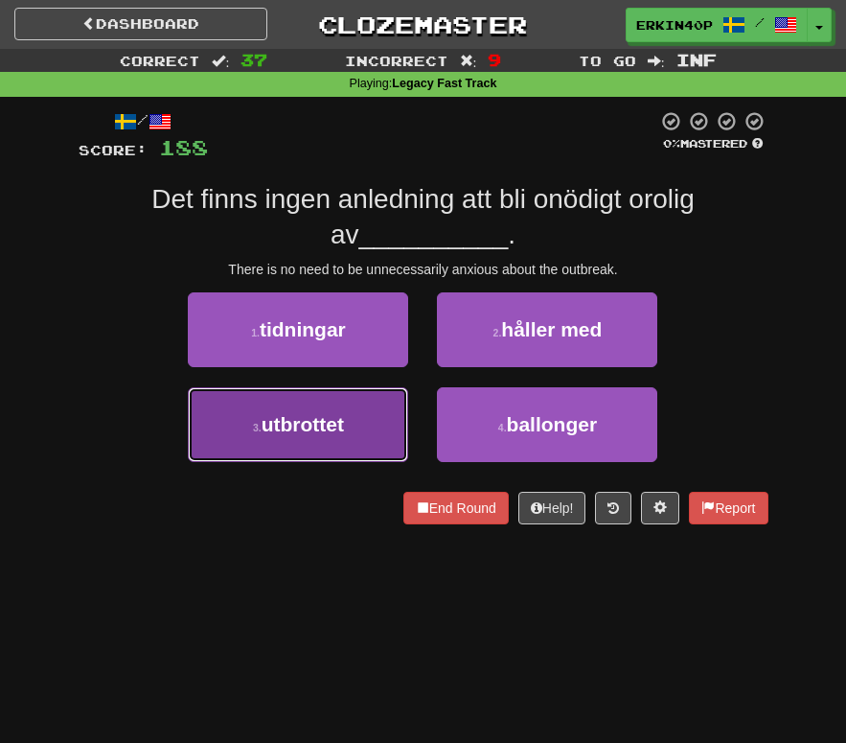
click at [335, 425] on span "utbrottet" at bounding box center [303, 424] width 82 height 22
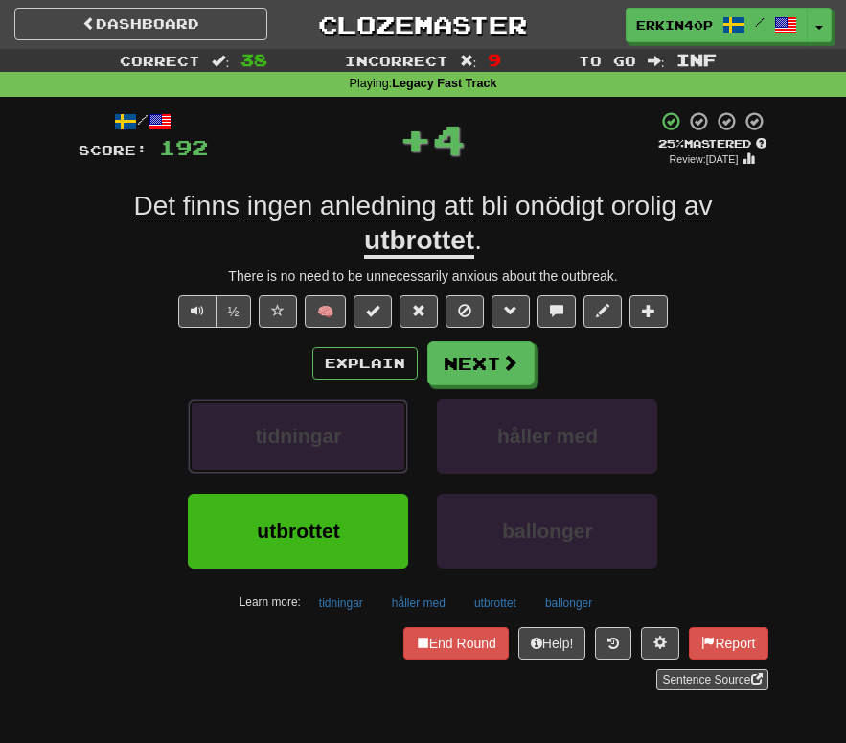
click at [335, 425] on span "tidningar" at bounding box center [299, 436] width 86 height 22
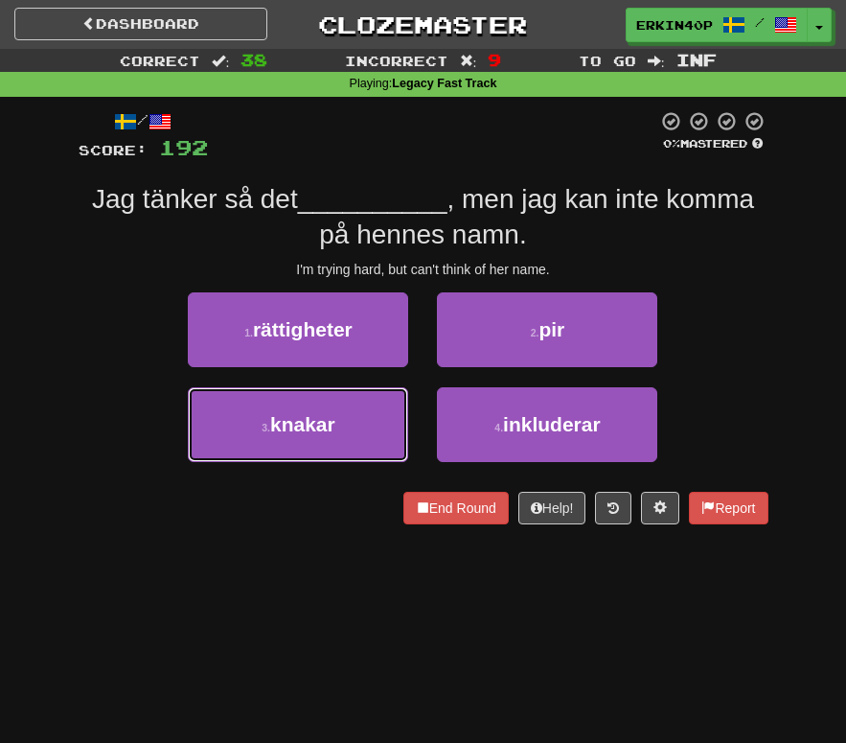
click at [335, 425] on span "knakar" at bounding box center [302, 424] width 65 height 22
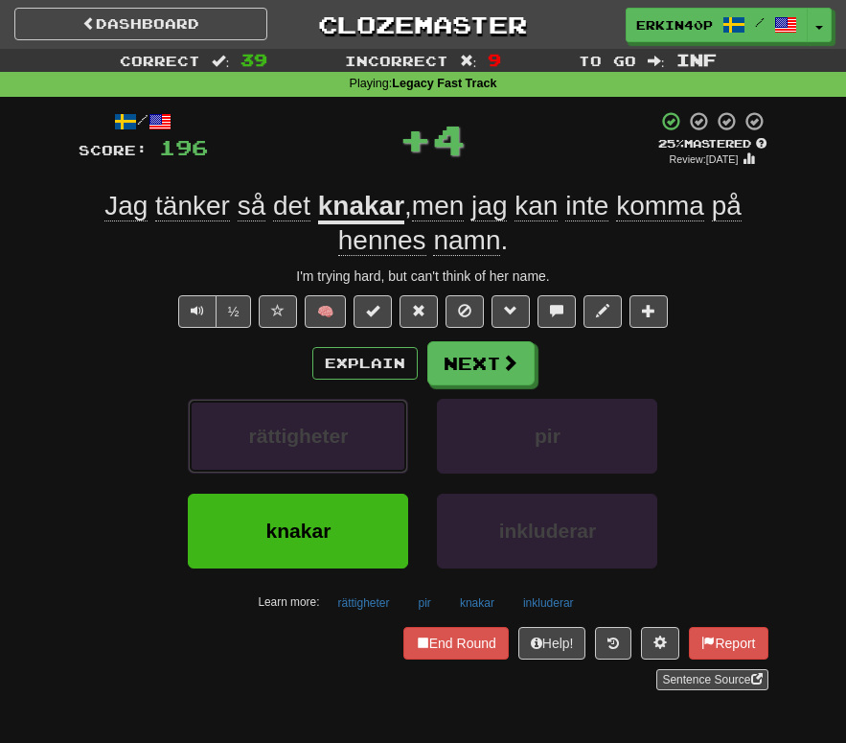
click at [335, 425] on span "rättigheter" at bounding box center [299, 436] width 100 height 22
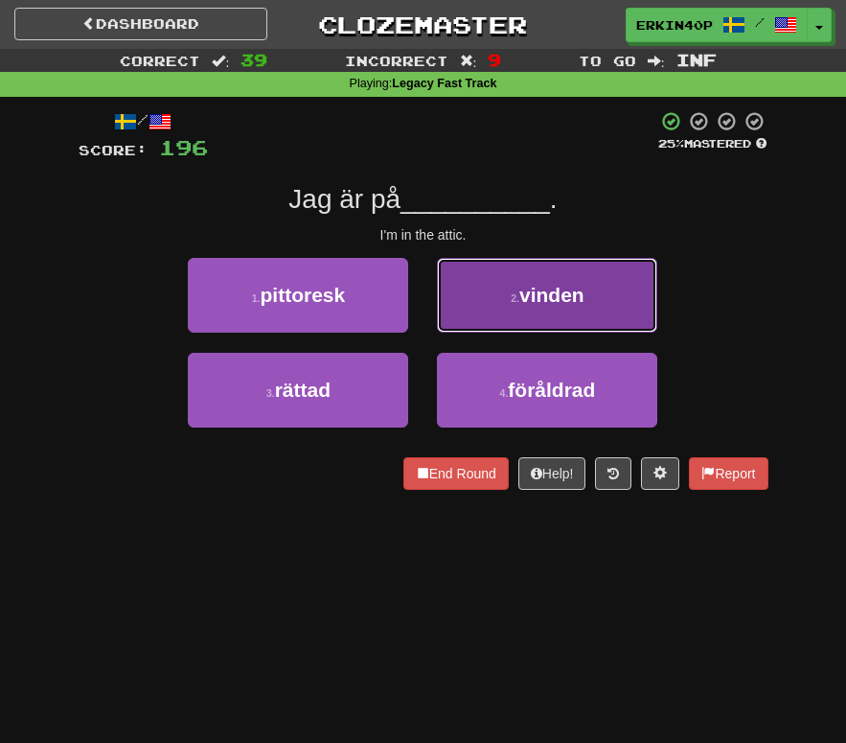
click at [558, 290] on span "vinden" at bounding box center [552, 295] width 65 height 22
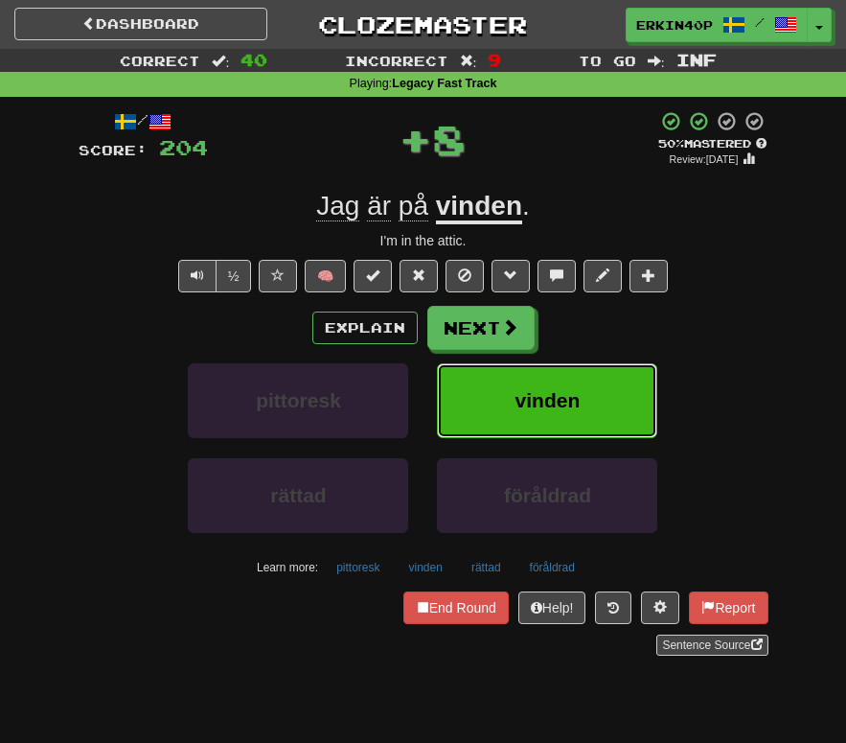
click at [550, 421] on button "vinden" at bounding box center [547, 400] width 220 height 75
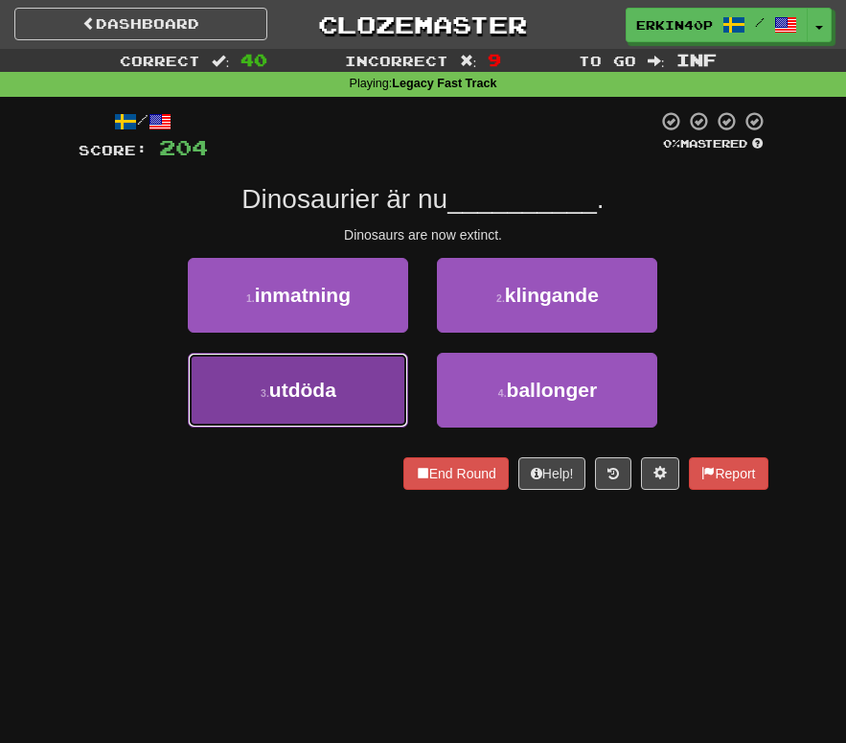
click at [358, 401] on button "3 . utdöda" at bounding box center [298, 390] width 220 height 75
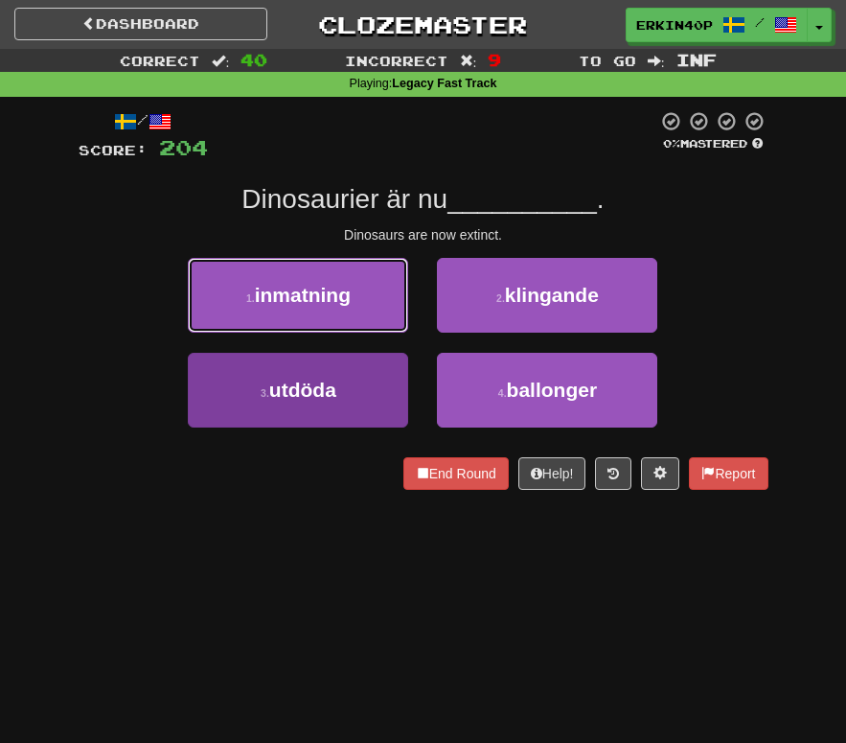
click at [358, 333] on button "1 . inmatning" at bounding box center [298, 295] width 220 height 75
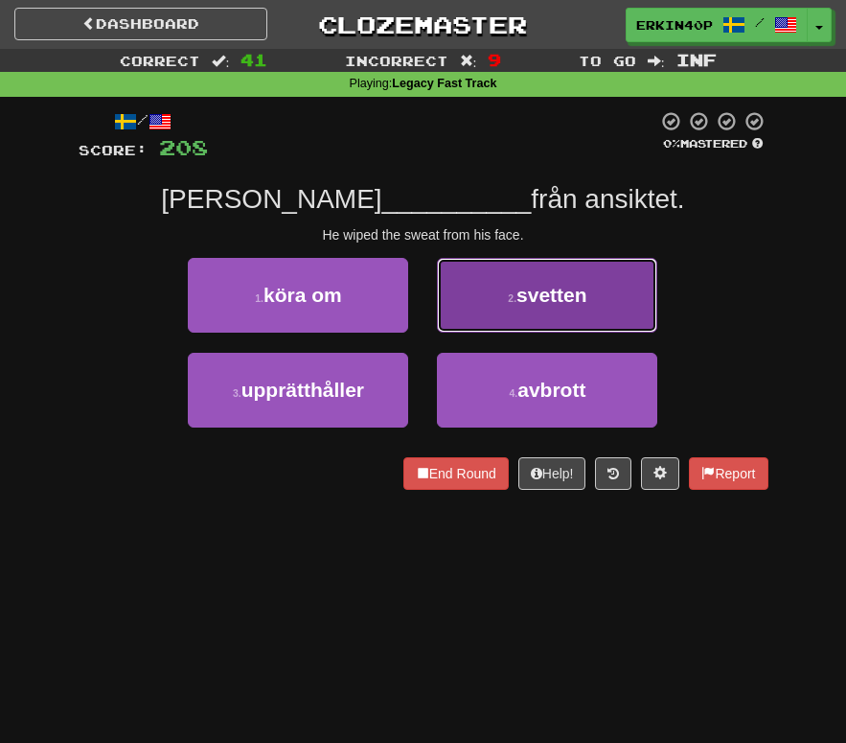
click at [513, 307] on button "2 . svetten" at bounding box center [547, 295] width 220 height 75
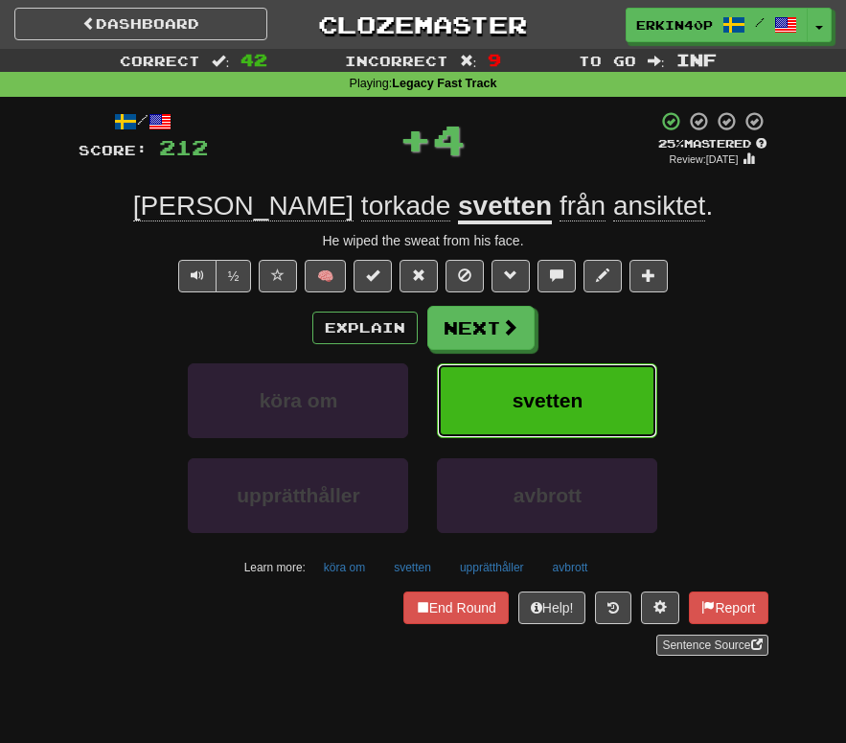
click at [561, 411] on span "svetten" at bounding box center [548, 400] width 71 height 22
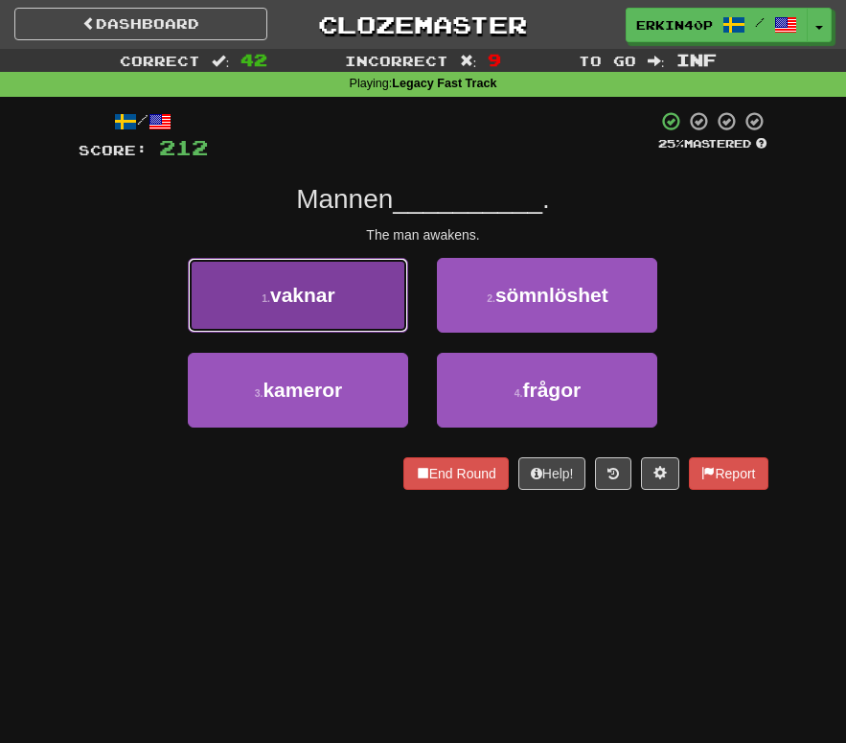
click at [312, 302] on span "vaknar" at bounding box center [302, 295] width 65 height 22
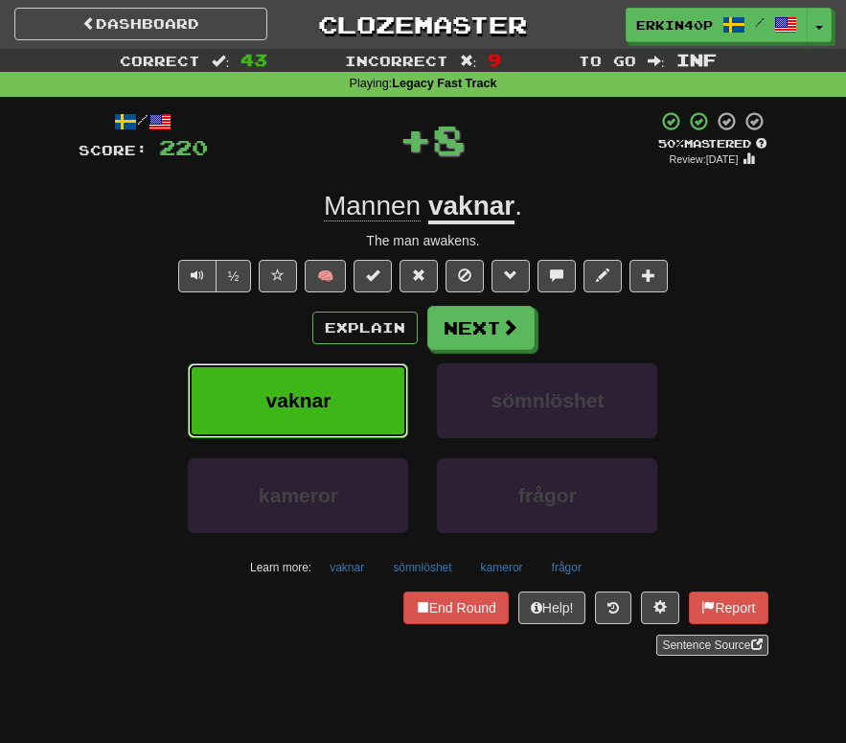
click at [353, 412] on button "vaknar" at bounding box center [298, 400] width 220 height 75
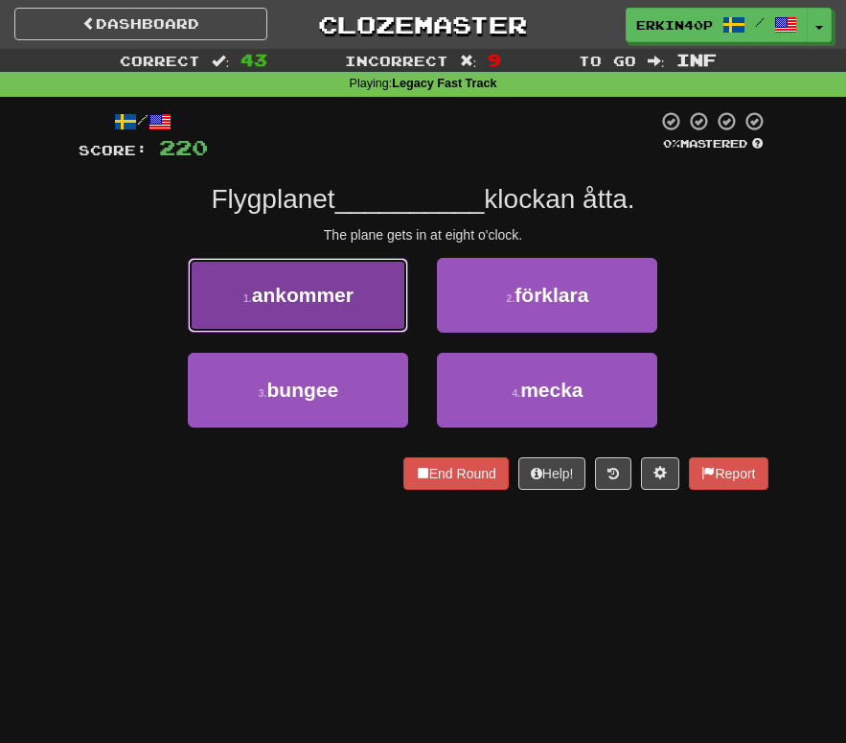
click at [349, 311] on button "1 . ankommer" at bounding box center [298, 295] width 220 height 75
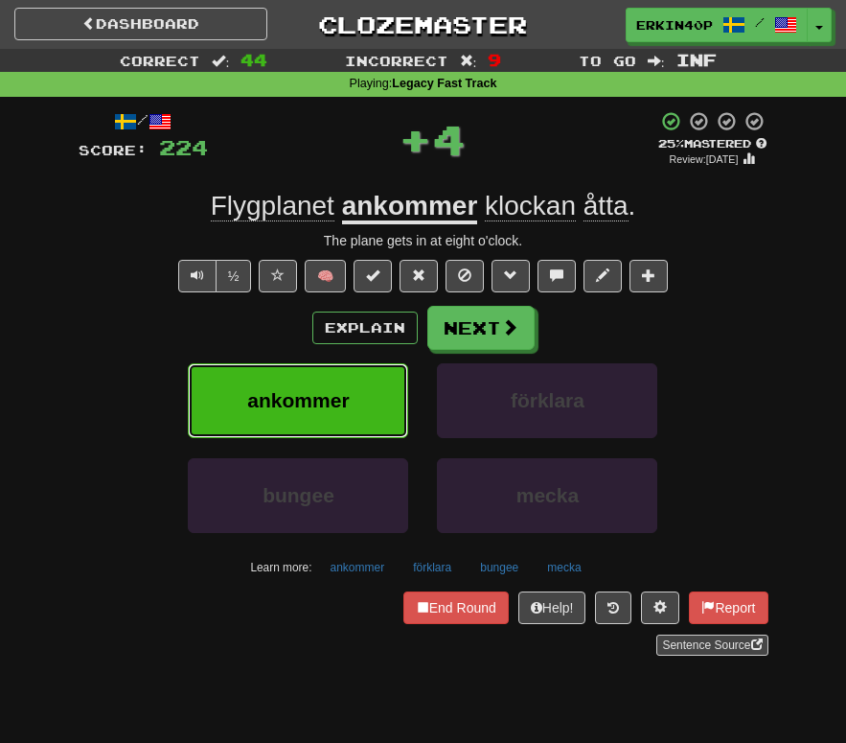
click at [380, 392] on button "ankommer" at bounding box center [298, 400] width 220 height 75
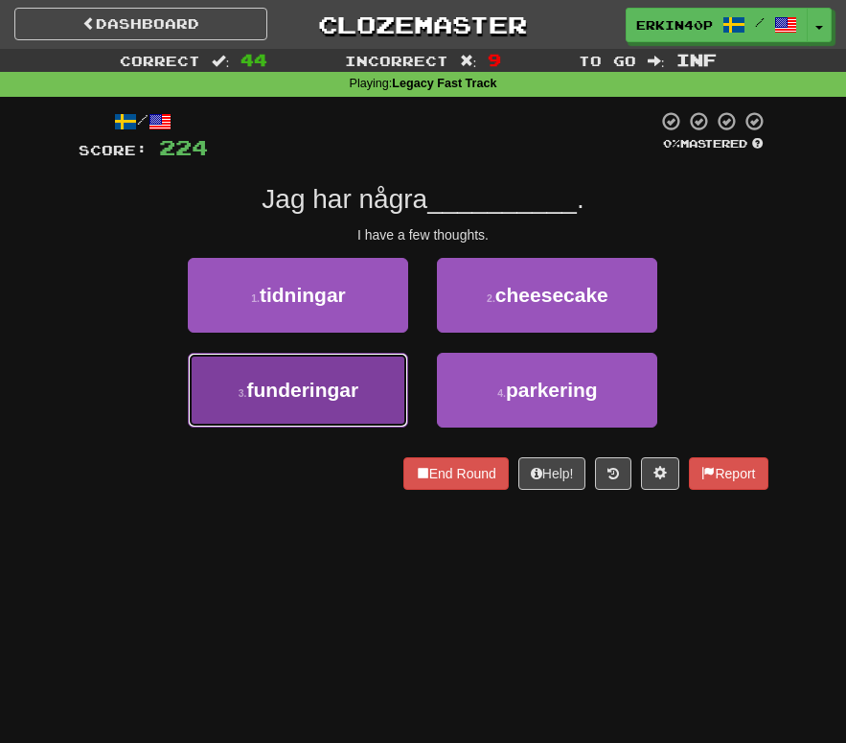
click at [388, 366] on button "3 . funderingar" at bounding box center [298, 390] width 220 height 75
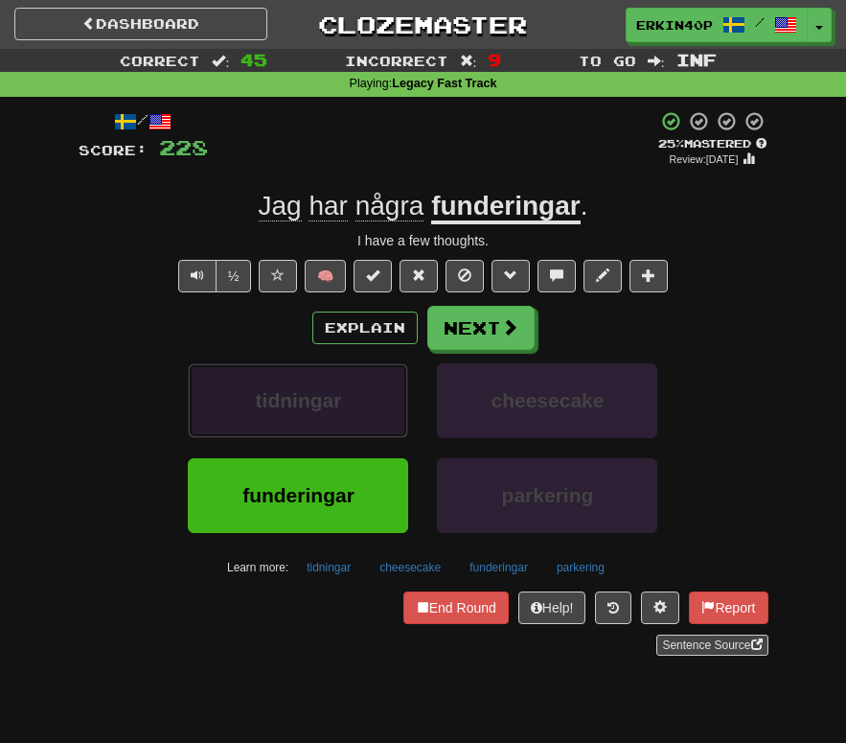
click at [321, 397] on span "tidningar" at bounding box center [299, 400] width 86 height 22
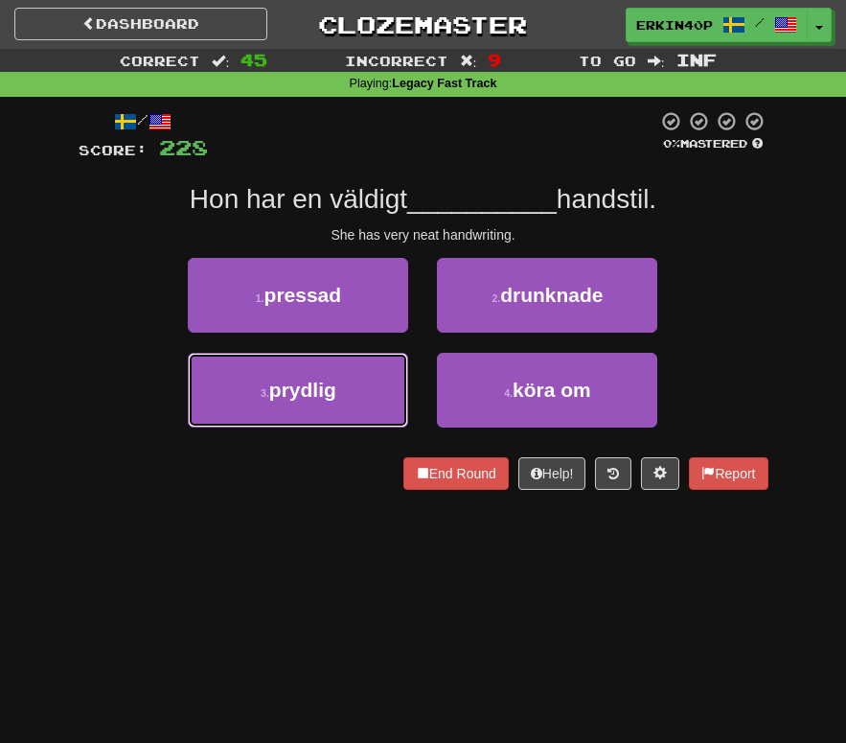
click at [321, 397] on span "prydlig" at bounding box center [302, 390] width 67 height 22
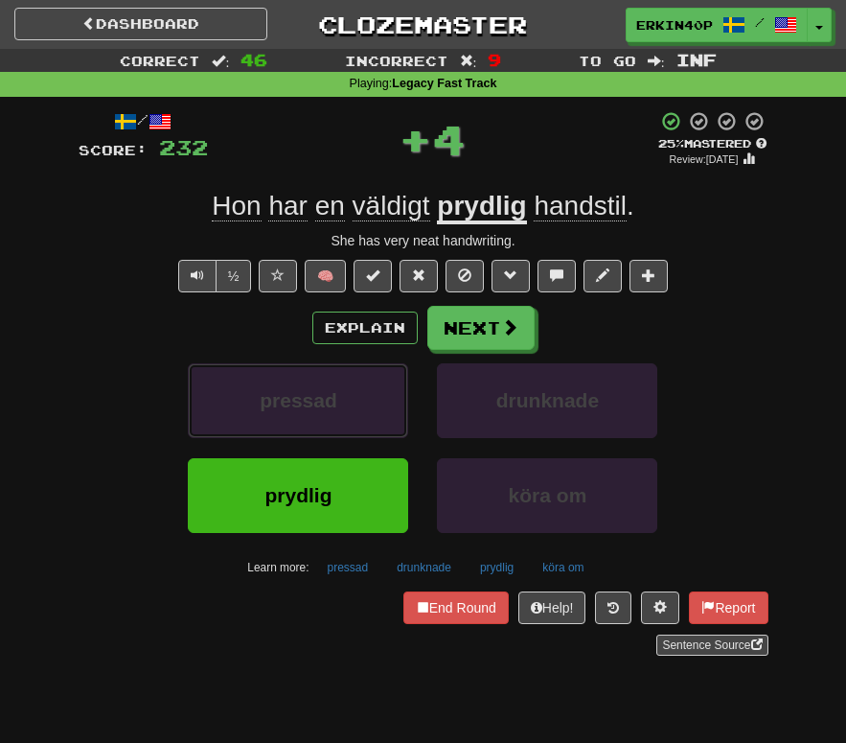
click at [321, 397] on span "pressad" at bounding box center [299, 400] width 78 height 22
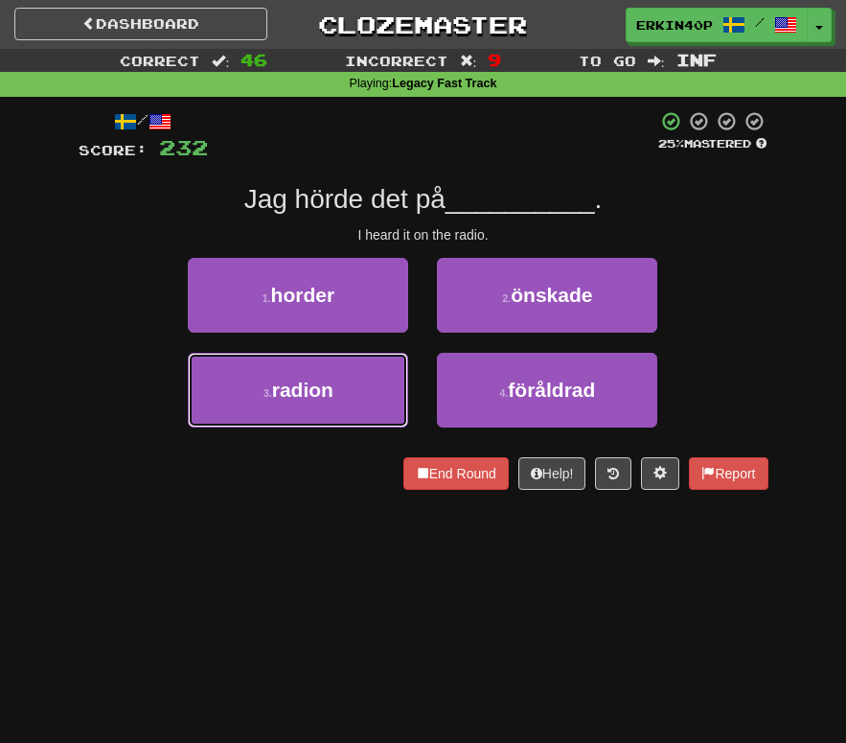
click at [321, 397] on span "radion" at bounding box center [302, 390] width 61 height 22
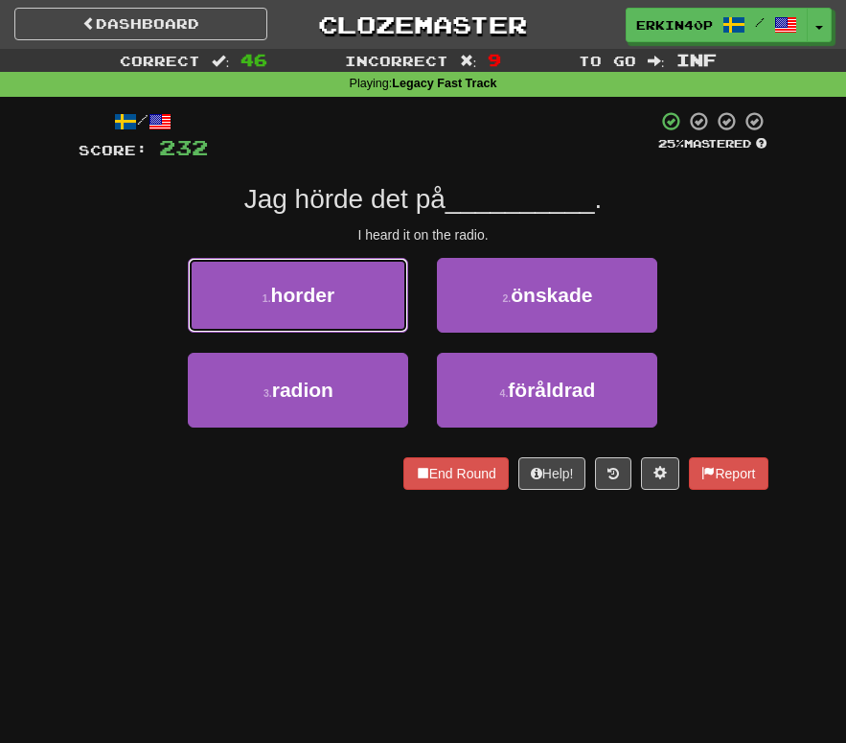
click at [321, 306] on span "horder" at bounding box center [303, 295] width 64 height 22
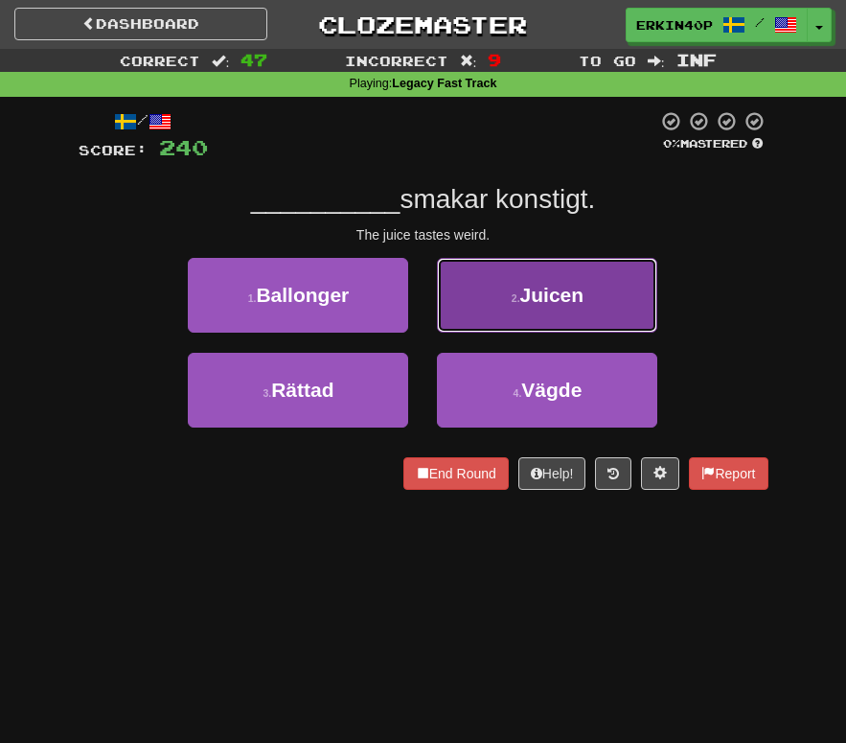
click at [611, 285] on button "2 . [GEOGRAPHIC_DATA]" at bounding box center [547, 295] width 220 height 75
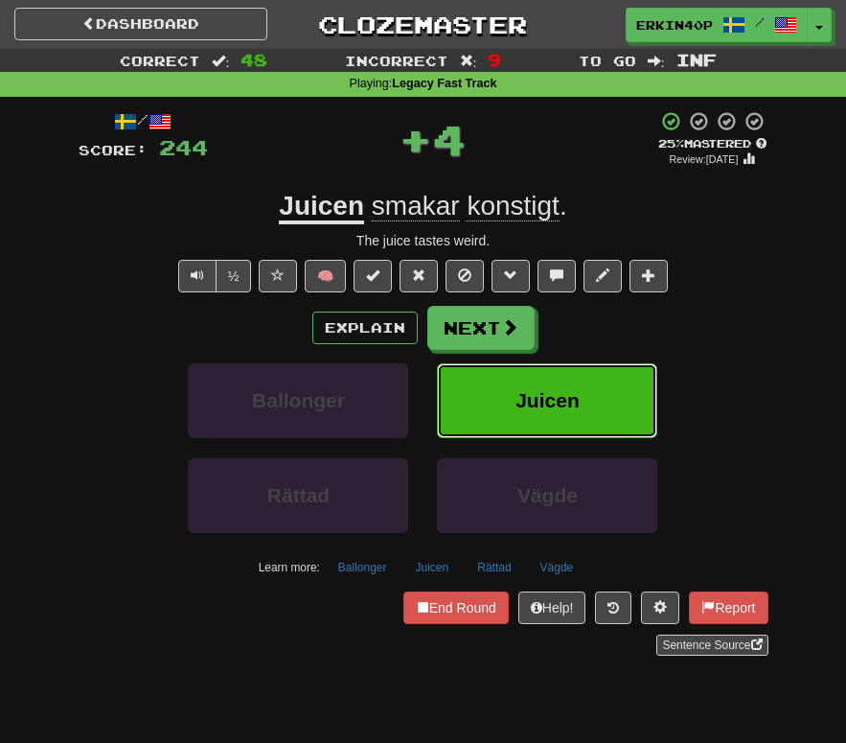
click at [578, 385] on button "Juicen" at bounding box center [547, 400] width 220 height 75
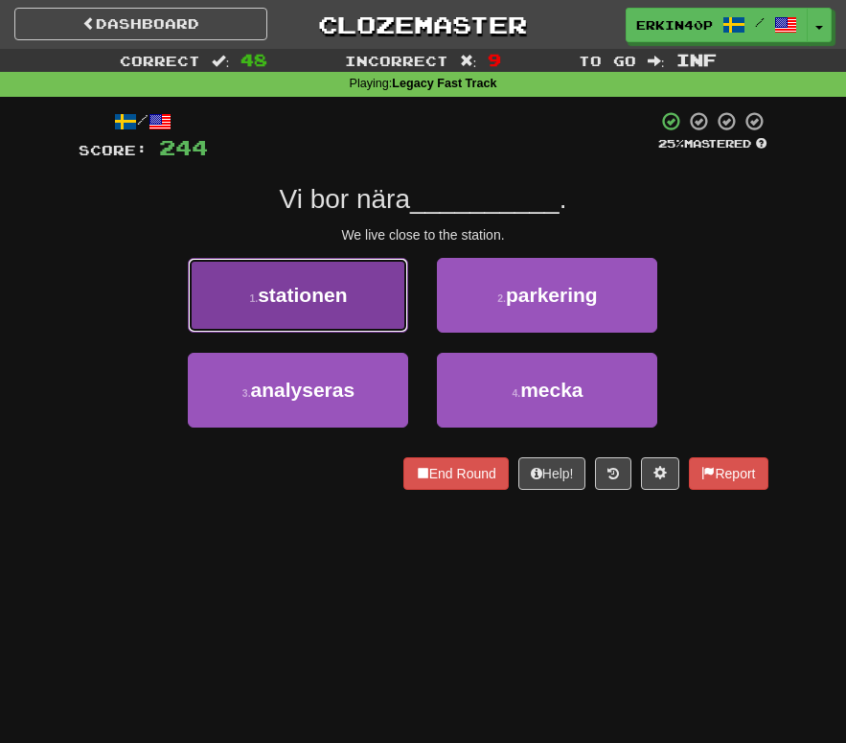
click at [294, 308] on button "1 . stationen" at bounding box center [298, 295] width 220 height 75
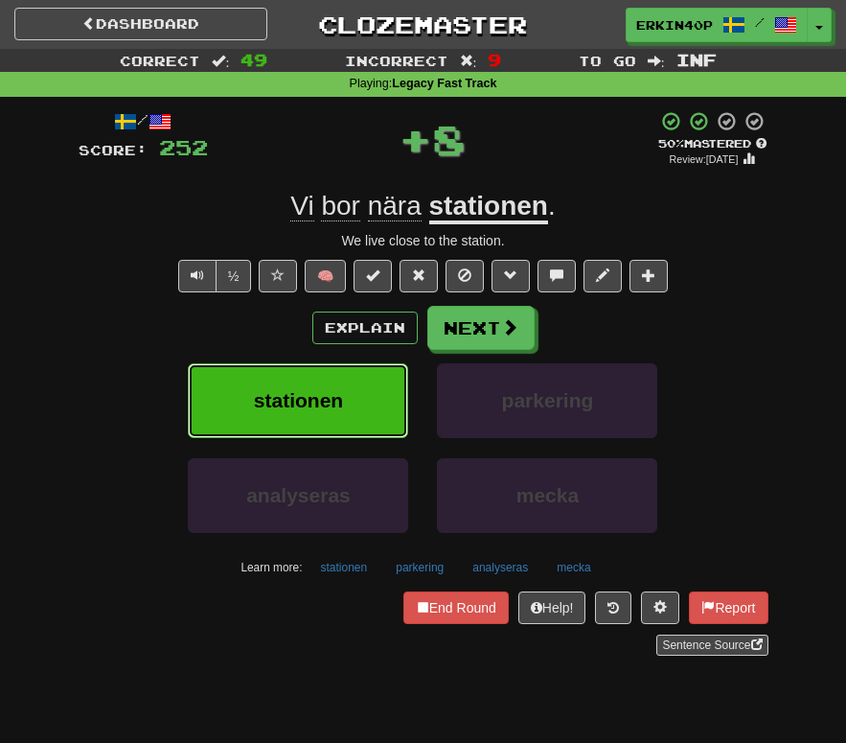
click at [311, 393] on span "stationen" at bounding box center [298, 400] width 89 height 22
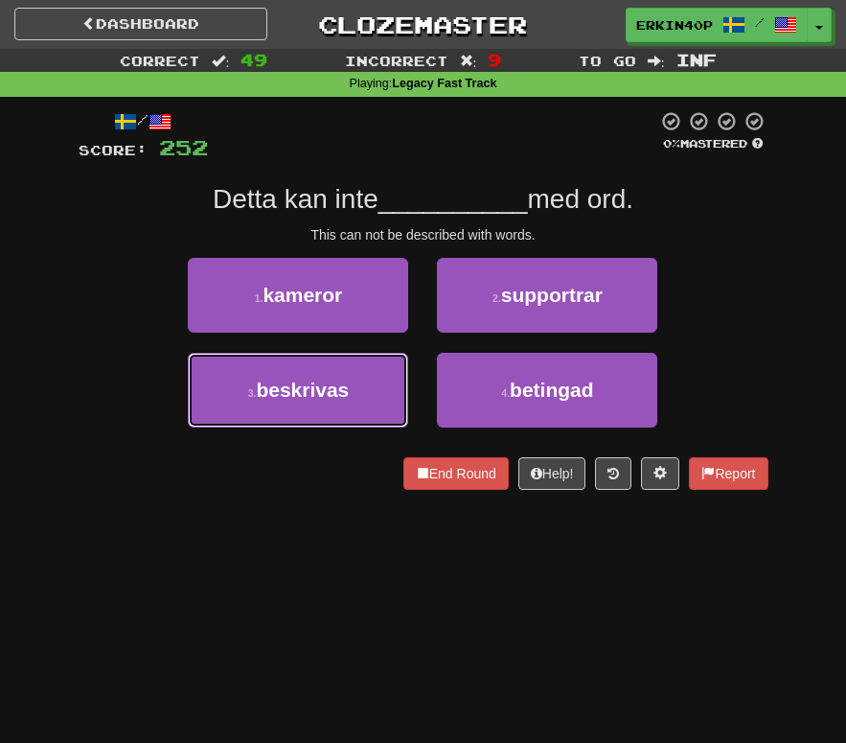
click at [311, 393] on span "beskrivas" at bounding box center [302, 390] width 93 height 22
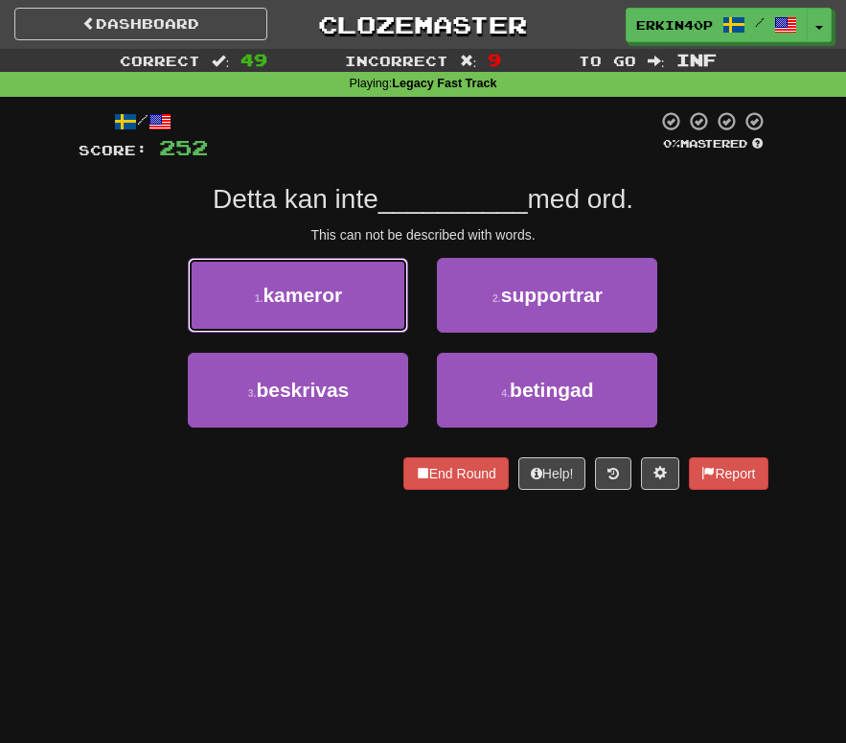
click at [311, 306] on span "kameror" at bounding box center [303, 295] width 80 height 22
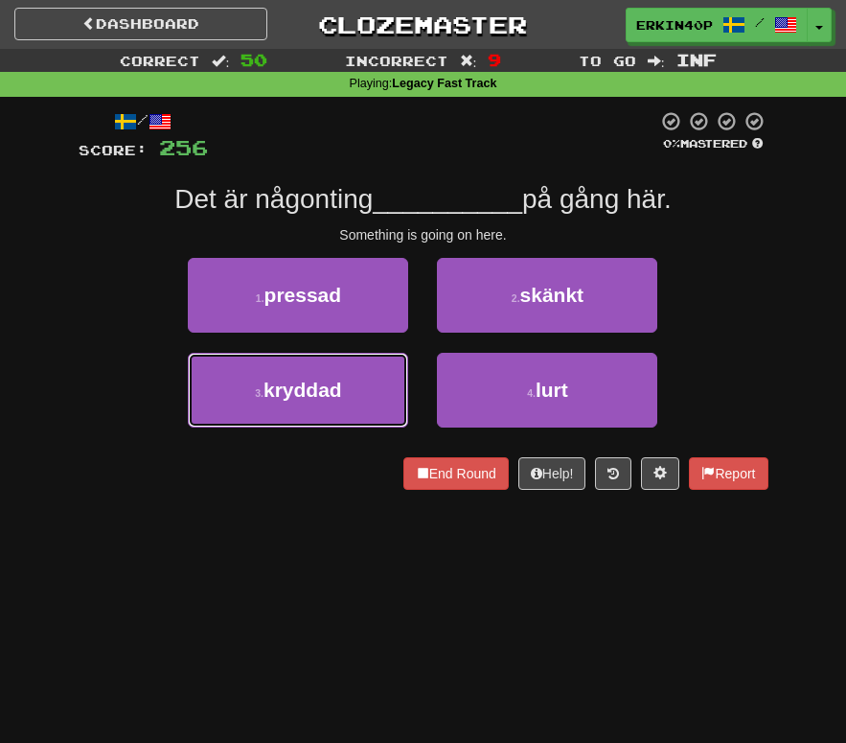
click at [311, 393] on span "kryddad" at bounding box center [303, 390] width 79 height 22
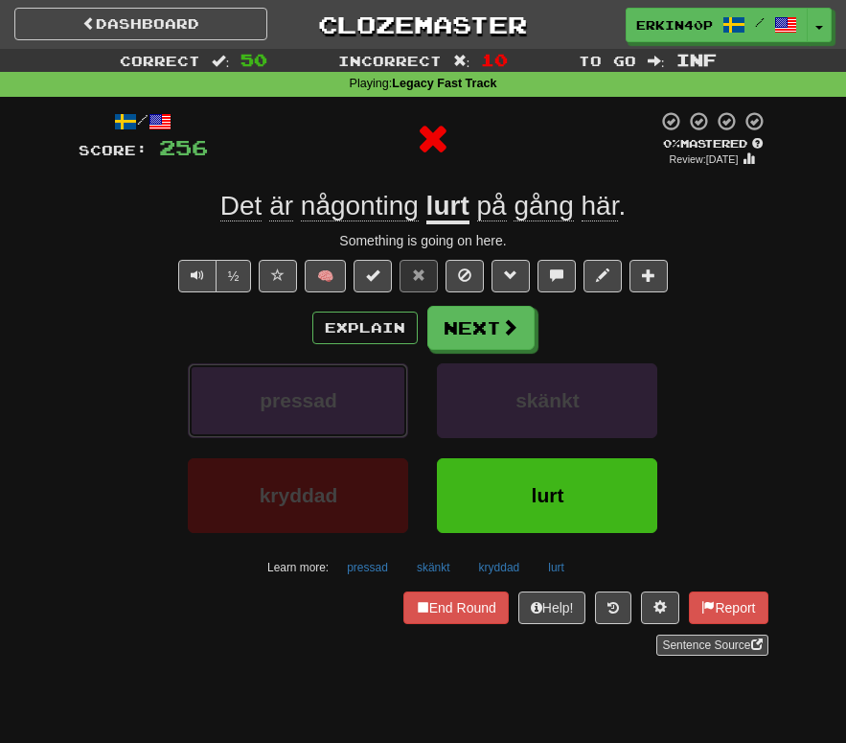
click at [311, 393] on span "pressad" at bounding box center [299, 400] width 78 height 22
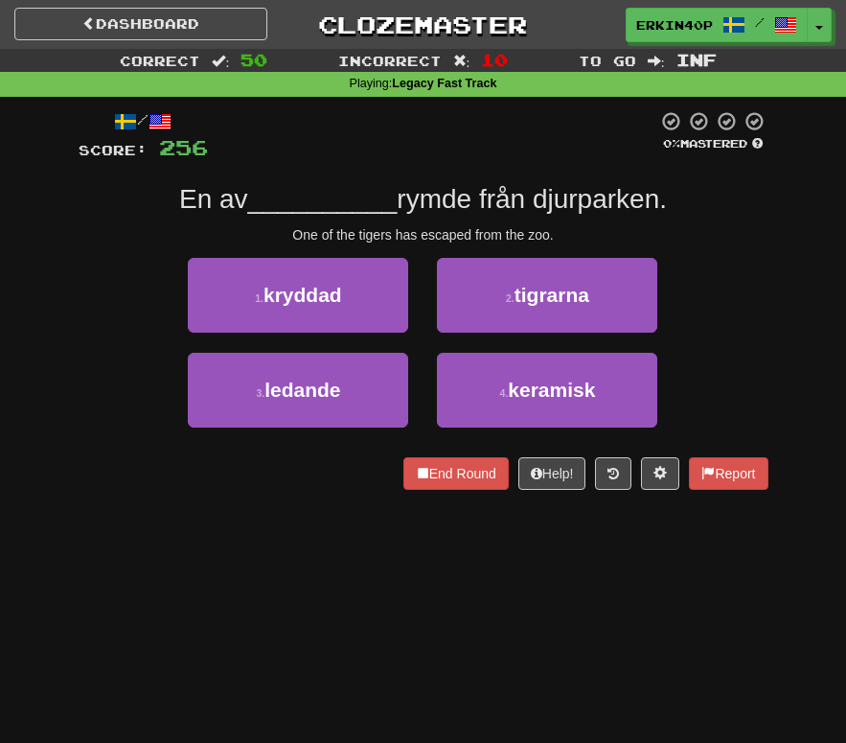
click at [579, 333] on div "2 . tigrarna" at bounding box center [547, 305] width 249 height 95
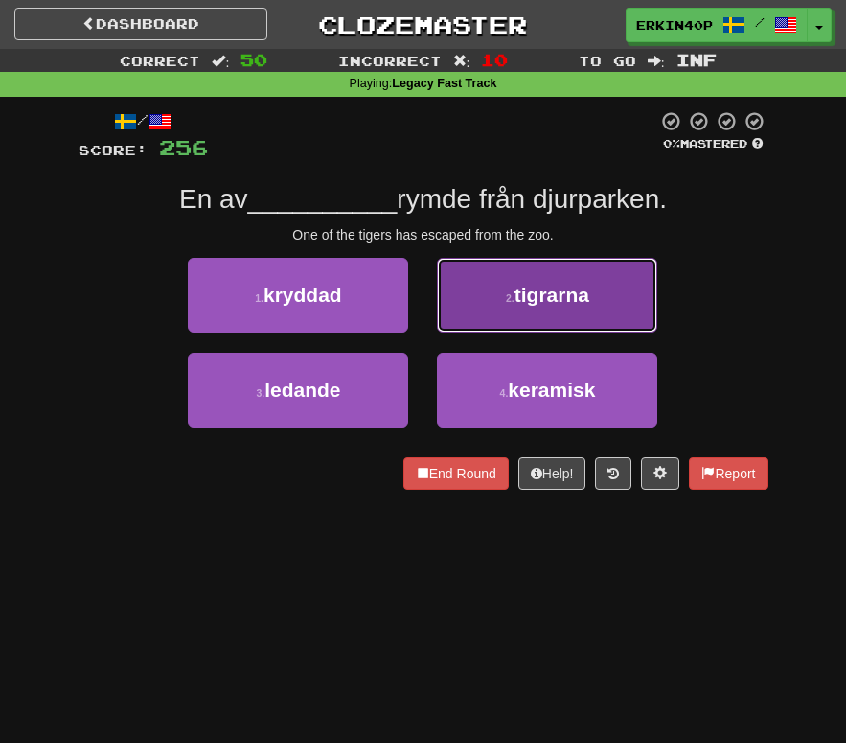
click at [584, 309] on button "2 . tigrarna" at bounding box center [547, 295] width 220 height 75
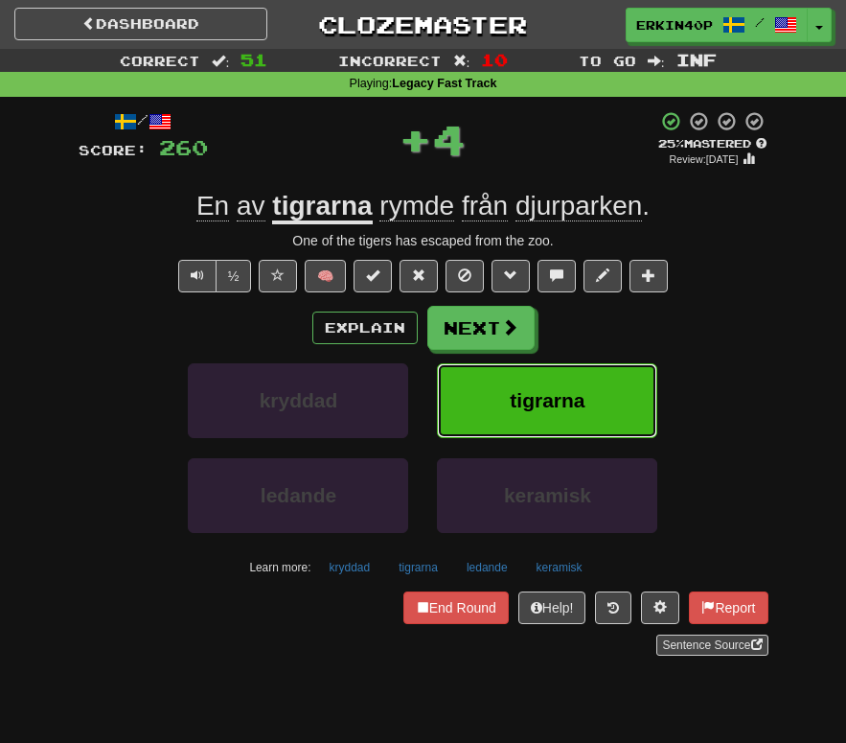
click at [600, 428] on button "tigrarna" at bounding box center [547, 400] width 220 height 75
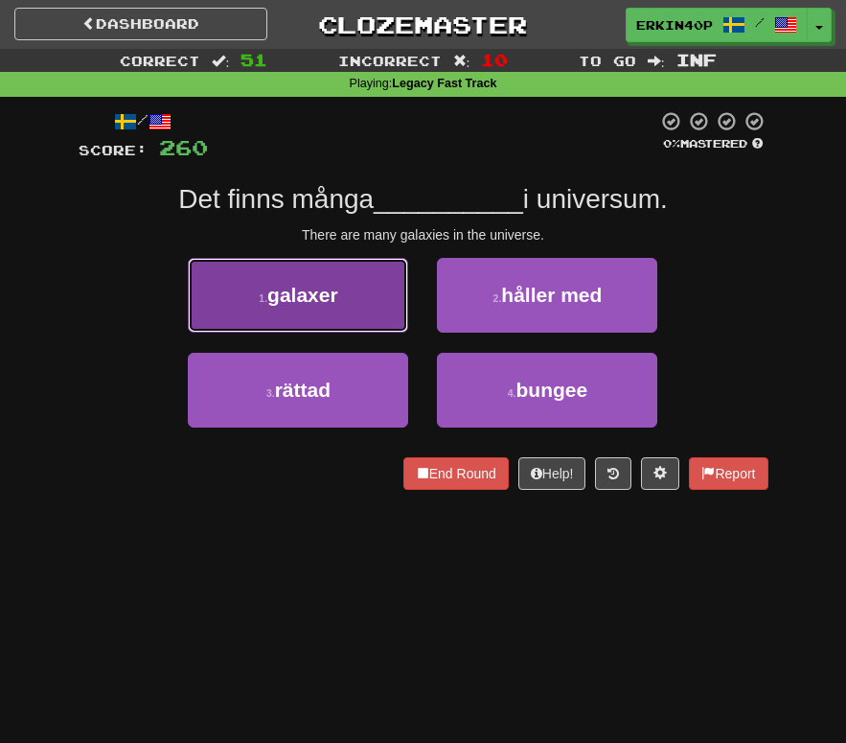
click at [324, 289] on span "galaxer" at bounding box center [302, 295] width 71 height 22
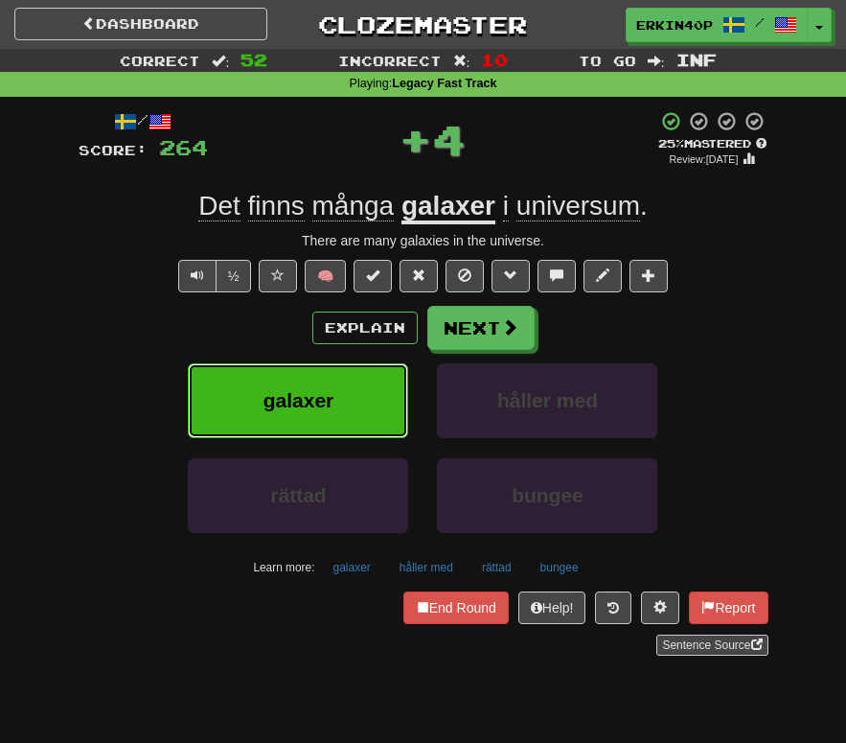
click at [335, 415] on button "galaxer" at bounding box center [298, 400] width 220 height 75
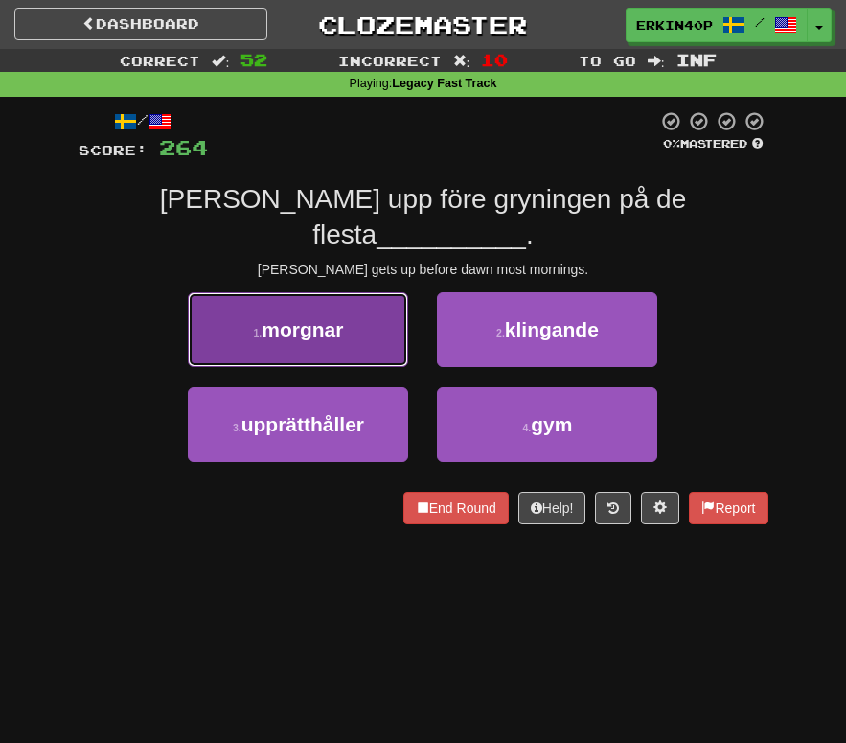
click at [326, 318] on span "morgnar" at bounding box center [302, 329] width 81 height 22
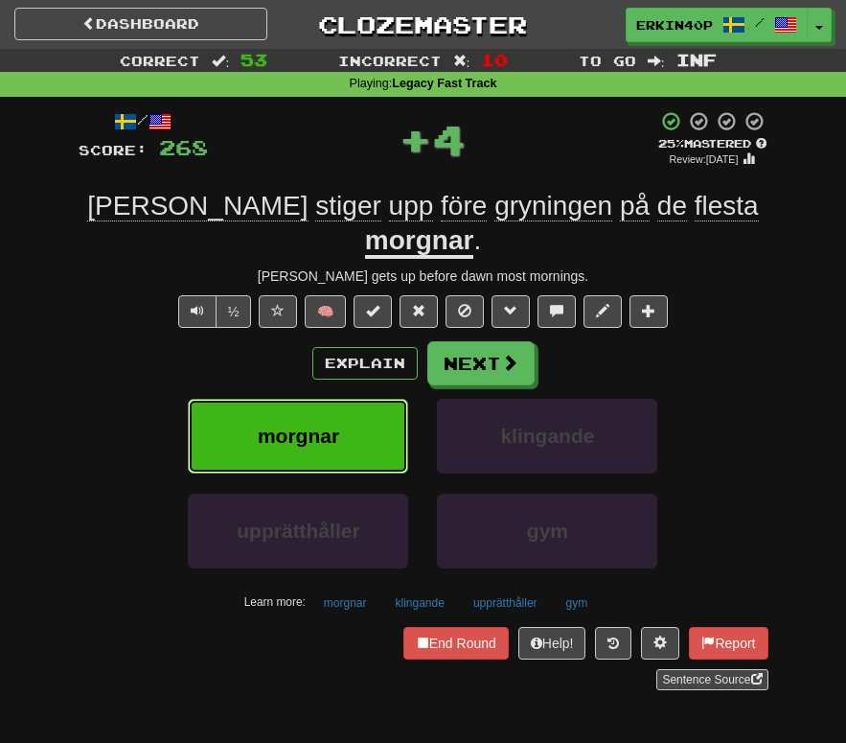
click at [340, 399] on button "morgnar" at bounding box center [298, 436] width 220 height 75
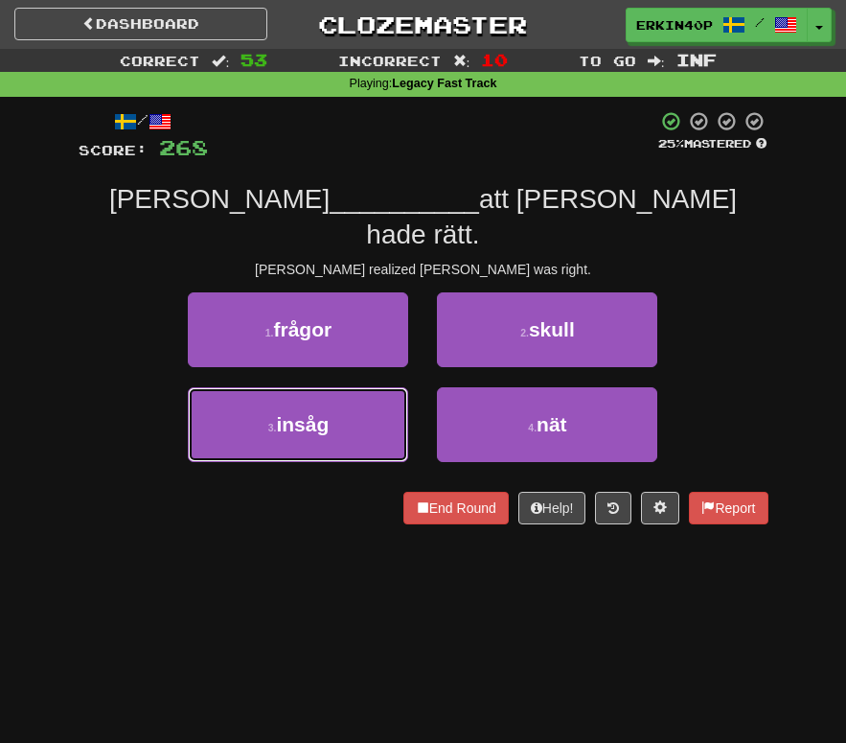
click at [340, 389] on button "3 . insåg" at bounding box center [298, 424] width 220 height 75
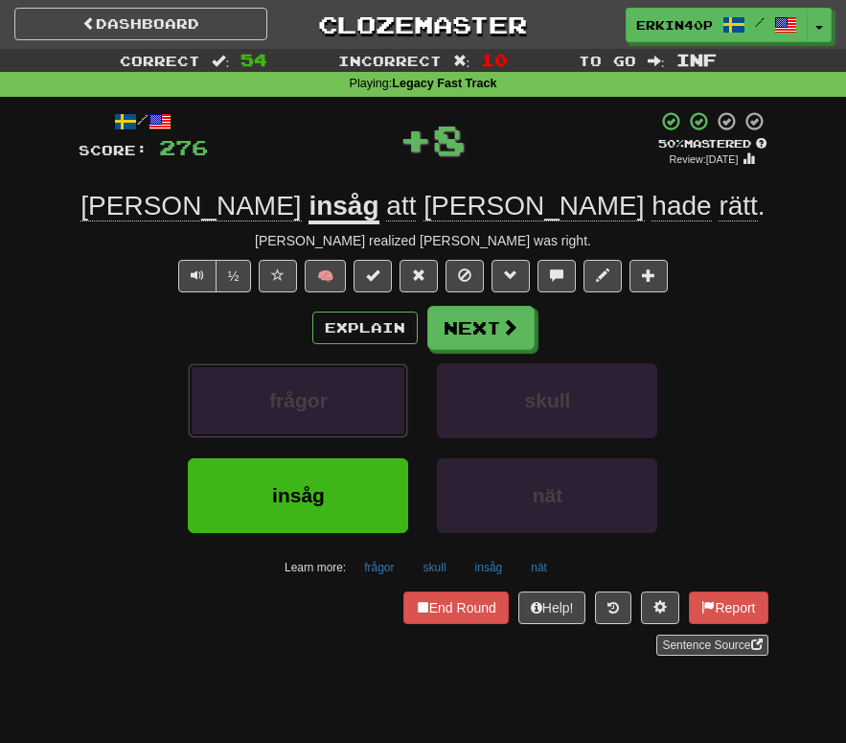
click at [340, 389] on button "frågor" at bounding box center [298, 400] width 220 height 75
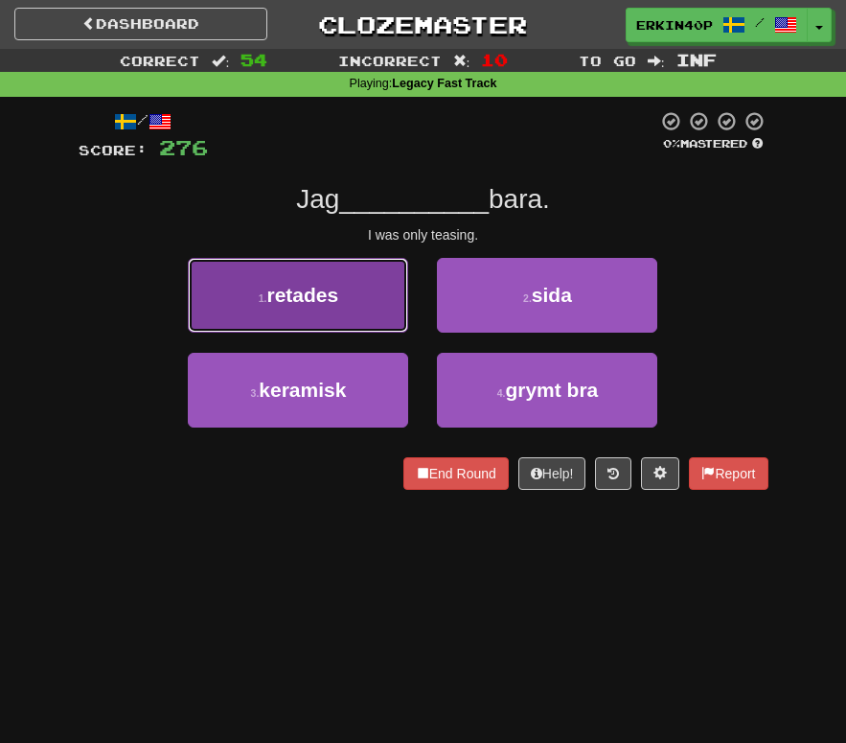
click at [355, 307] on button "1 . retades" at bounding box center [298, 295] width 220 height 75
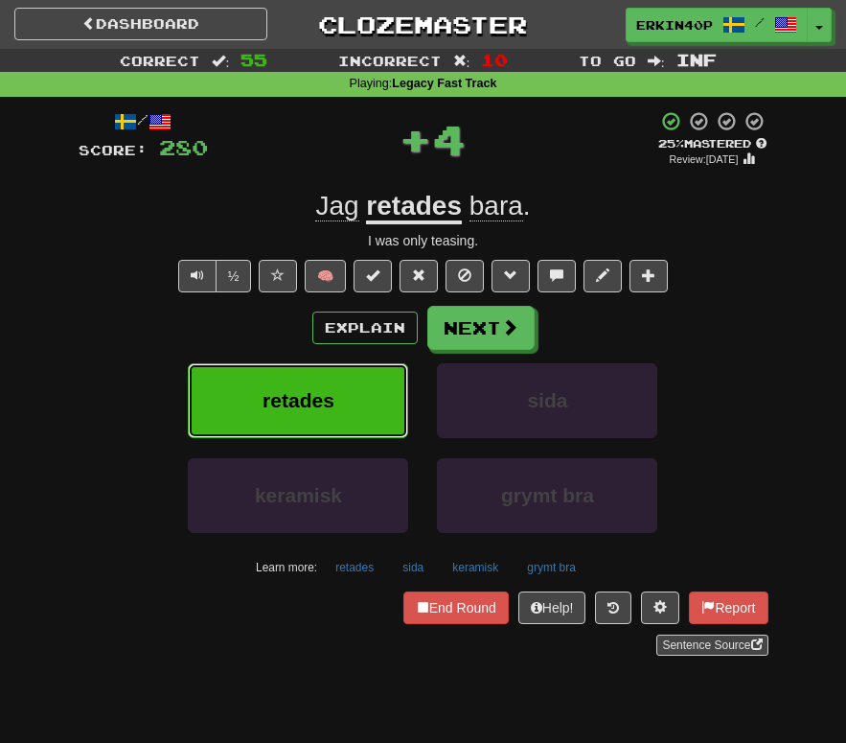
click at [352, 405] on button "retades" at bounding box center [298, 400] width 220 height 75
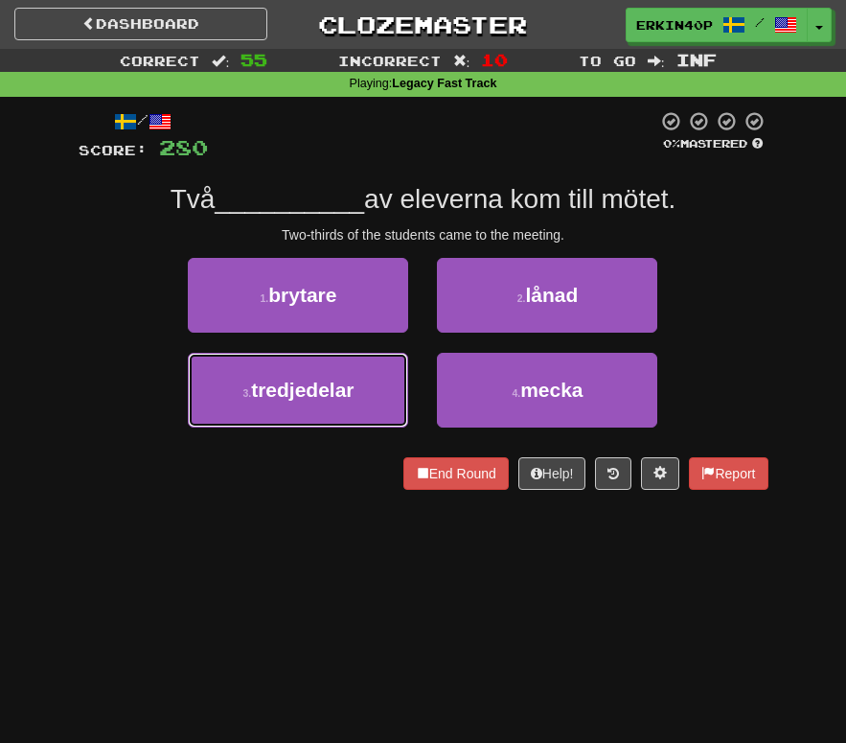
click at [352, 405] on button "3 . tredjedelar" at bounding box center [298, 390] width 220 height 75
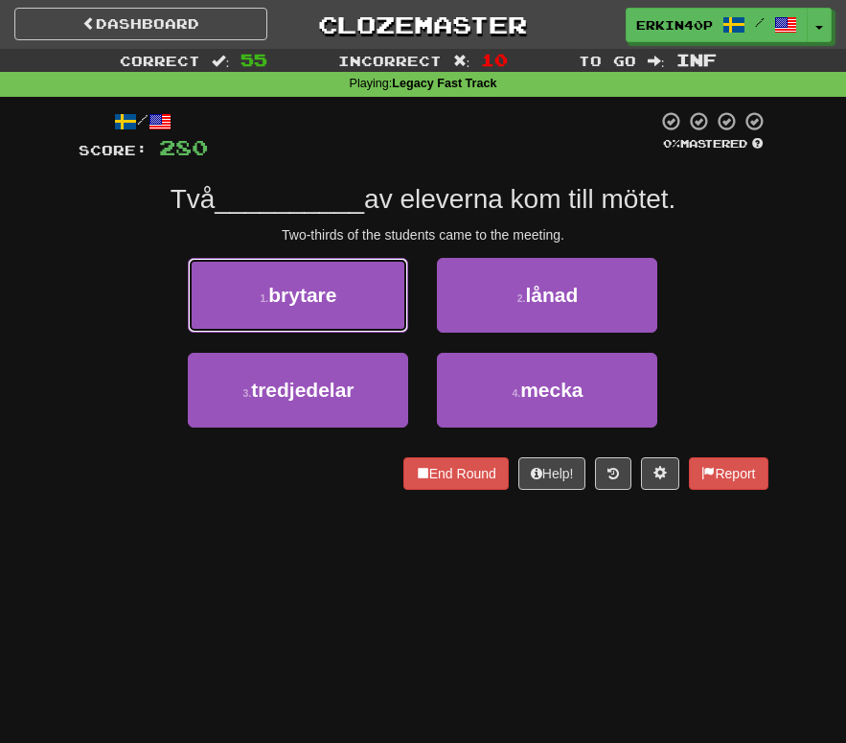
click at [352, 333] on button "1 . brytare" at bounding box center [298, 295] width 220 height 75
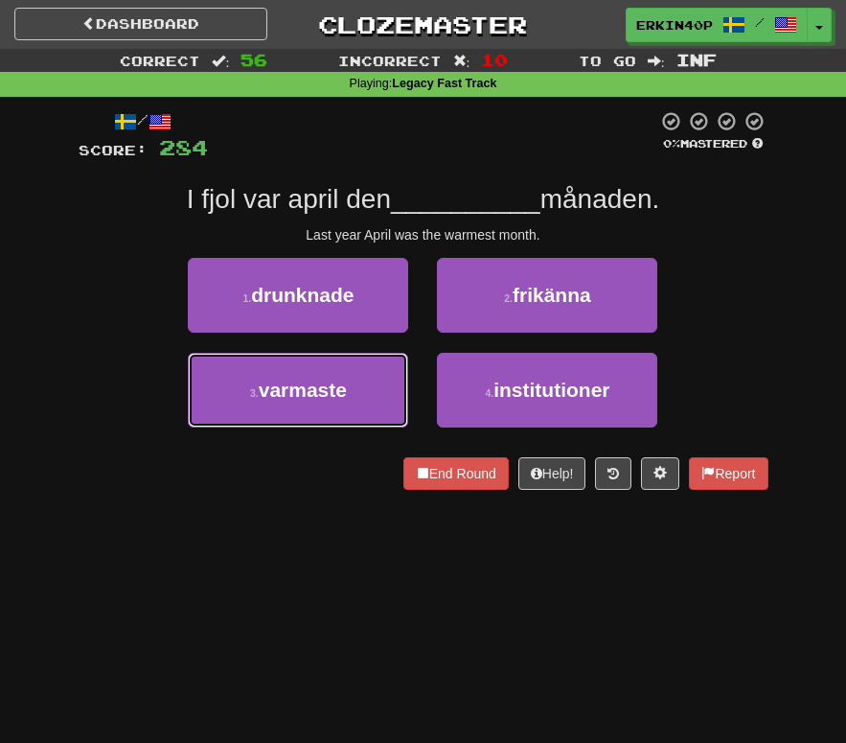
click at [352, 405] on button "3 . varmaste" at bounding box center [298, 390] width 220 height 75
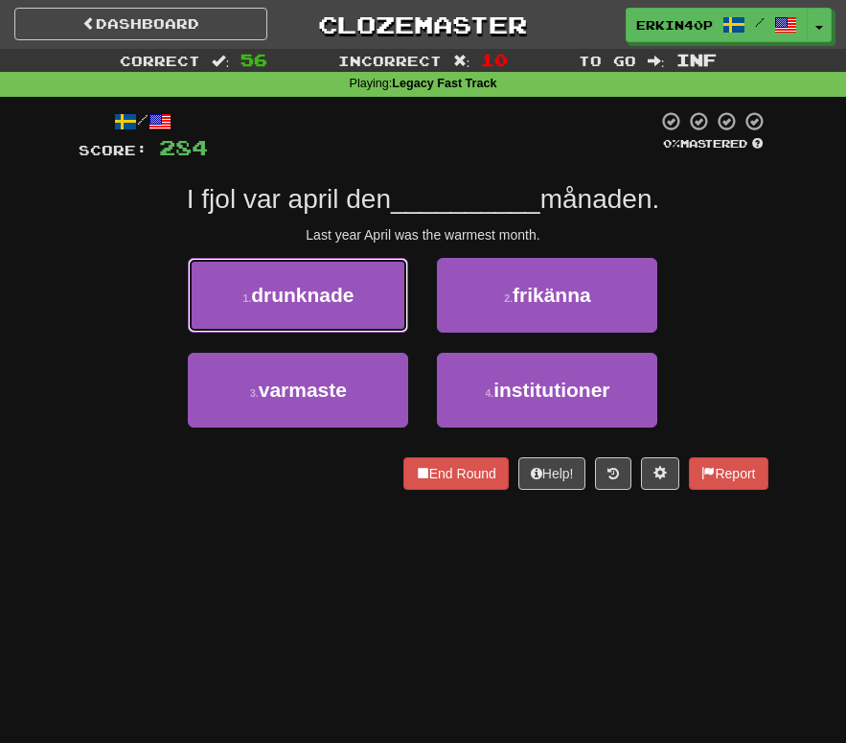
click at [352, 333] on button "1 . drunknade" at bounding box center [298, 295] width 220 height 75
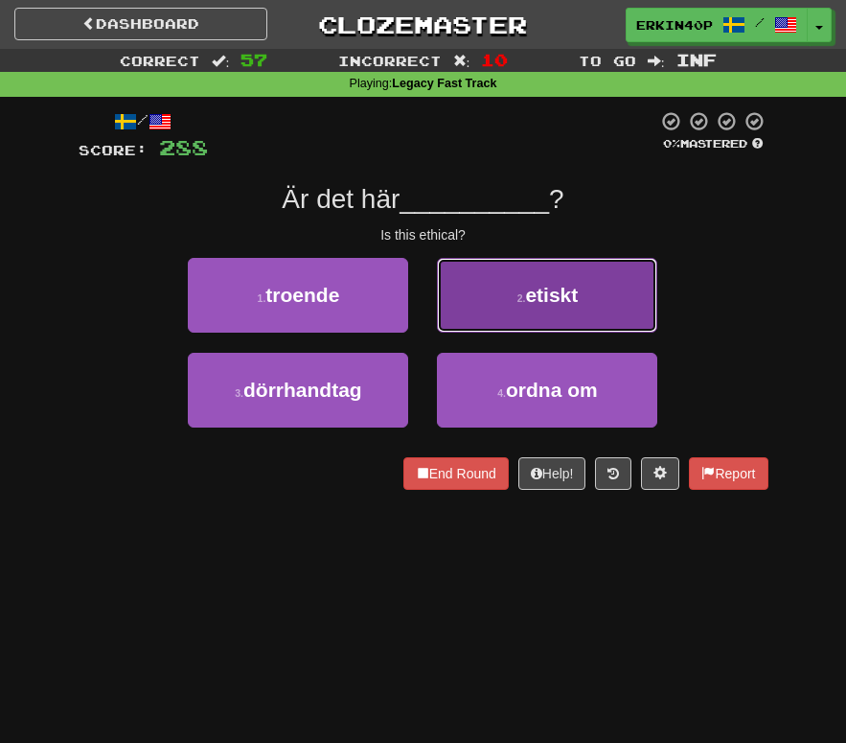
click at [612, 287] on button "2 . etiskt" at bounding box center [547, 295] width 220 height 75
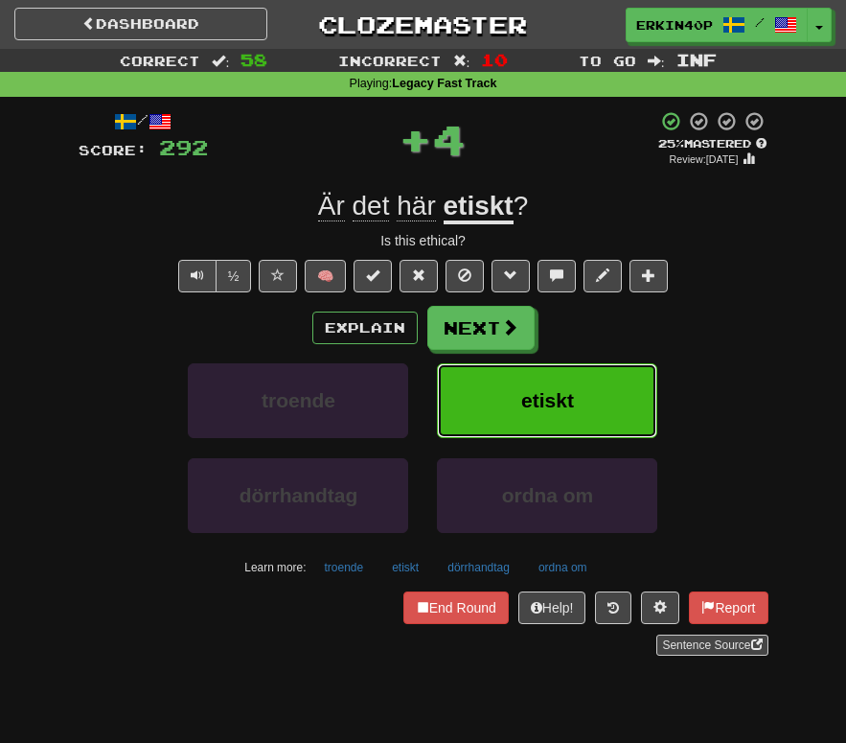
click at [610, 368] on button "etiskt" at bounding box center [547, 400] width 220 height 75
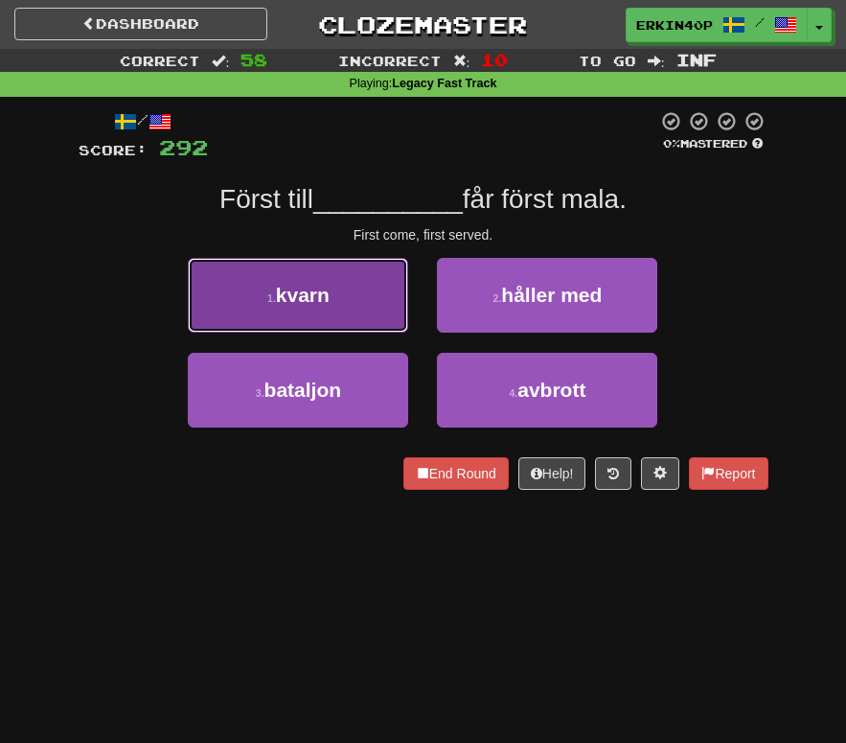
click at [341, 321] on button "1 . kvarn" at bounding box center [298, 295] width 220 height 75
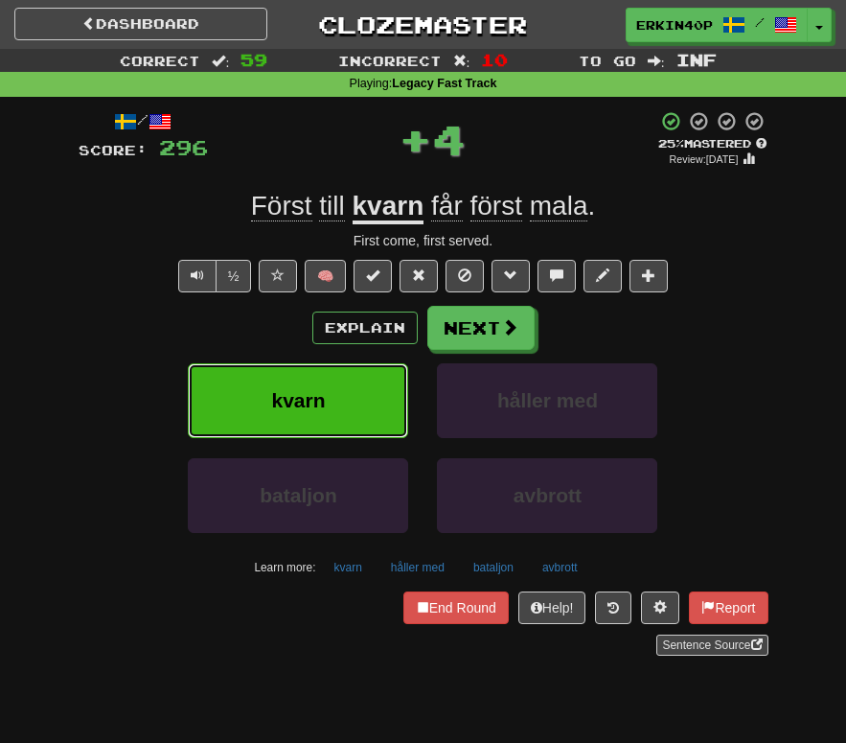
click at [354, 411] on button "kvarn" at bounding box center [298, 400] width 220 height 75
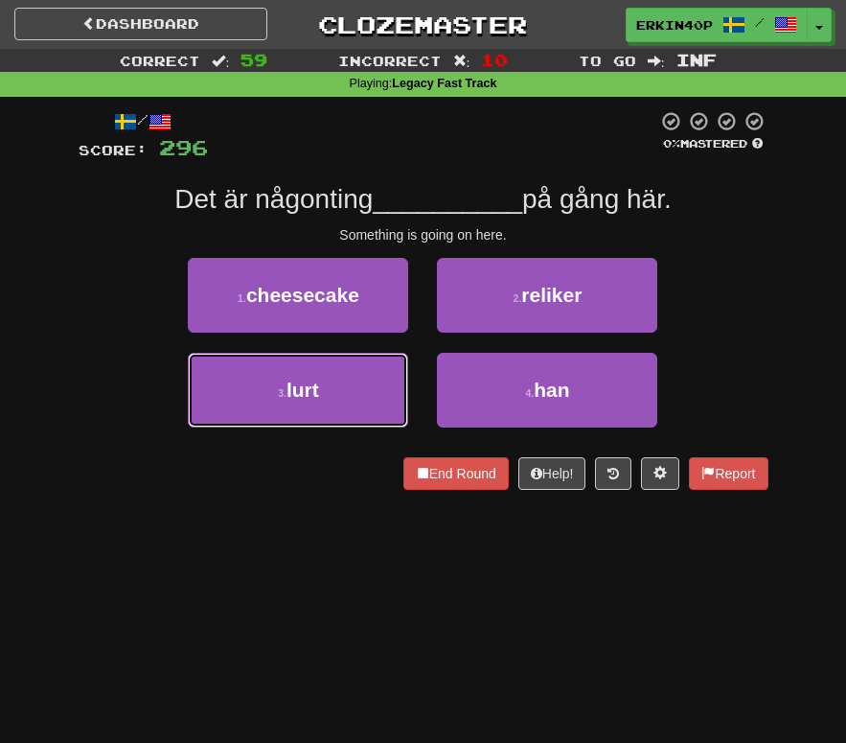
click at [354, 411] on button "3 . lurt" at bounding box center [298, 390] width 220 height 75
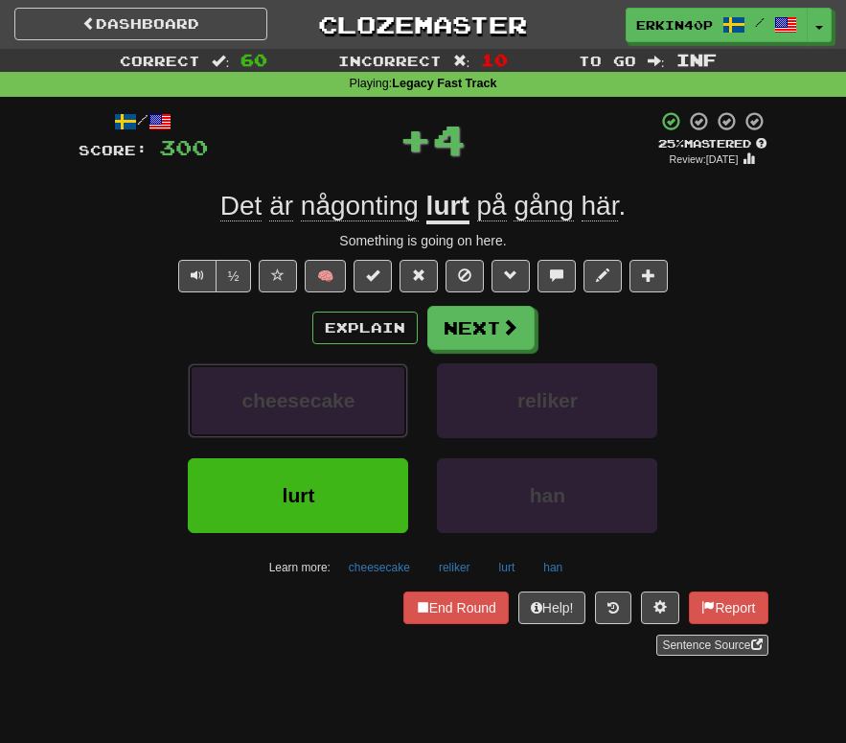
click at [354, 411] on span "cheesecake" at bounding box center [299, 400] width 113 height 22
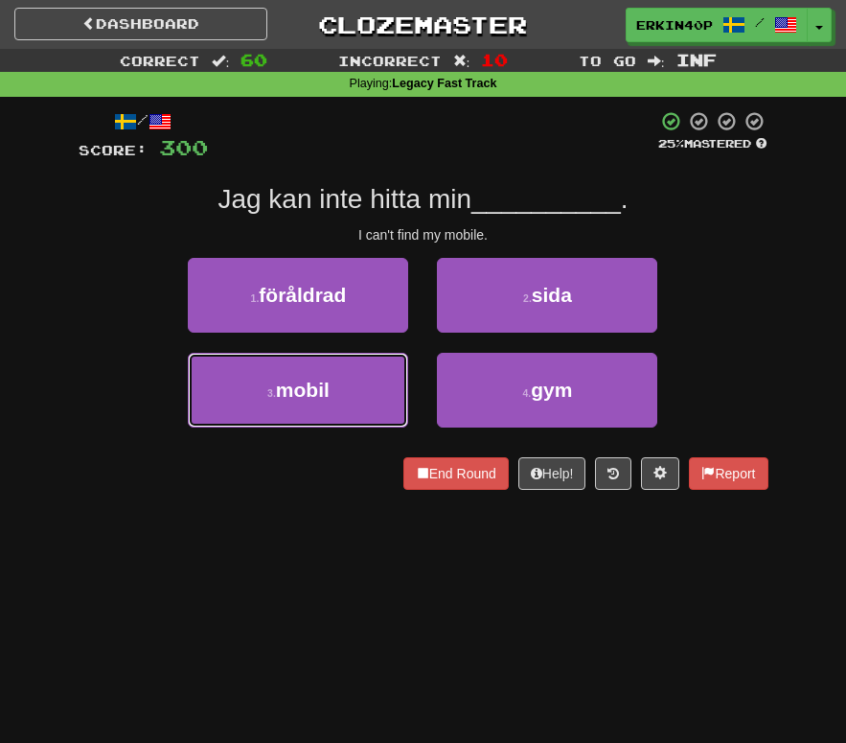
click at [354, 411] on button "3 . mobil" at bounding box center [298, 390] width 220 height 75
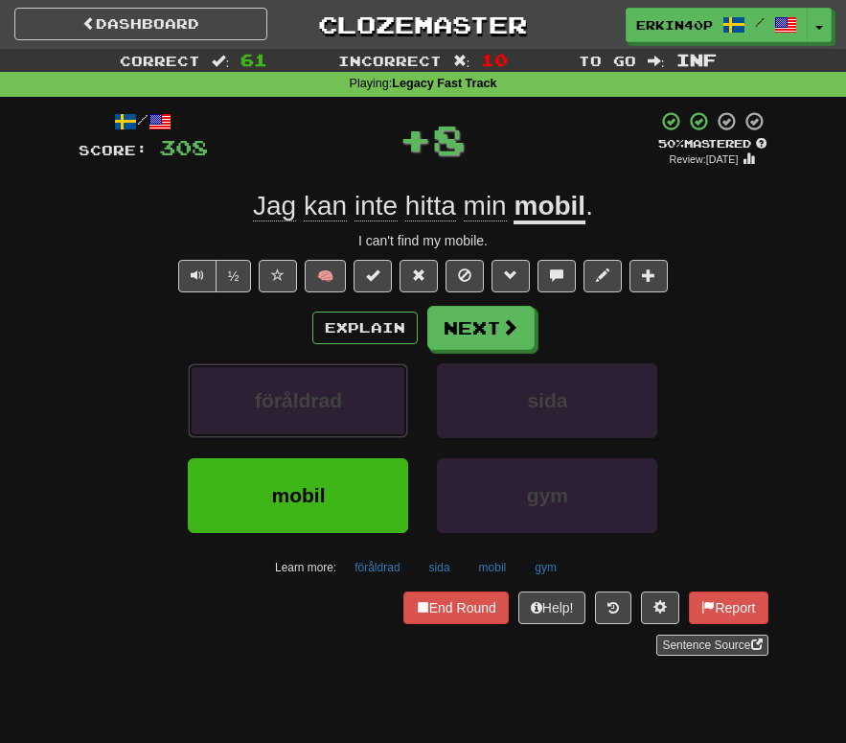
click at [354, 411] on button "föråldrad" at bounding box center [298, 400] width 220 height 75
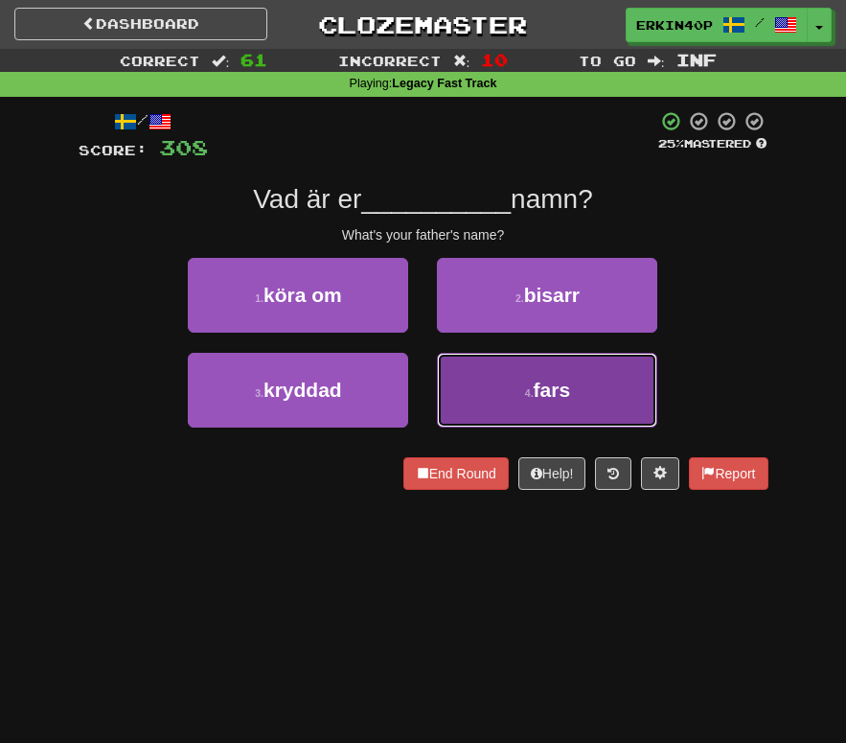
click at [476, 397] on button "4 . fars" at bounding box center [547, 390] width 220 height 75
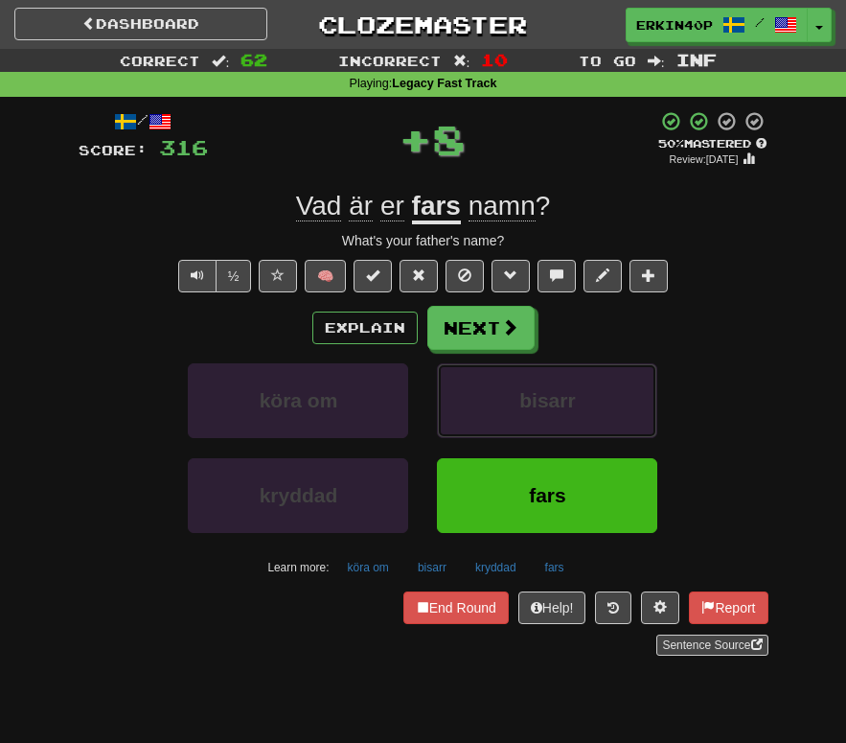
click at [476, 397] on button "bisarr" at bounding box center [547, 400] width 220 height 75
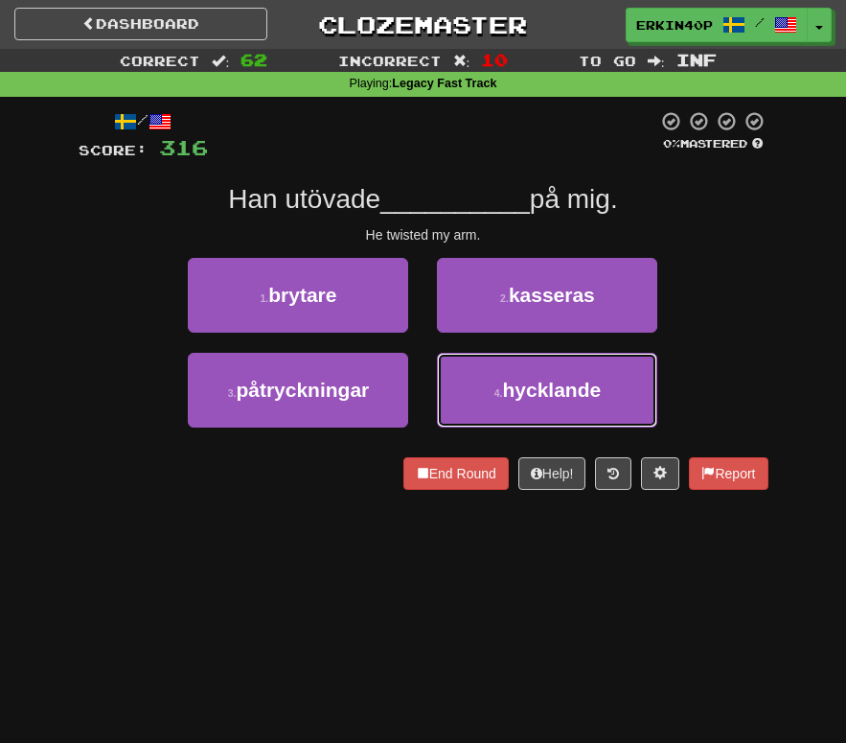
click at [476, 397] on button "4 . hycklande" at bounding box center [547, 390] width 220 height 75
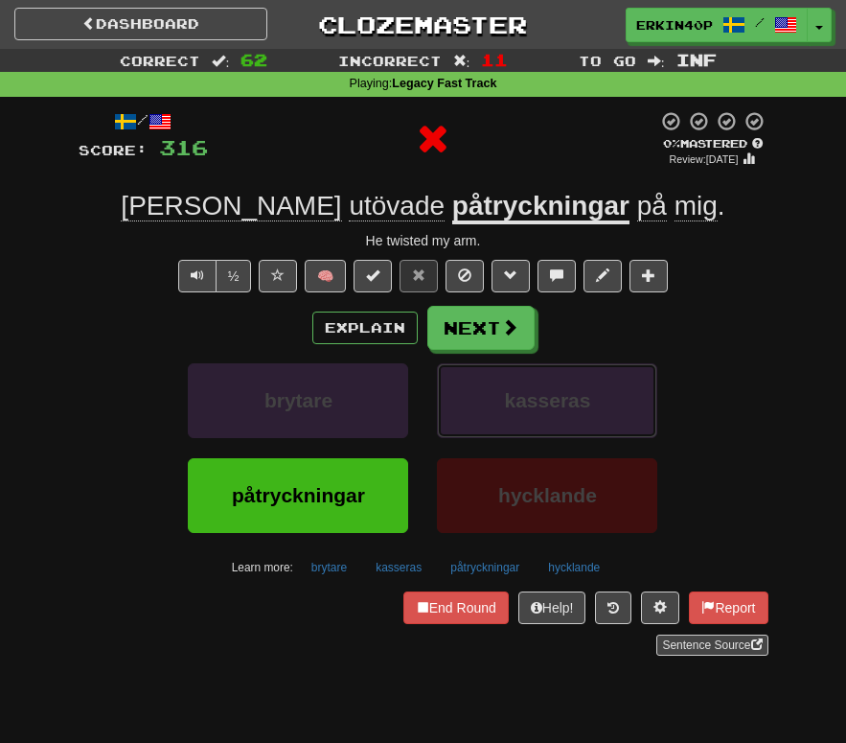
click at [476, 397] on button "kasseras" at bounding box center [547, 400] width 220 height 75
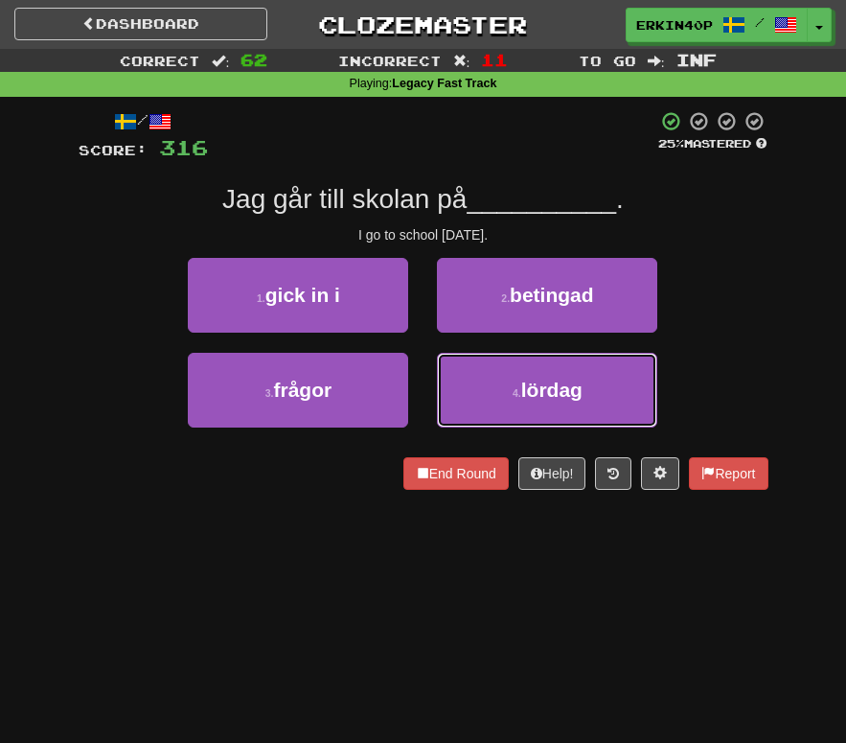
click at [476, 397] on button "4 . [DATE]" at bounding box center [547, 390] width 220 height 75
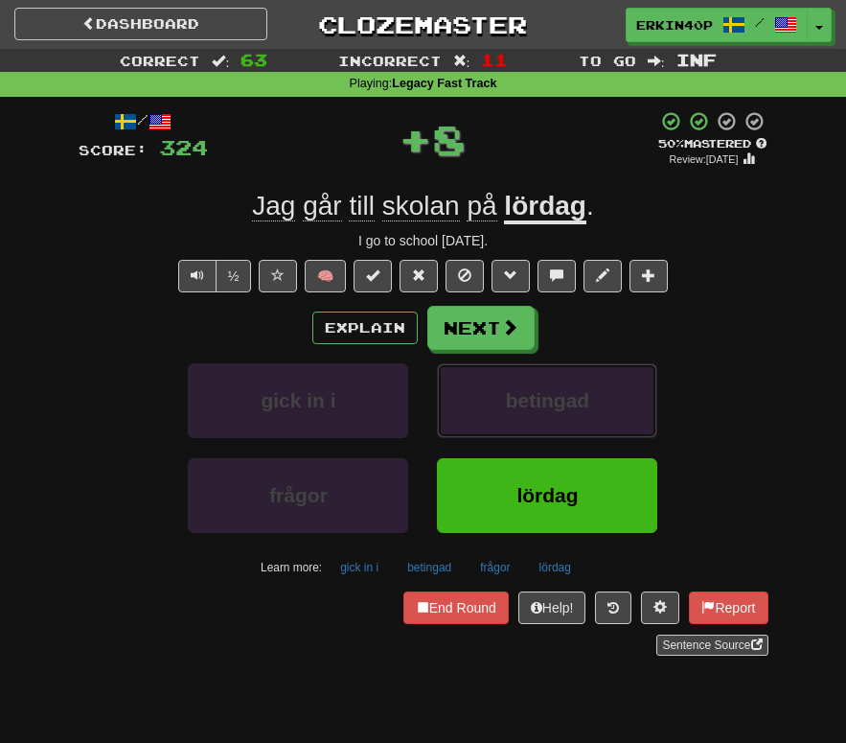
click at [476, 397] on button "betingad" at bounding box center [547, 400] width 220 height 75
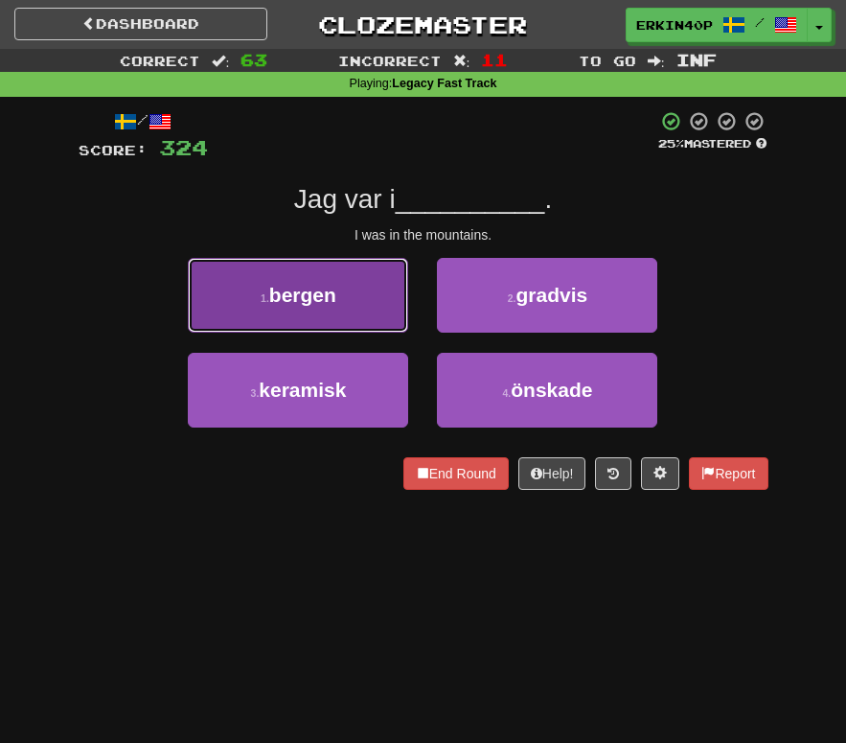
click at [378, 312] on button "1 . bergen" at bounding box center [298, 295] width 220 height 75
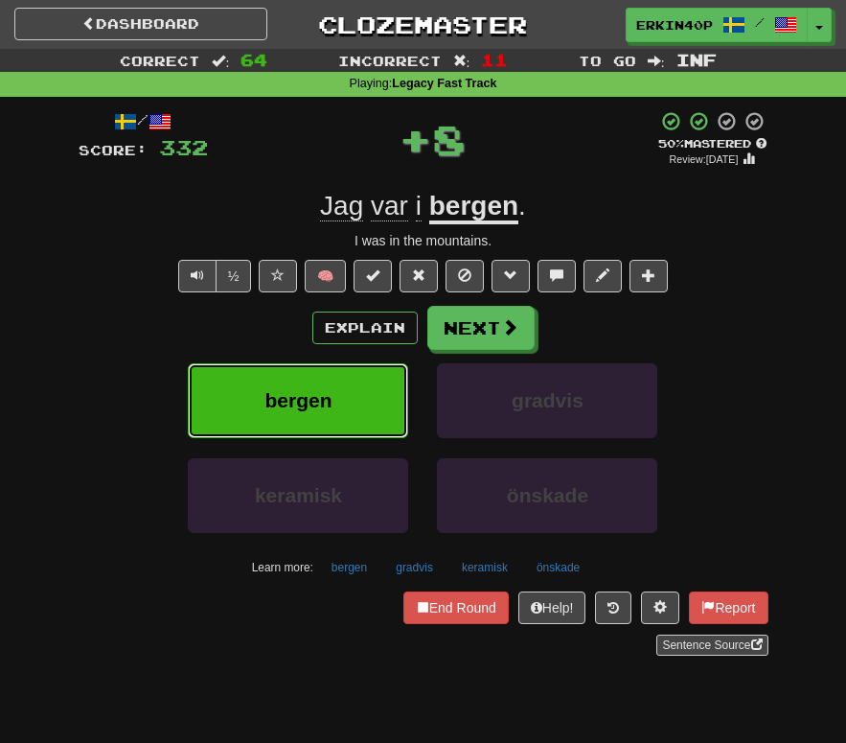
click at [379, 381] on button "bergen" at bounding box center [298, 400] width 220 height 75
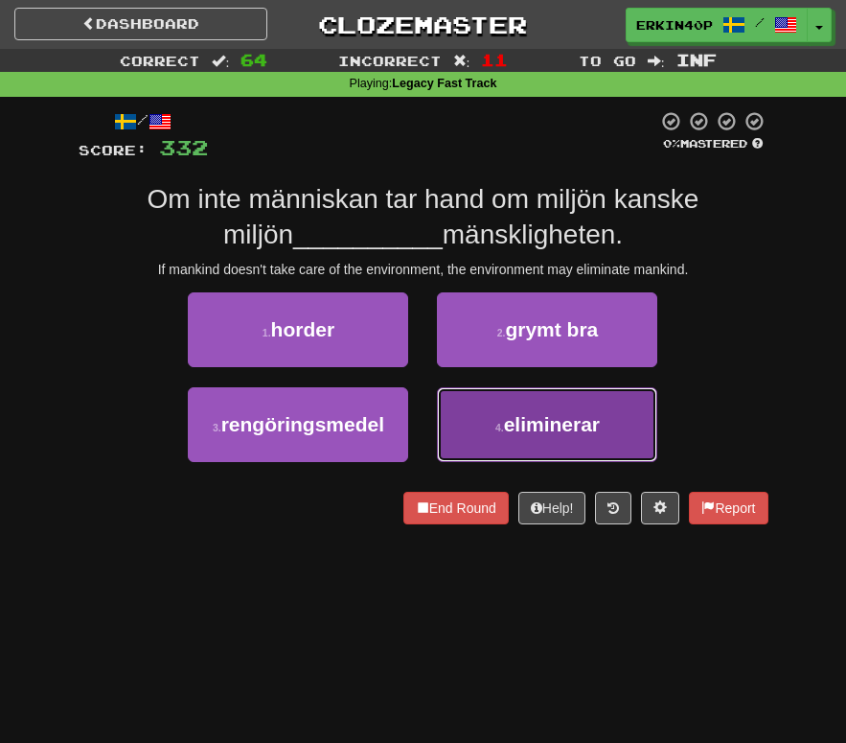
click at [533, 416] on span "eliminerar" at bounding box center [552, 424] width 96 height 22
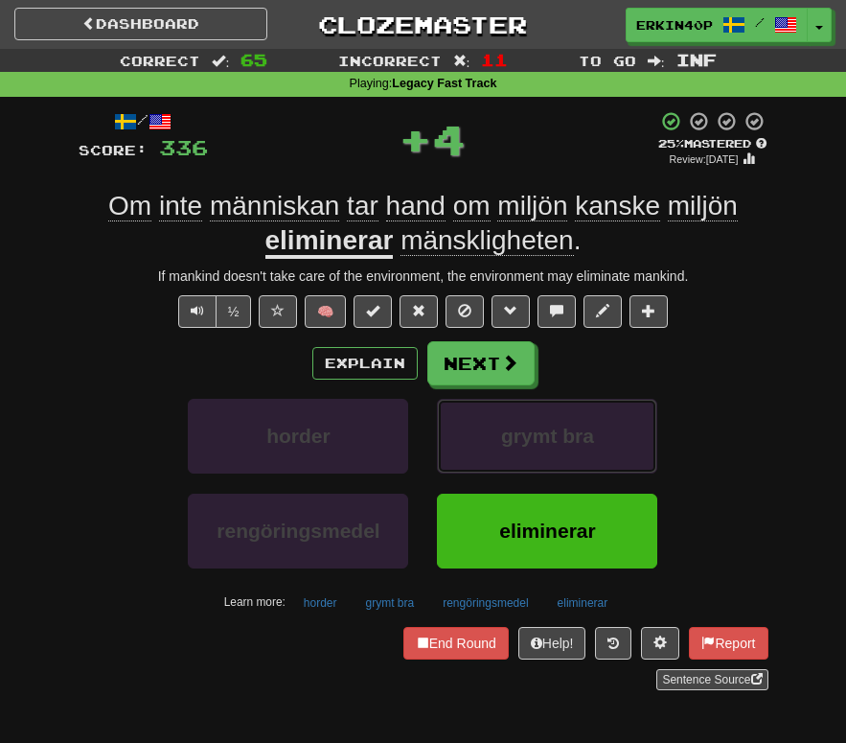
click at [533, 416] on button "grymt bra" at bounding box center [547, 436] width 220 height 75
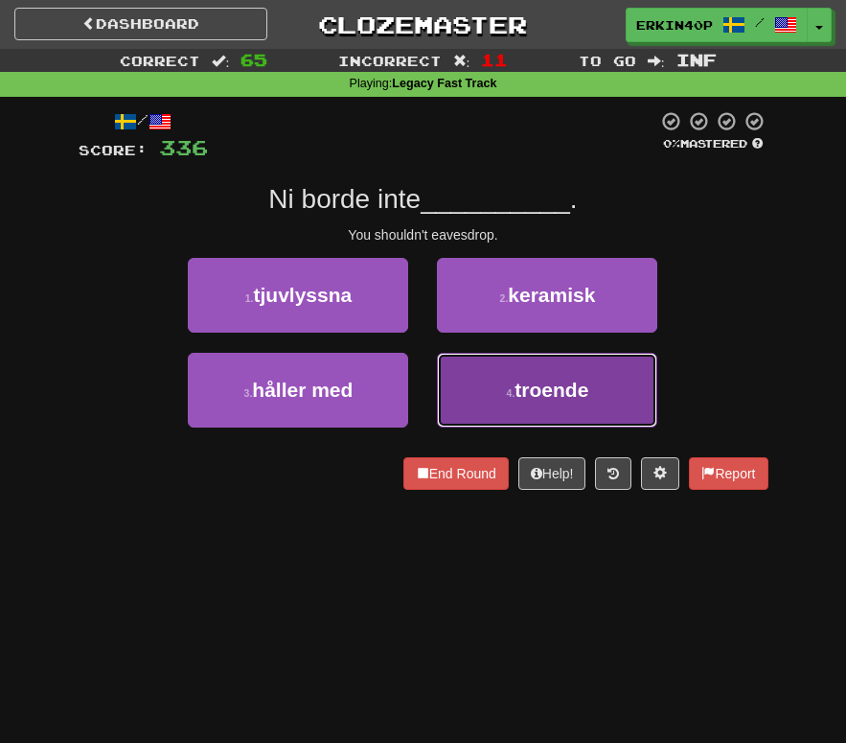
click at [533, 397] on span "troende" at bounding box center [552, 390] width 74 height 22
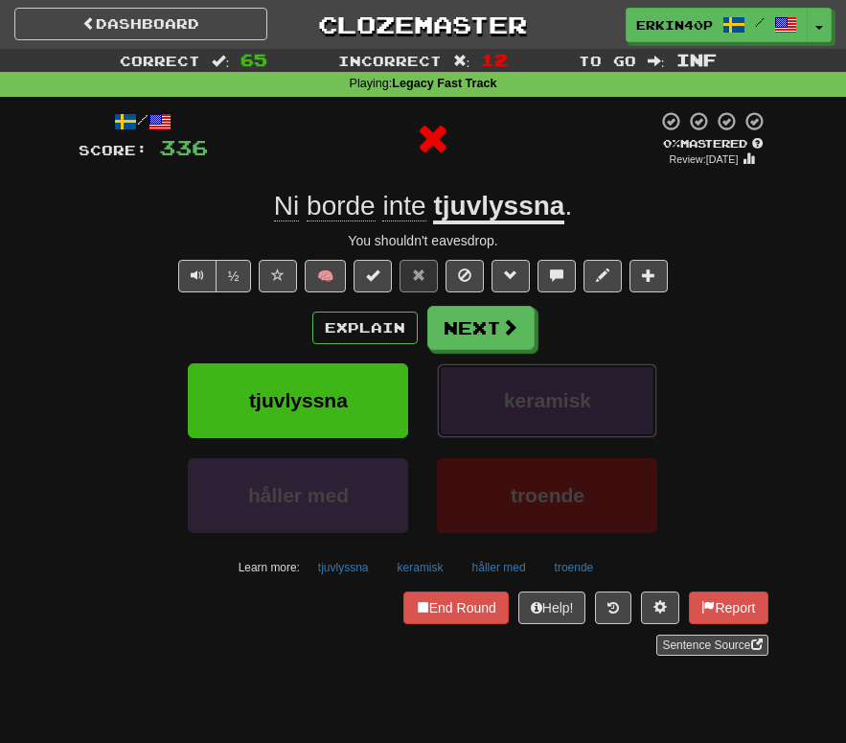
click at [533, 396] on span "keramisk" at bounding box center [547, 400] width 87 height 22
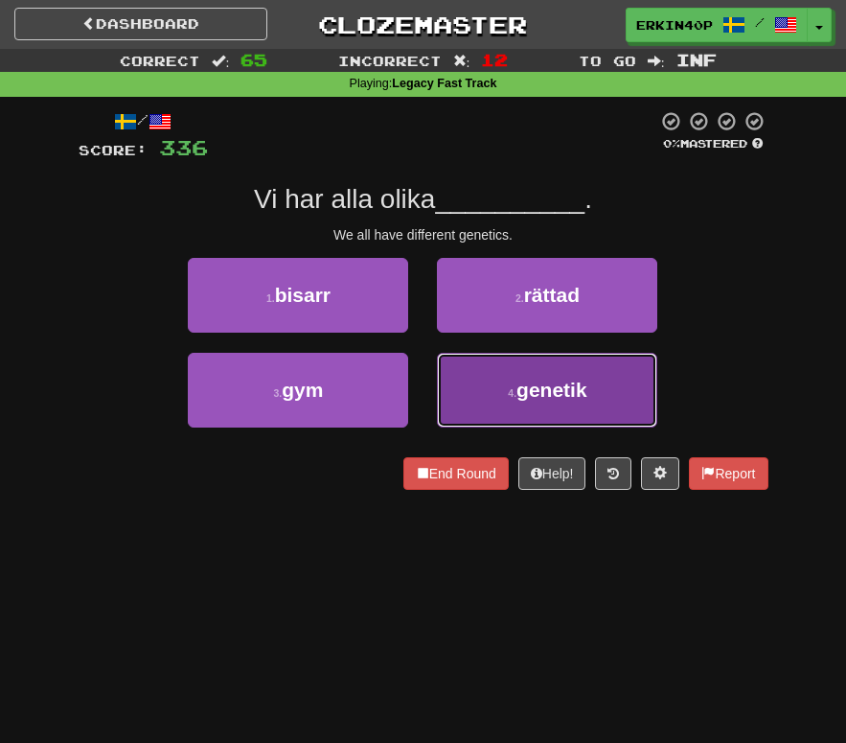
click at [543, 408] on button "4 . genetik" at bounding box center [547, 390] width 220 height 75
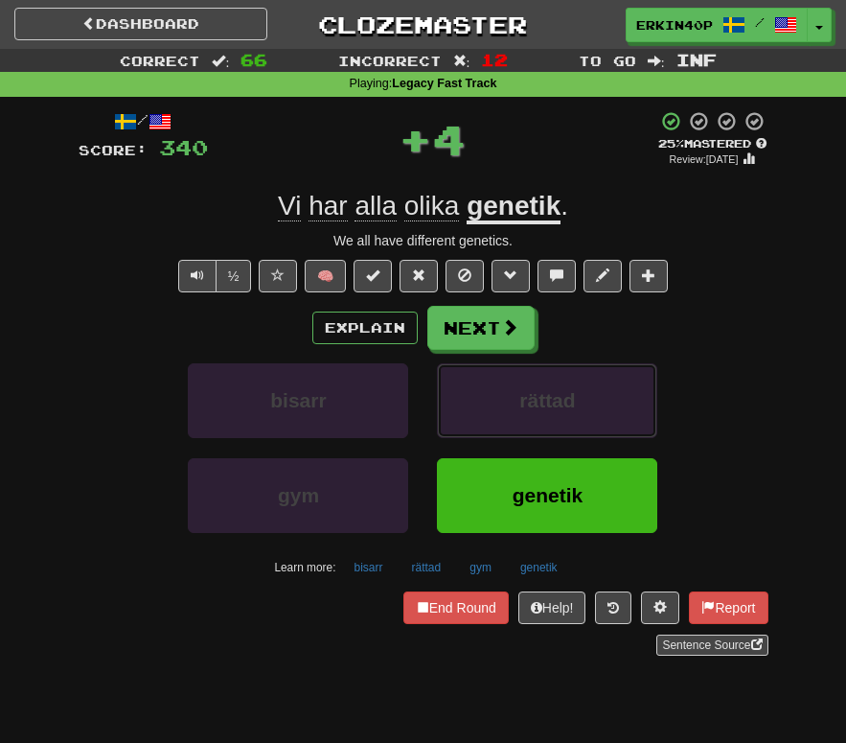
click at [543, 408] on span "rättad" at bounding box center [548, 400] width 56 height 22
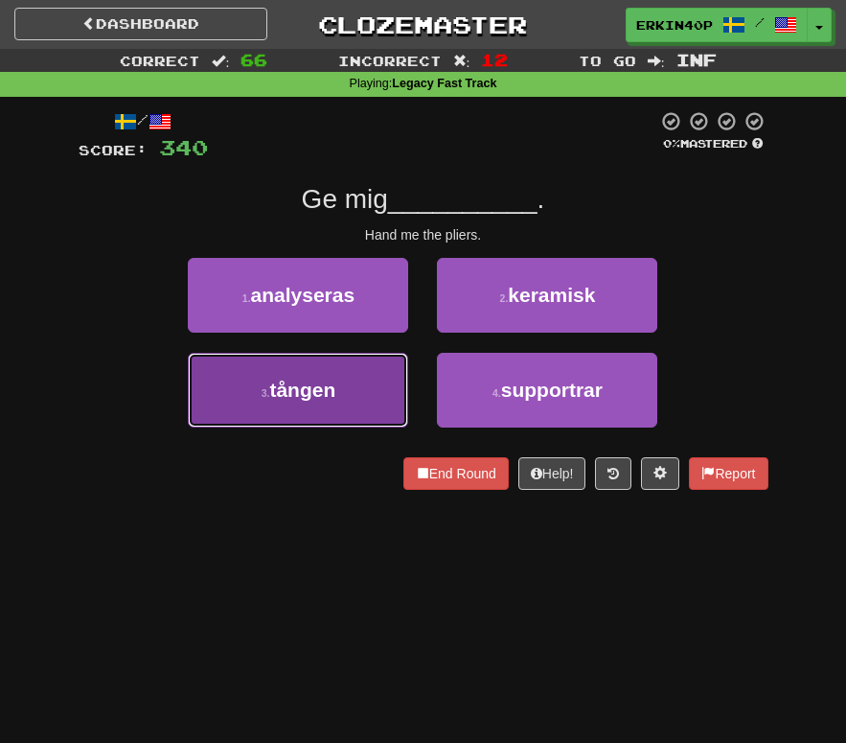
click at [359, 416] on button "3 . tången" at bounding box center [298, 390] width 220 height 75
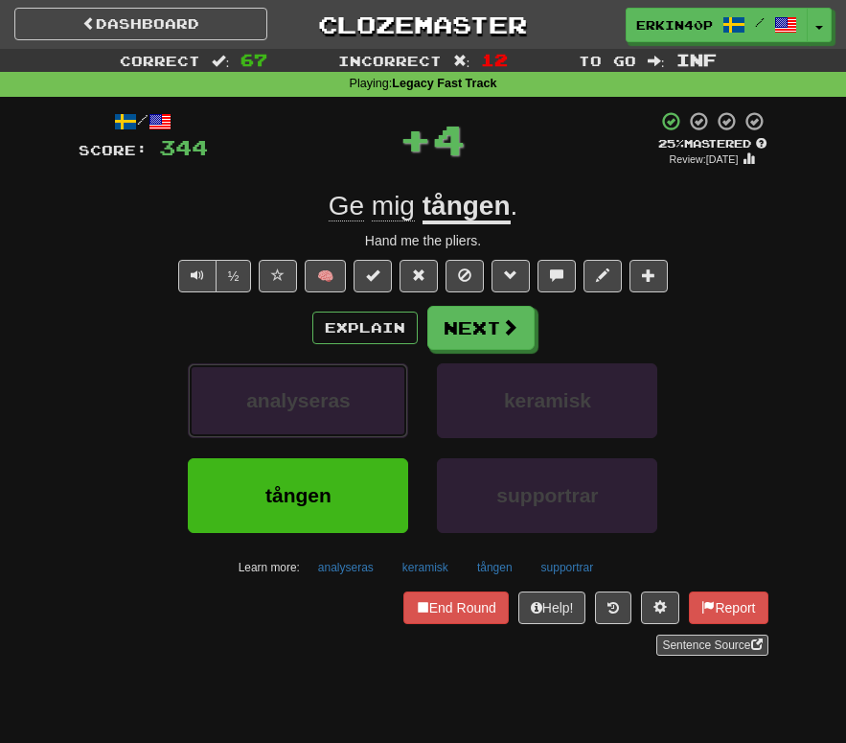
click at [359, 416] on button "analyseras" at bounding box center [298, 400] width 220 height 75
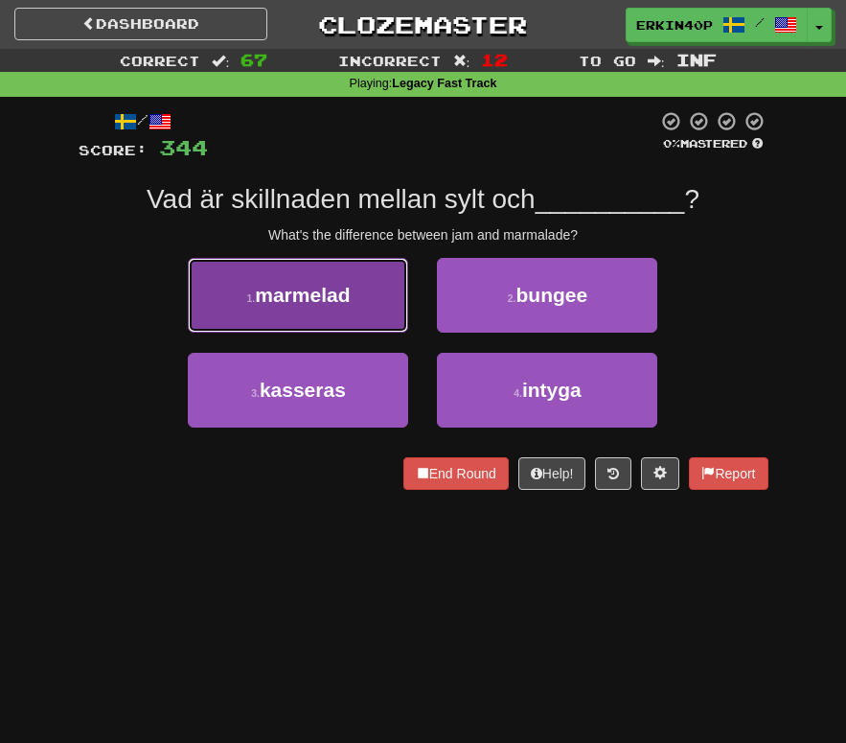
click at [334, 315] on button "1 . marmelad" at bounding box center [298, 295] width 220 height 75
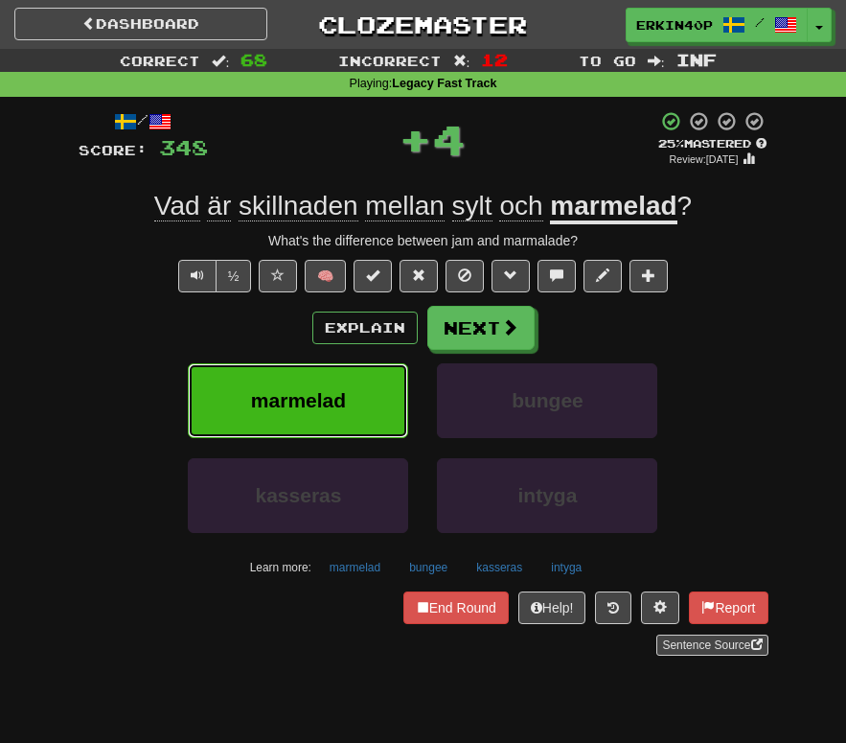
click at [351, 404] on button "marmelad" at bounding box center [298, 400] width 220 height 75
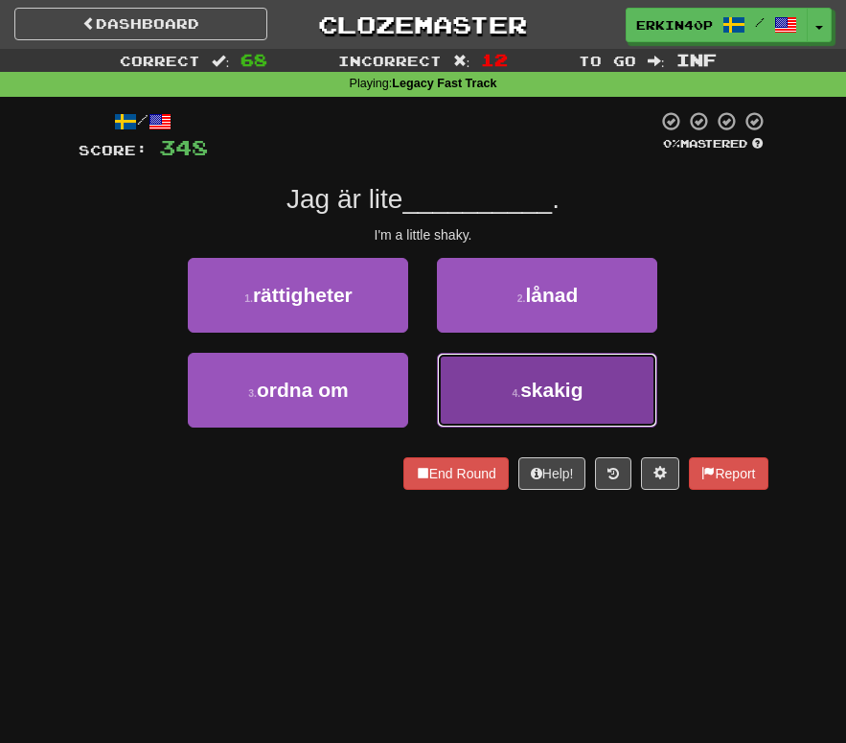
click at [512, 359] on button "4 . skakig" at bounding box center [547, 390] width 220 height 75
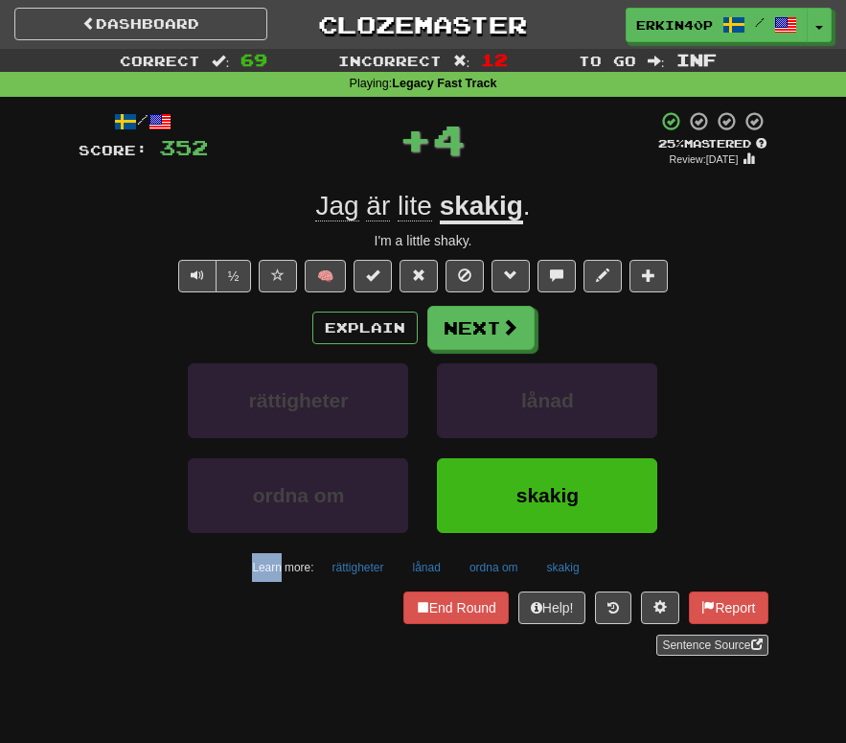
click at [512, 359] on div "Explain Next rättigheter lånad ordna om skakig Learn more: rättigheter lånad or…" at bounding box center [424, 444] width 690 height 276
click at [518, 393] on button "lånad" at bounding box center [547, 400] width 220 height 75
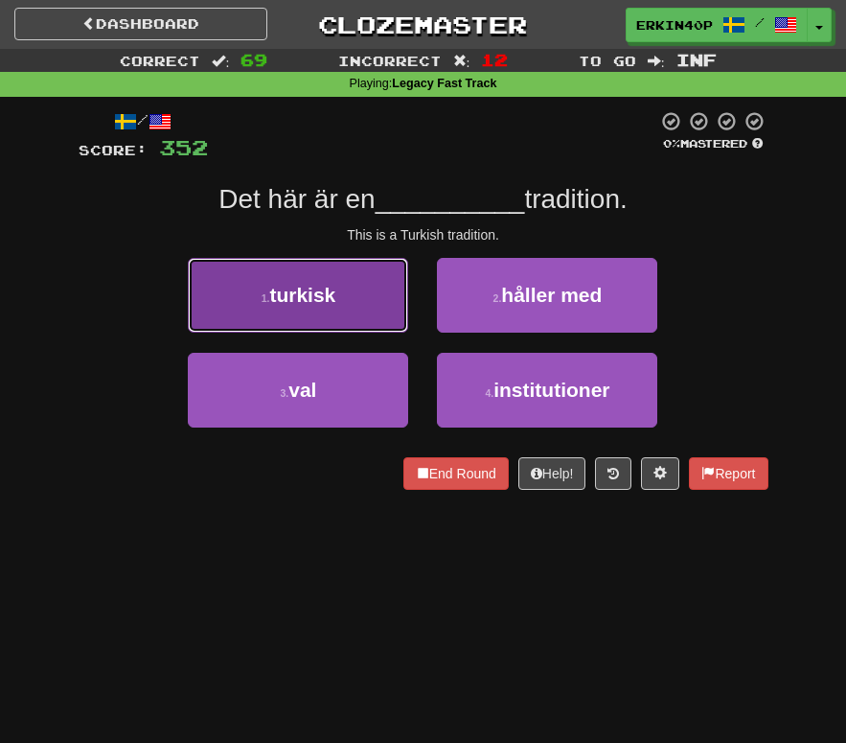
click at [339, 315] on button "1 . turkisk" at bounding box center [298, 295] width 220 height 75
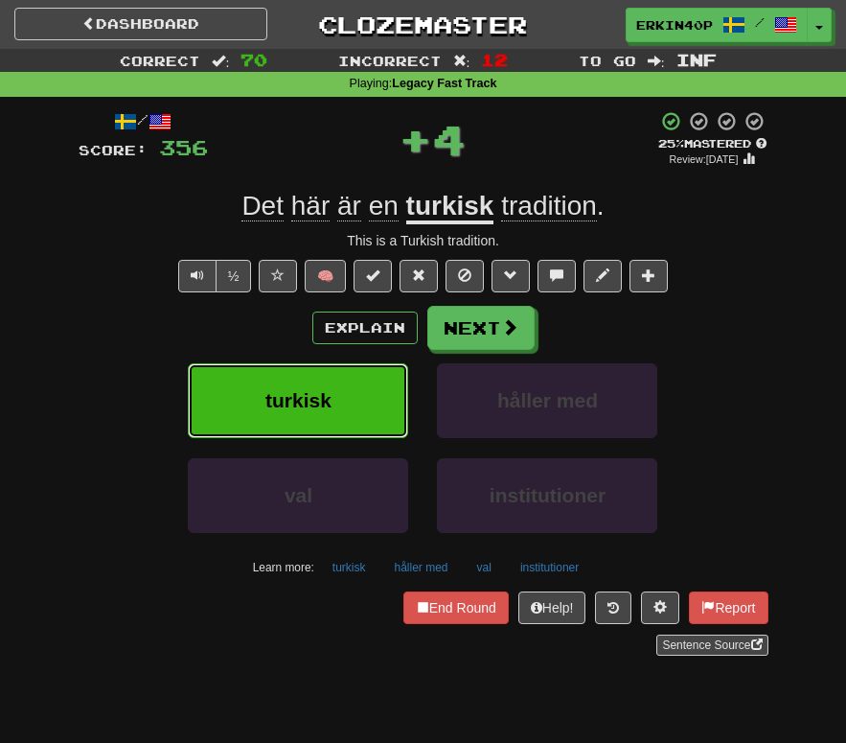
click at [375, 400] on button "turkisk" at bounding box center [298, 400] width 220 height 75
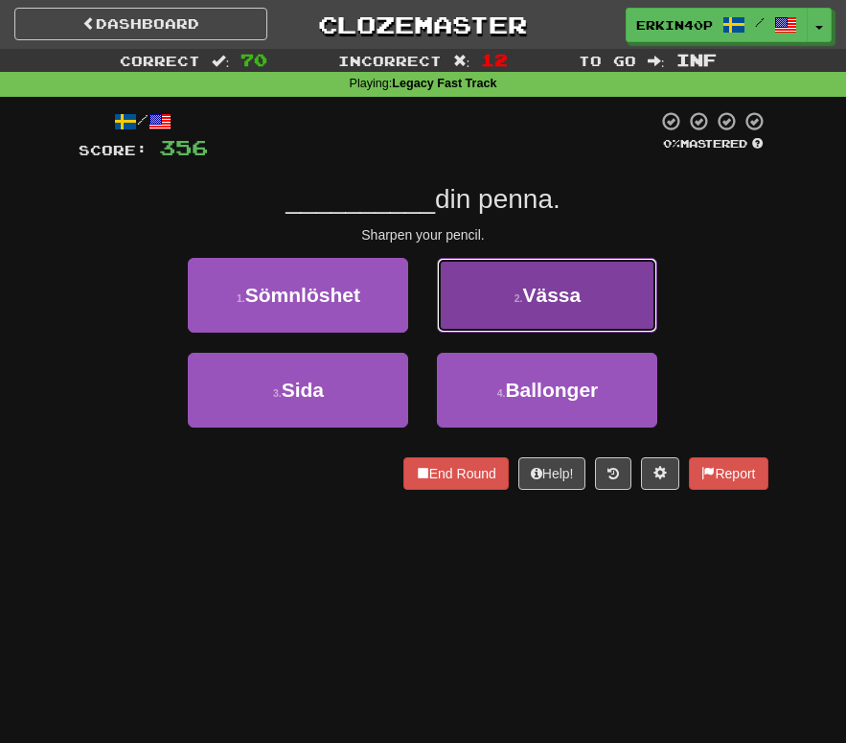
click at [601, 282] on button "2 . [GEOGRAPHIC_DATA]" at bounding box center [547, 295] width 220 height 75
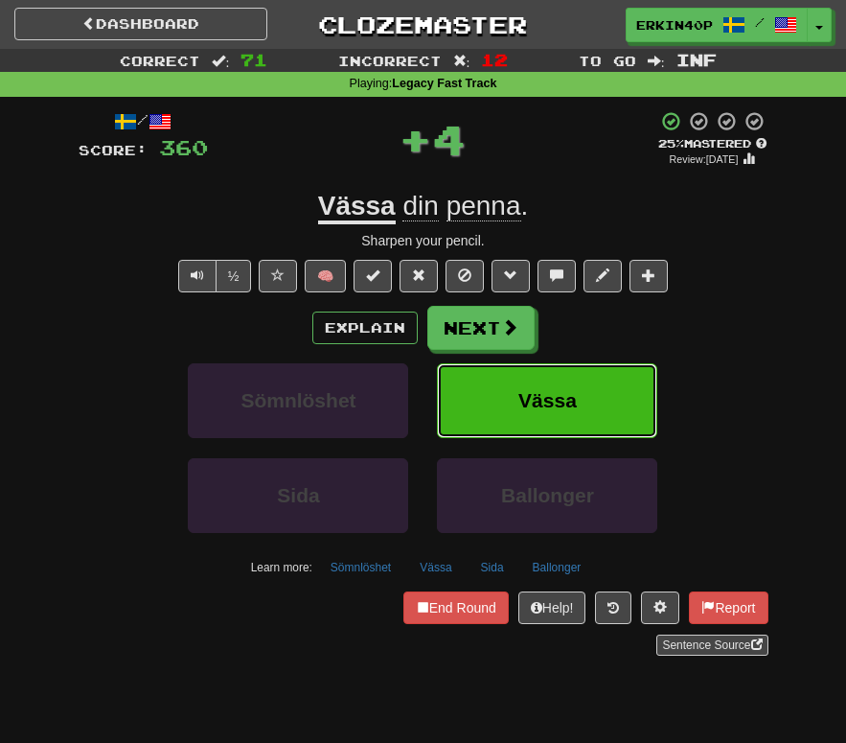
click at [599, 404] on button "Vässa" at bounding box center [547, 400] width 220 height 75
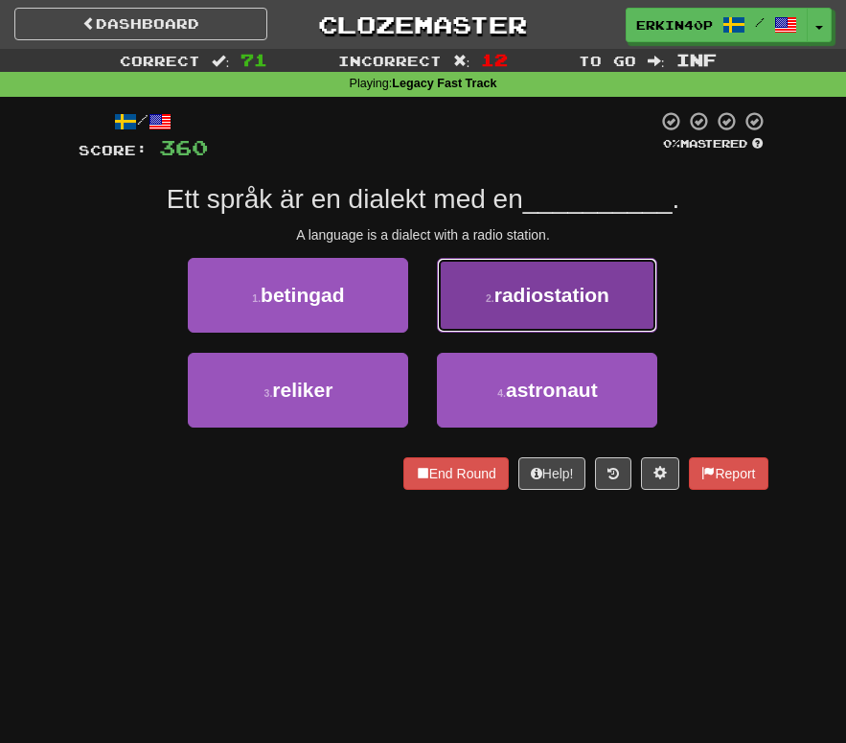
click at [567, 308] on button "2 . radiostation" at bounding box center [547, 295] width 220 height 75
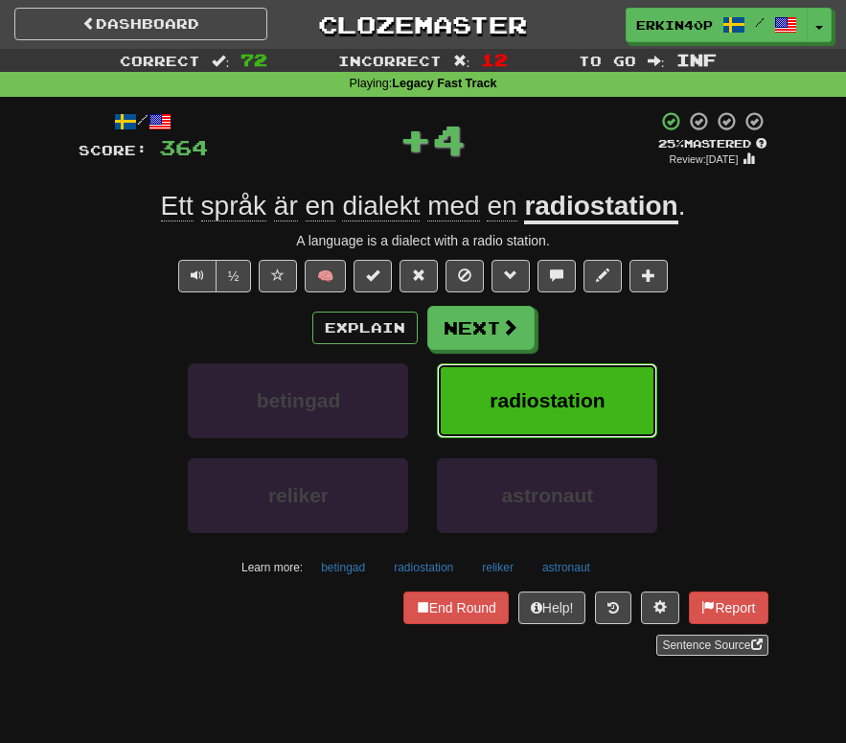
click at [556, 424] on button "radiostation" at bounding box center [547, 400] width 220 height 75
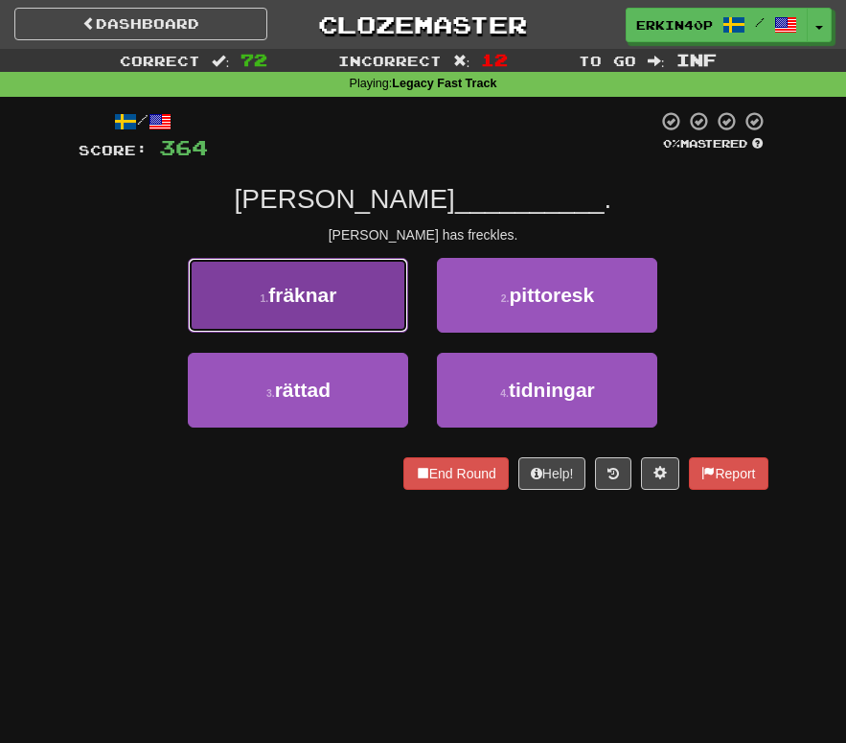
click at [336, 297] on span "fräknar" at bounding box center [302, 295] width 68 height 22
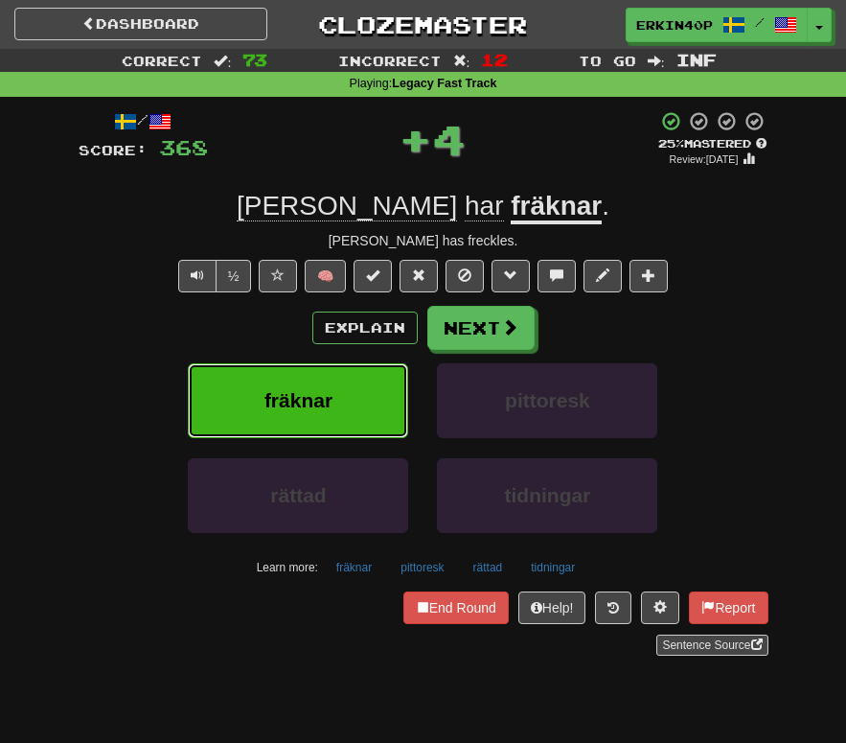
click at [344, 407] on button "fräknar" at bounding box center [298, 400] width 220 height 75
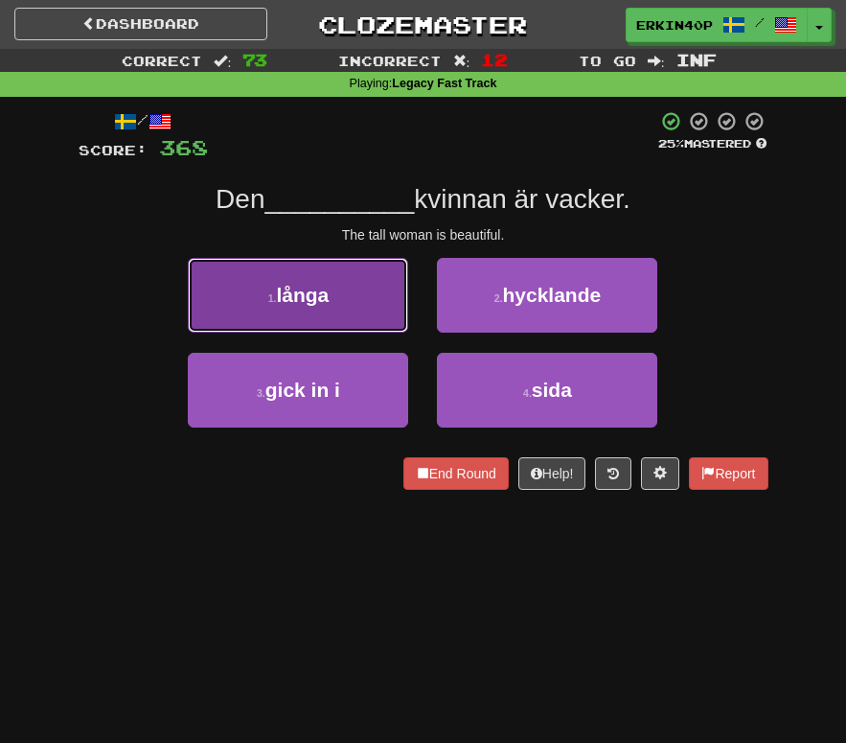
click at [336, 301] on button "1 . långa" at bounding box center [298, 295] width 220 height 75
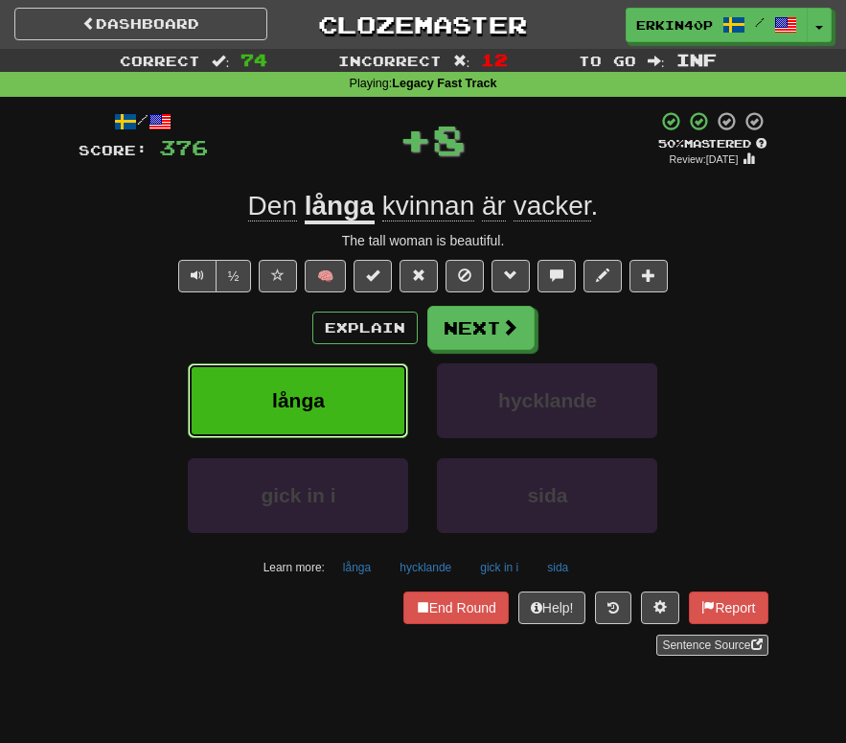
click at [339, 405] on button "långa" at bounding box center [298, 400] width 220 height 75
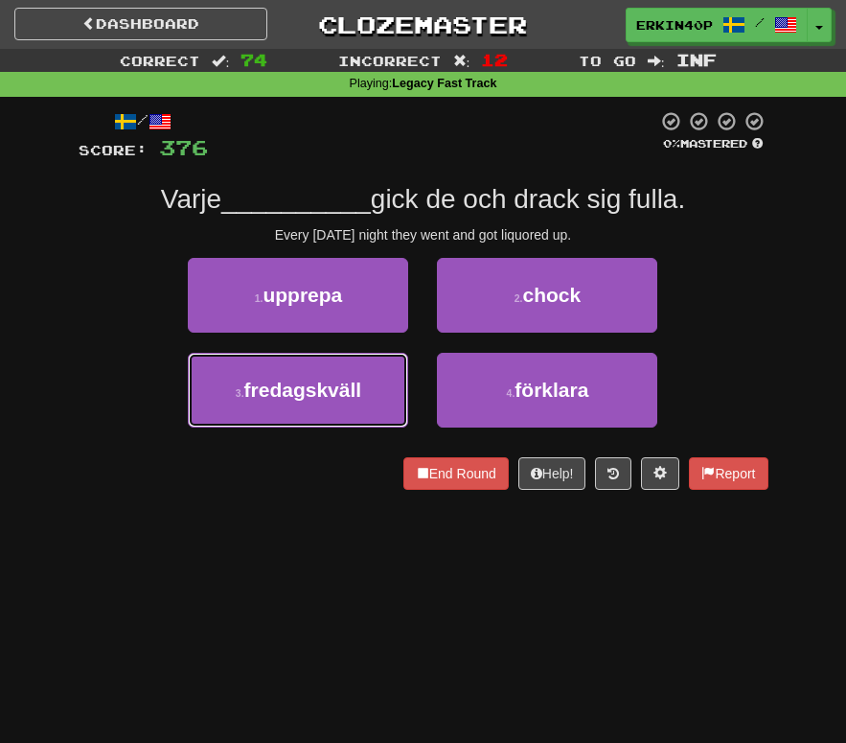
click at [339, 405] on button "3 . fredagskväll" at bounding box center [298, 390] width 220 height 75
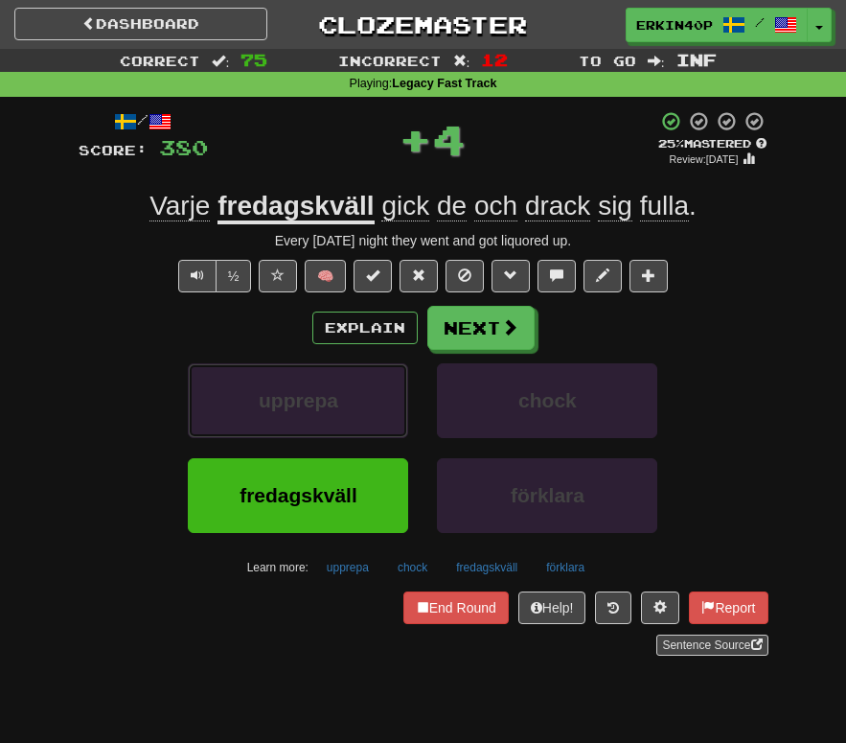
click at [339, 405] on button "upprepa" at bounding box center [298, 400] width 220 height 75
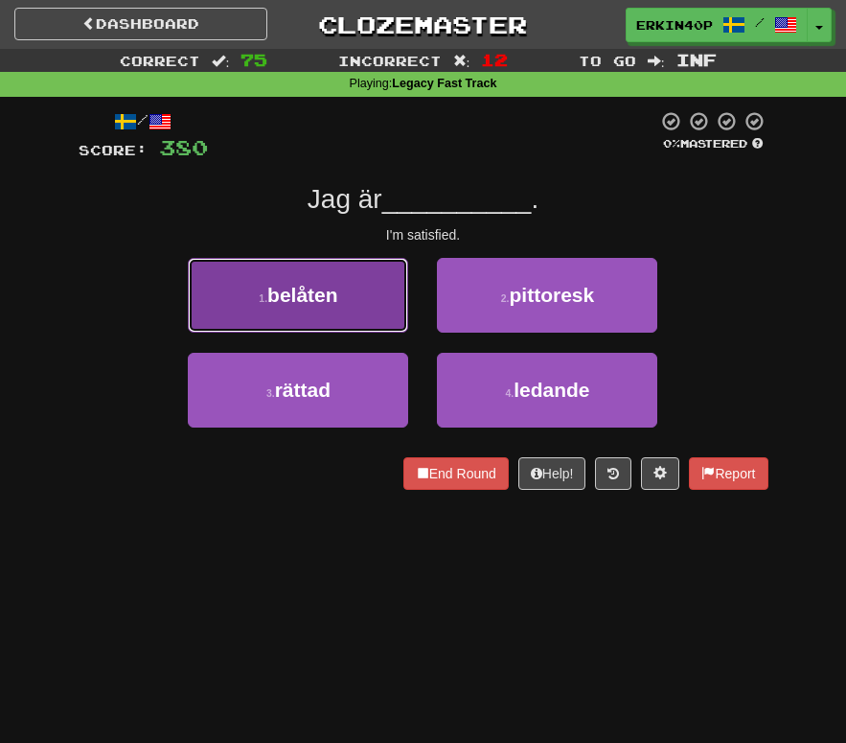
click at [335, 284] on span "belåten" at bounding box center [302, 295] width 71 height 22
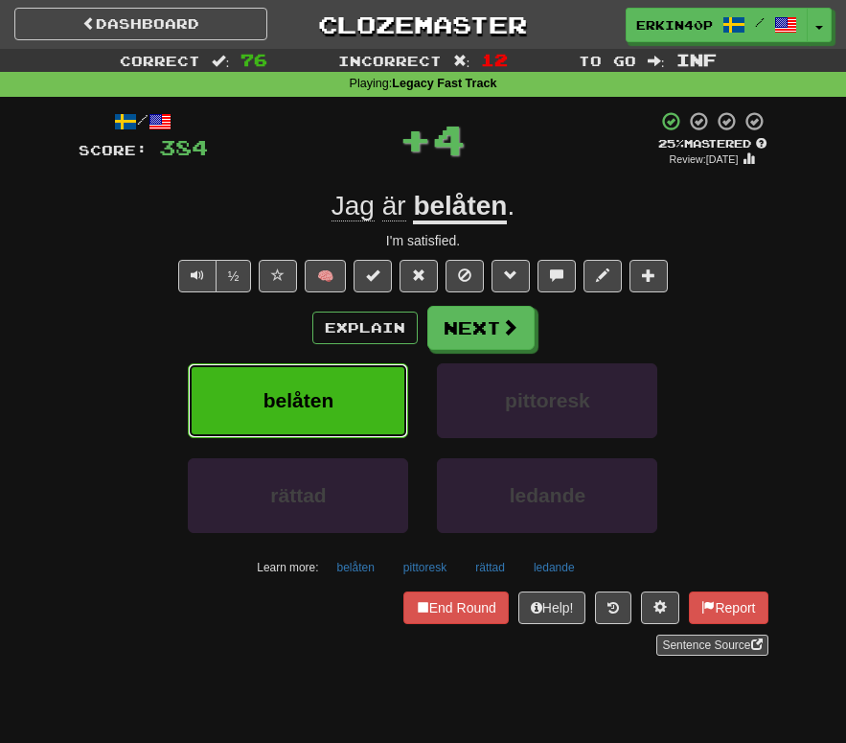
click at [367, 400] on button "belåten" at bounding box center [298, 400] width 220 height 75
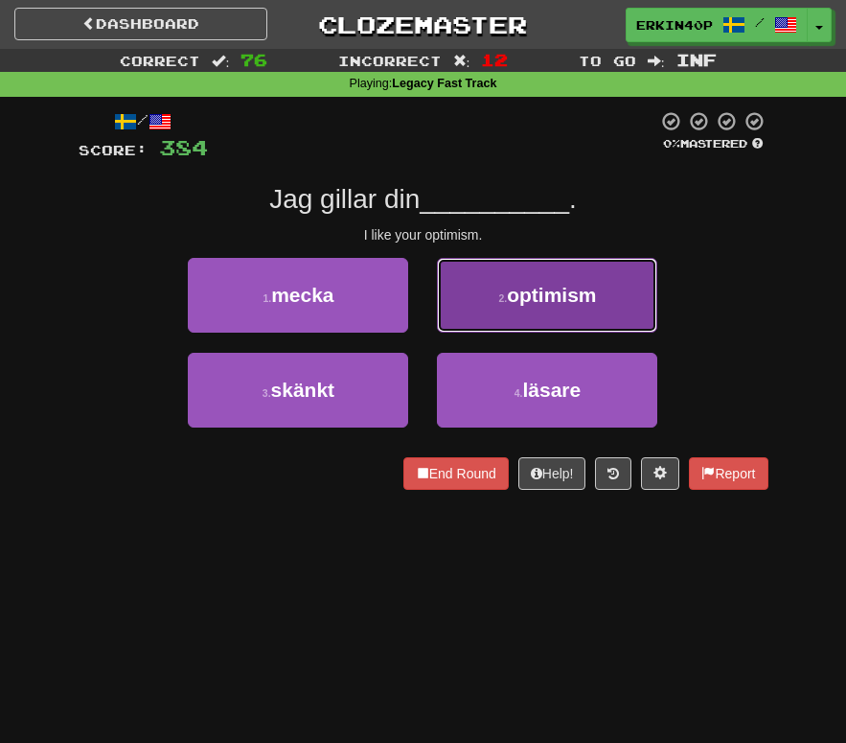
click at [490, 288] on button "2 . optimism" at bounding box center [547, 295] width 220 height 75
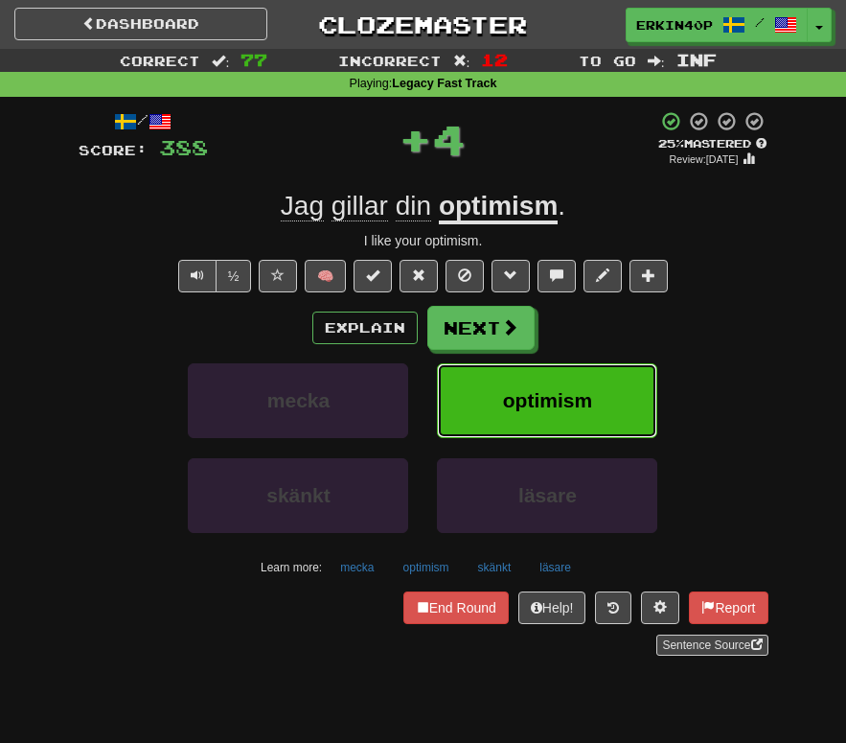
click at [518, 404] on span "optimism" at bounding box center [547, 400] width 89 height 22
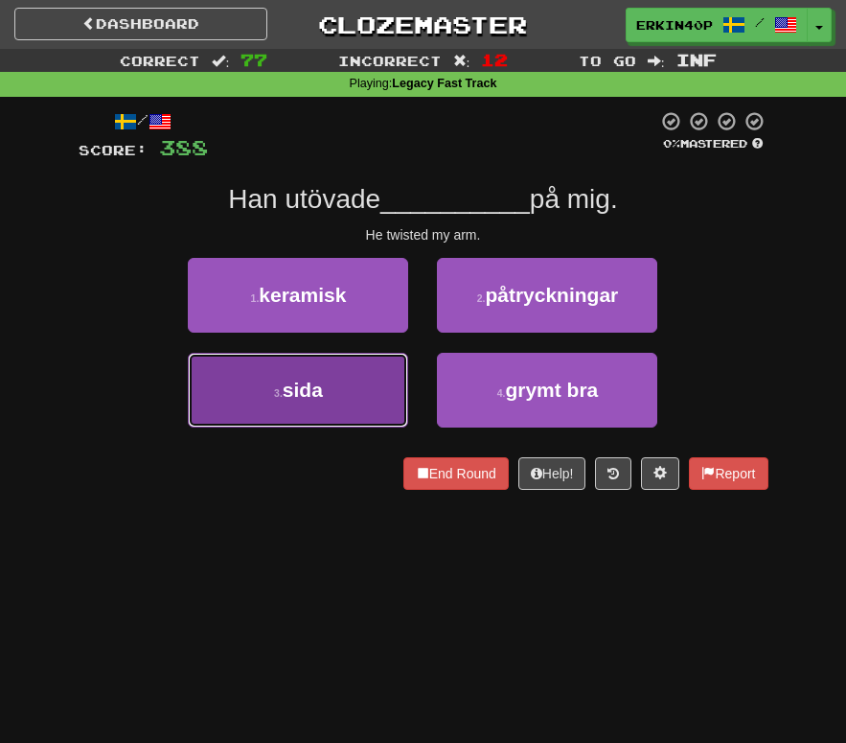
click at [332, 390] on button "3 . sida" at bounding box center [298, 390] width 220 height 75
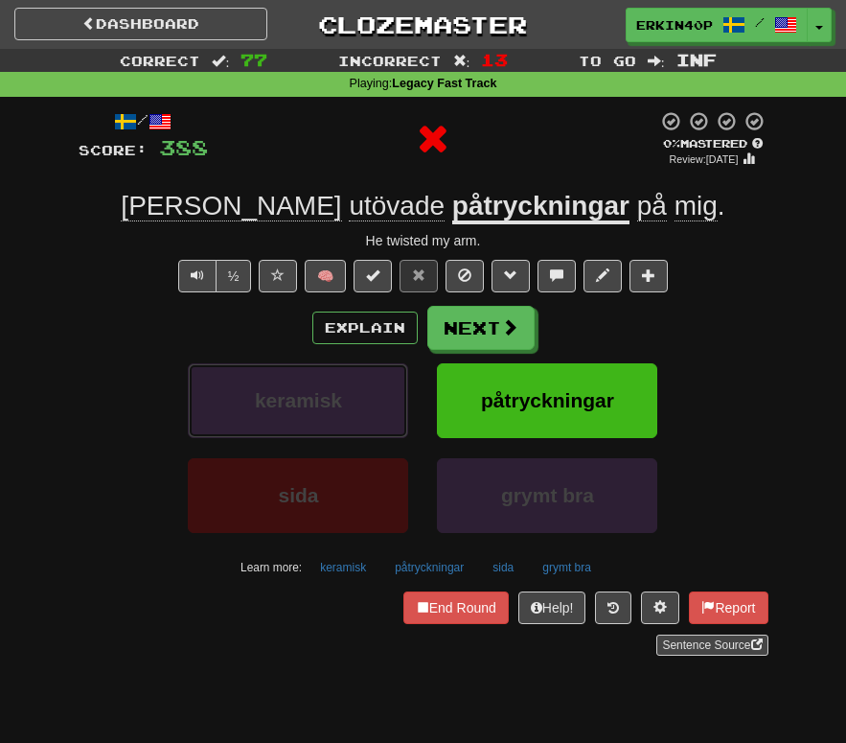
click at [332, 390] on span "keramisk" at bounding box center [298, 400] width 87 height 22
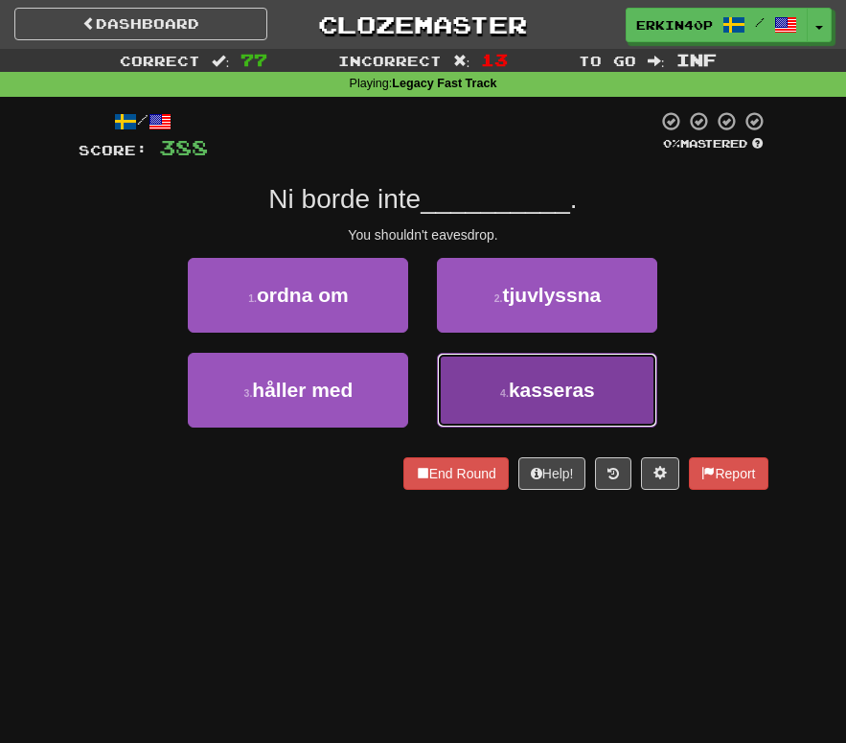
click at [557, 407] on button "4 . kasseras" at bounding box center [547, 390] width 220 height 75
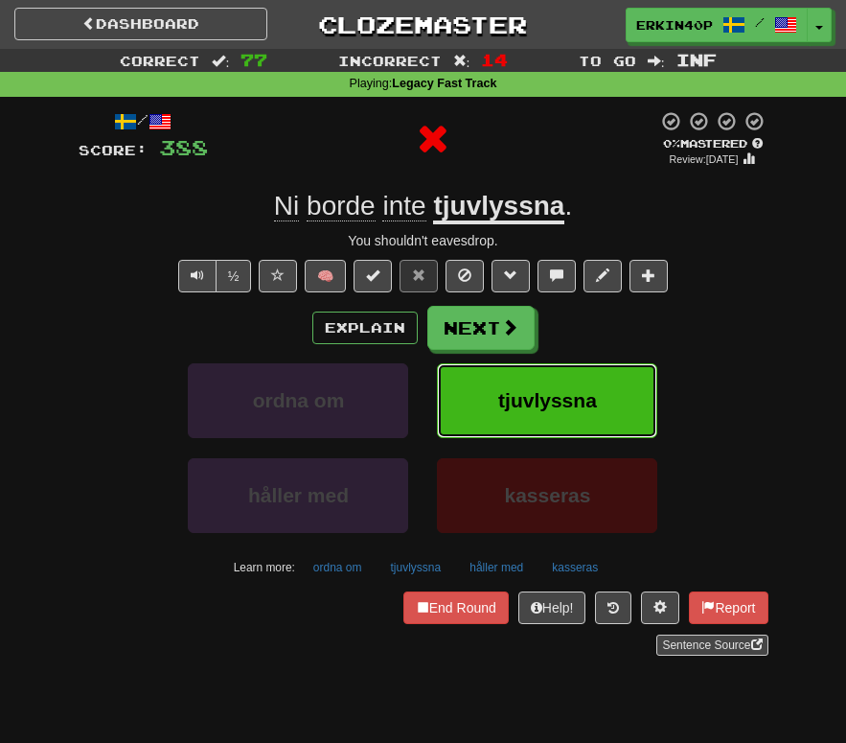
click at [557, 407] on span "tjuvlyssna" at bounding box center [547, 400] width 99 height 22
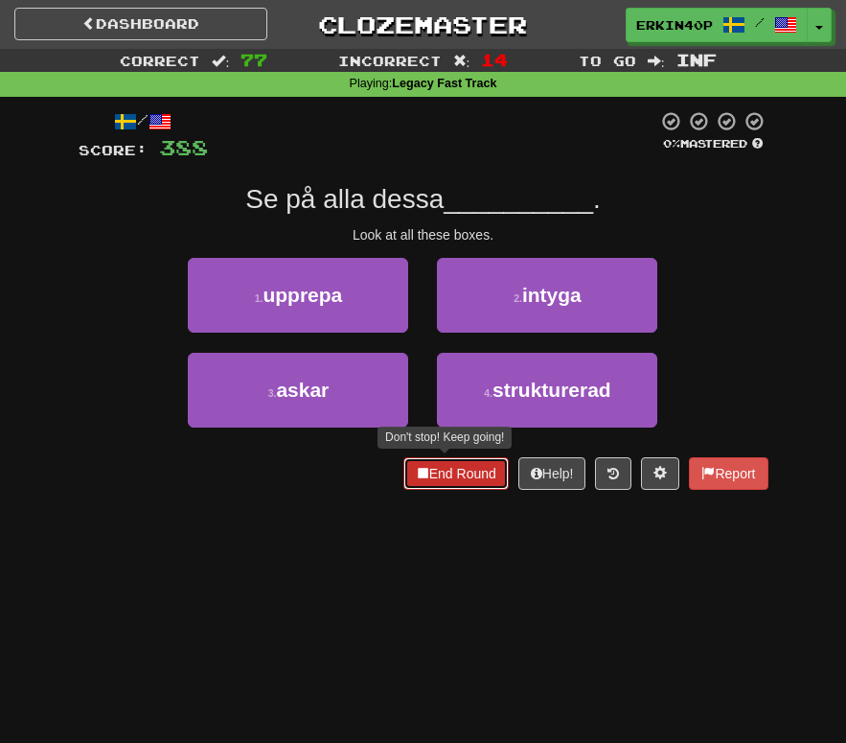
click at [428, 460] on button "End Round" at bounding box center [456, 473] width 105 height 33
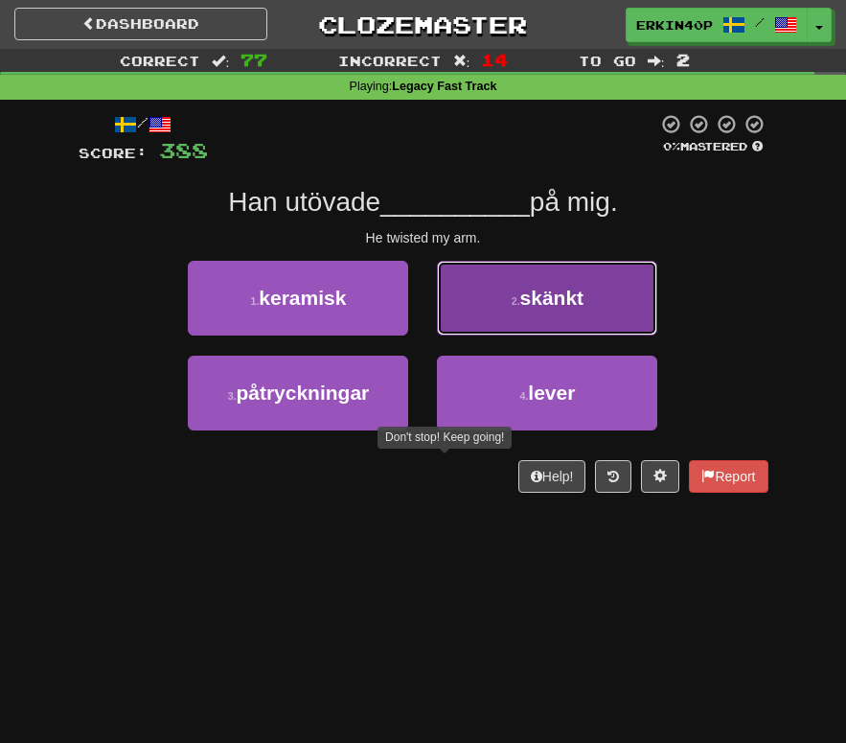
click at [488, 302] on button "2 . skänkt" at bounding box center [547, 298] width 220 height 75
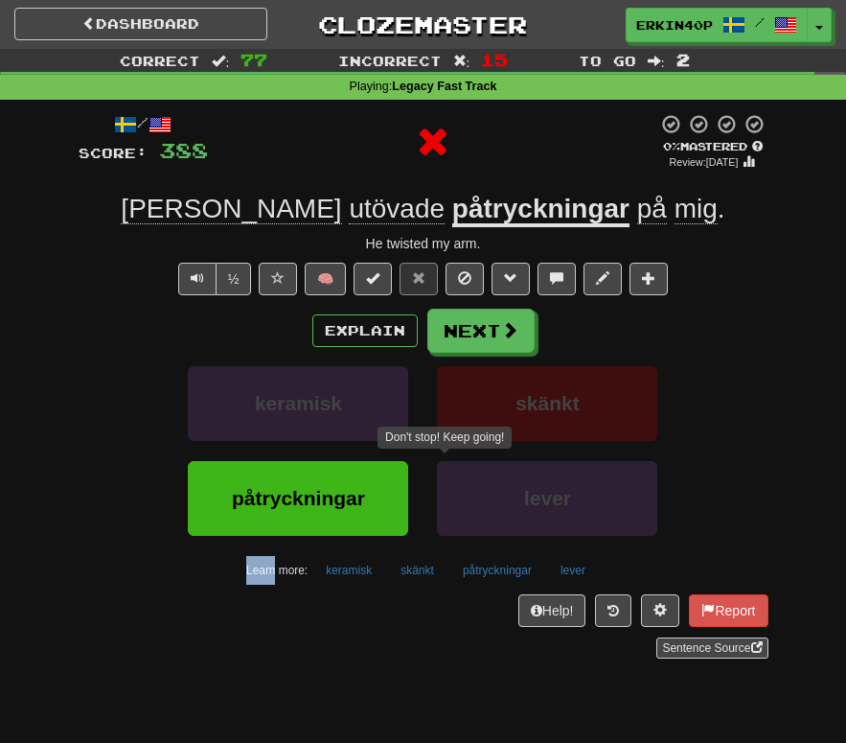
click at [500, 353] on div "Explain Next keramisk skänkt påtryckningar lever Learn more: keramisk skänkt på…" at bounding box center [424, 447] width 690 height 276
click at [509, 415] on button "skänkt" at bounding box center [547, 403] width 220 height 75
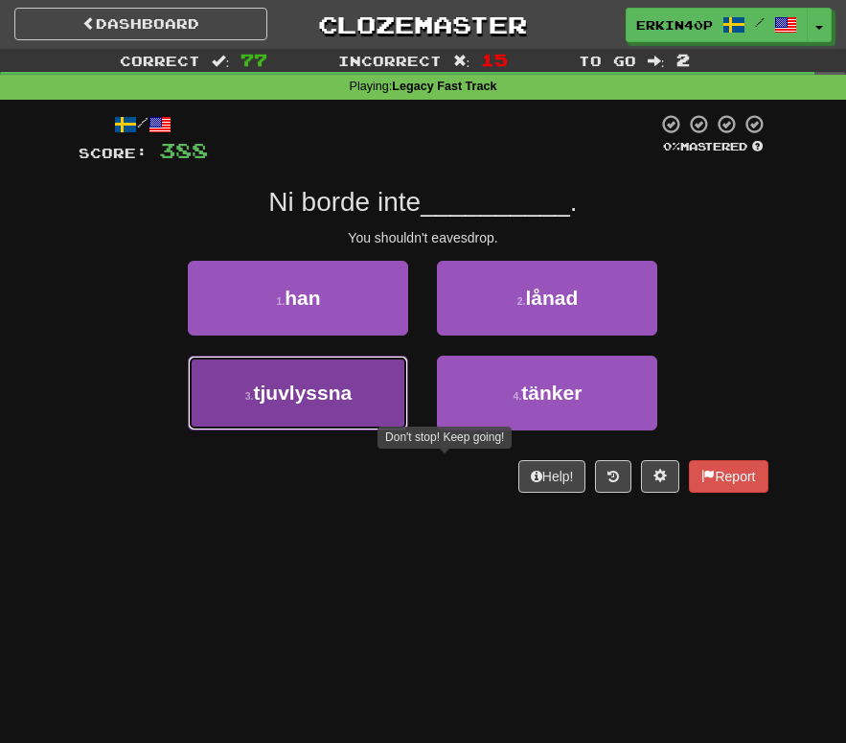
click at [282, 407] on button "3 . tjuvlyssna" at bounding box center [298, 393] width 220 height 75
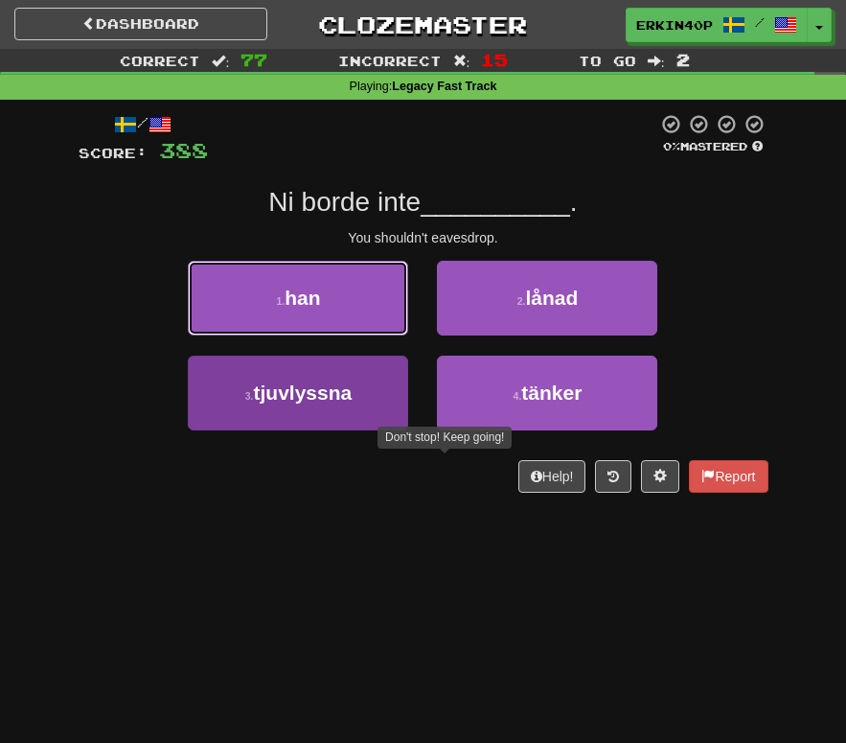
click at [285, 309] on span "han" at bounding box center [302, 298] width 35 height 22
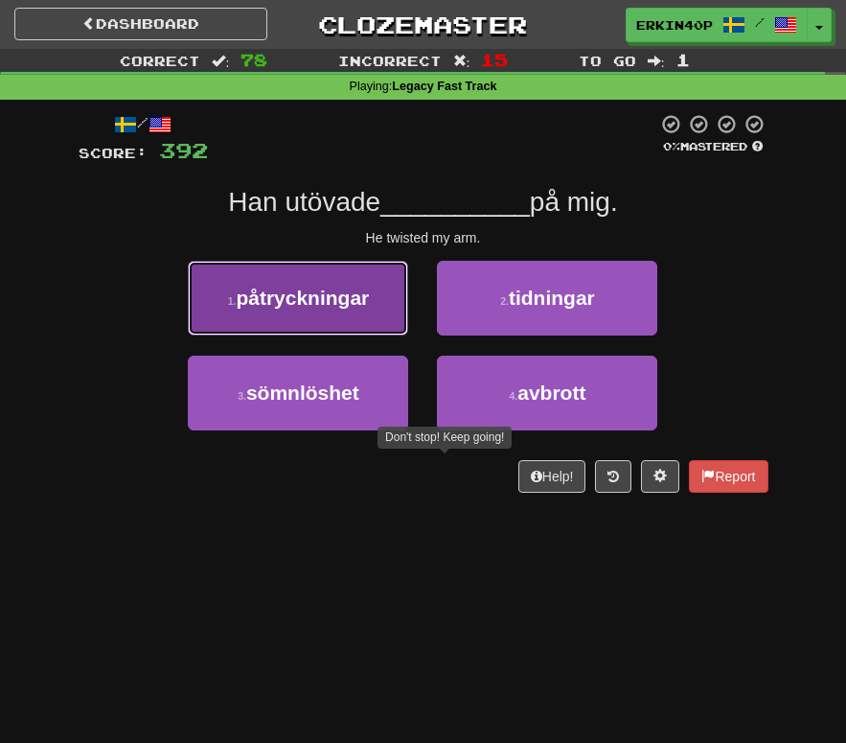
click at [304, 303] on span "påtryckningar" at bounding box center [302, 298] width 133 height 22
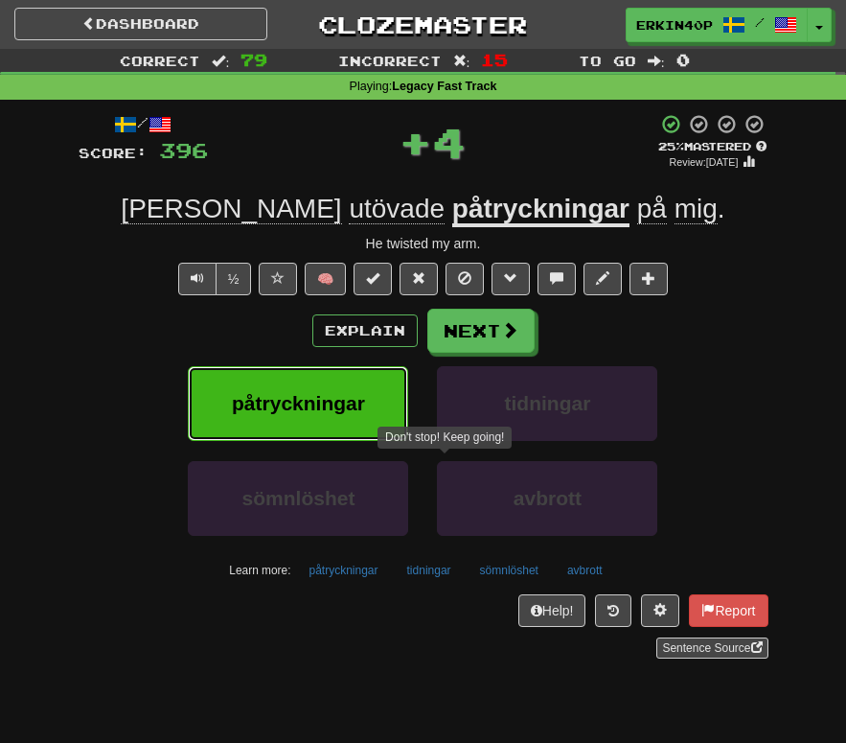
click at [311, 393] on span "påtryckningar" at bounding box center [298, 403] width 133 height 22
